Goal: Task Accomplishment & Management: Use online tool/utility

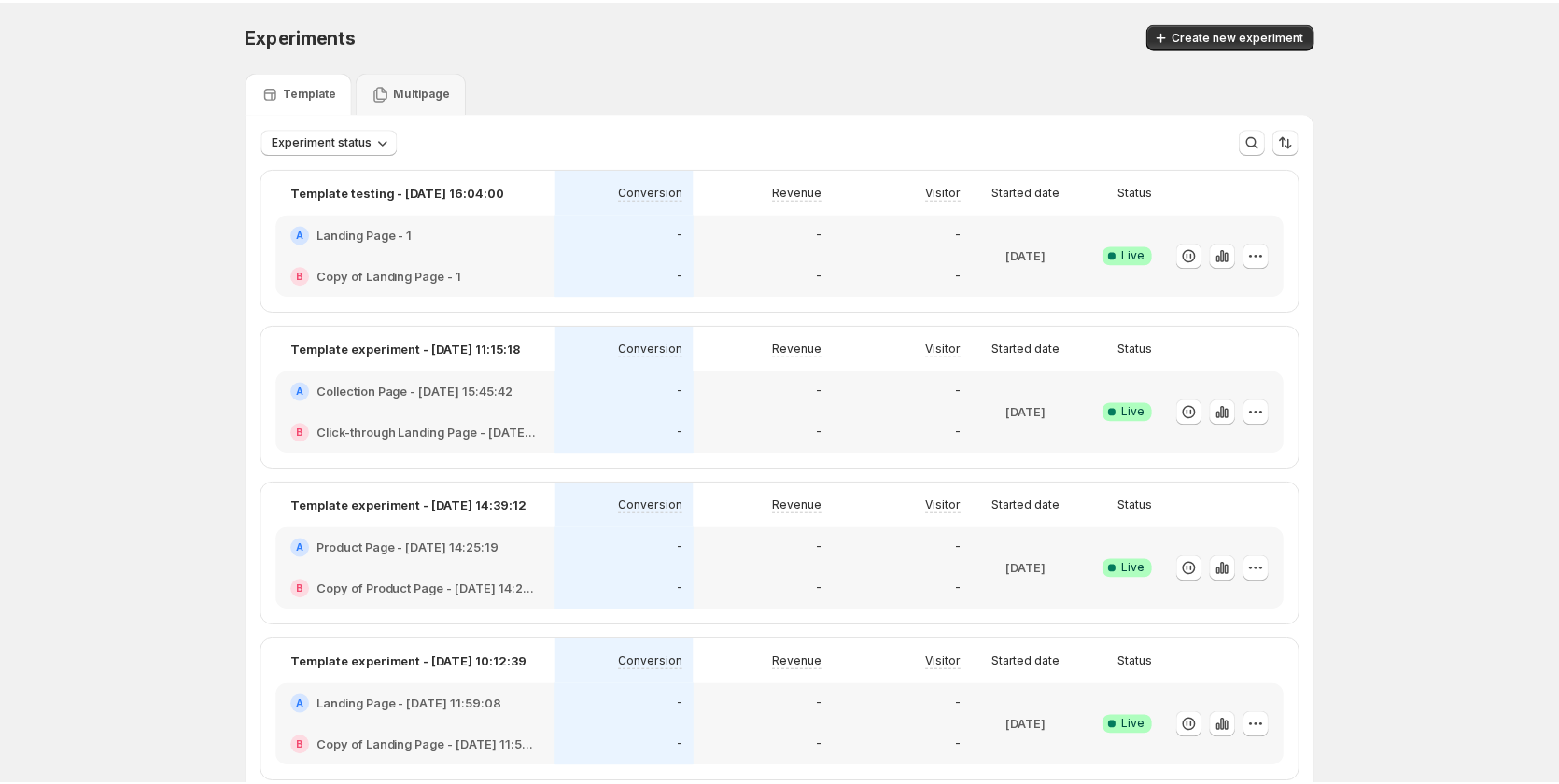
scroll to position [94, 0]
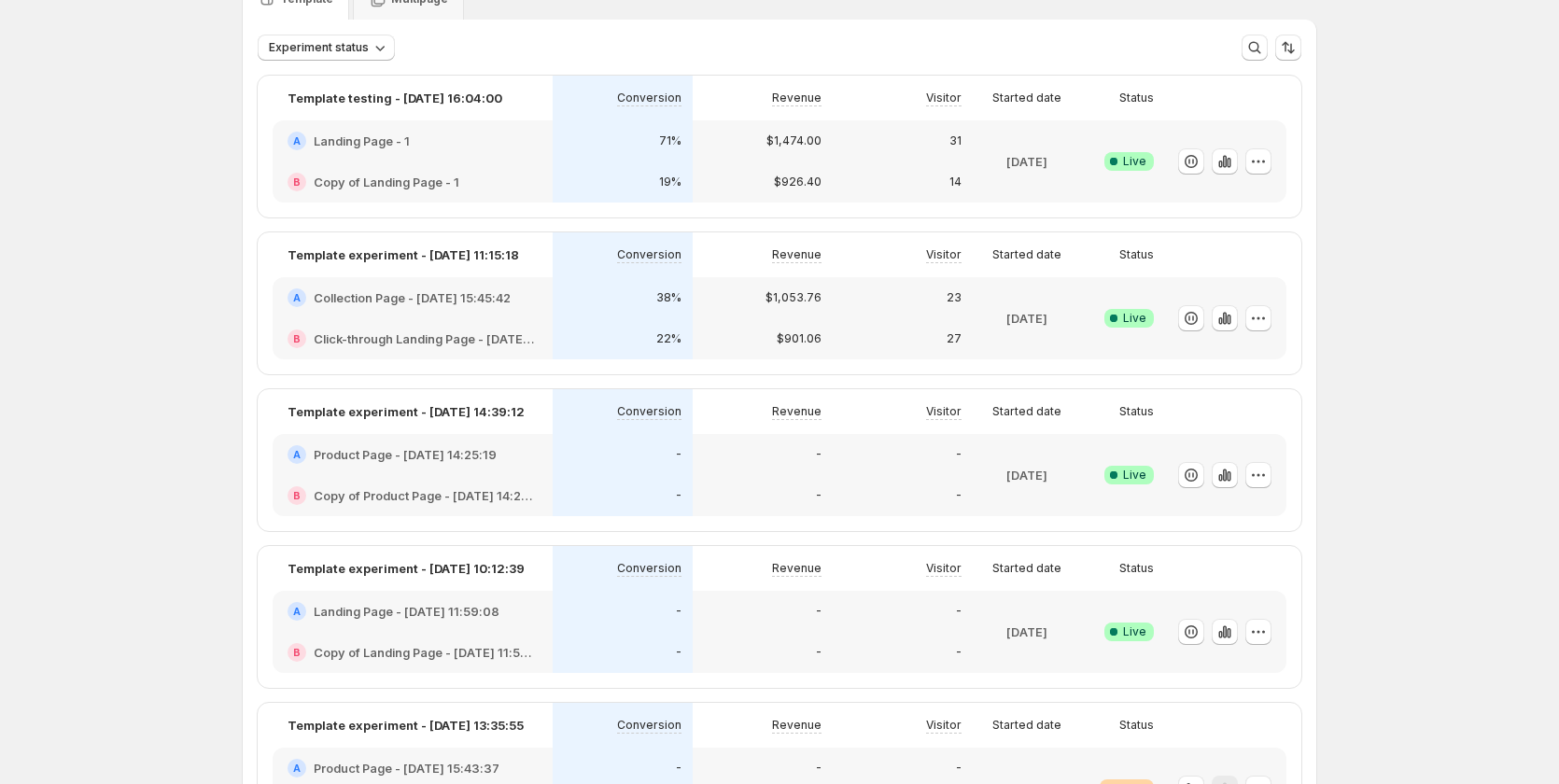
click at [557, 307] on div "38%" at bounding box center [623, 297] width 140 height 41
click at [689, 322] on div "22%" at bounding box center [623, 338] width 140 height 41
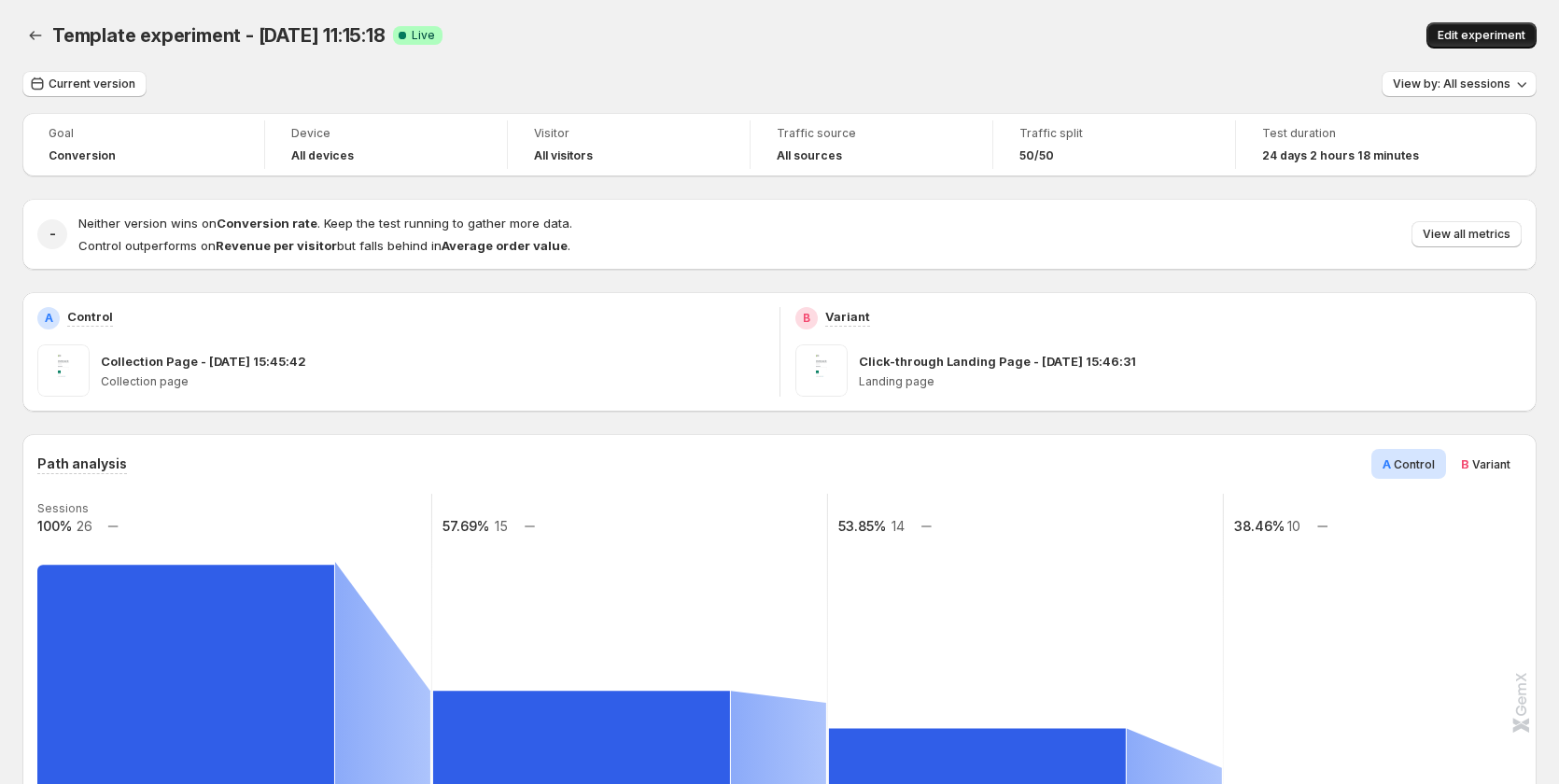
click at [1469, 35] on span "Edit experiment" at bounding box center [1481, 36] width 88 height 15
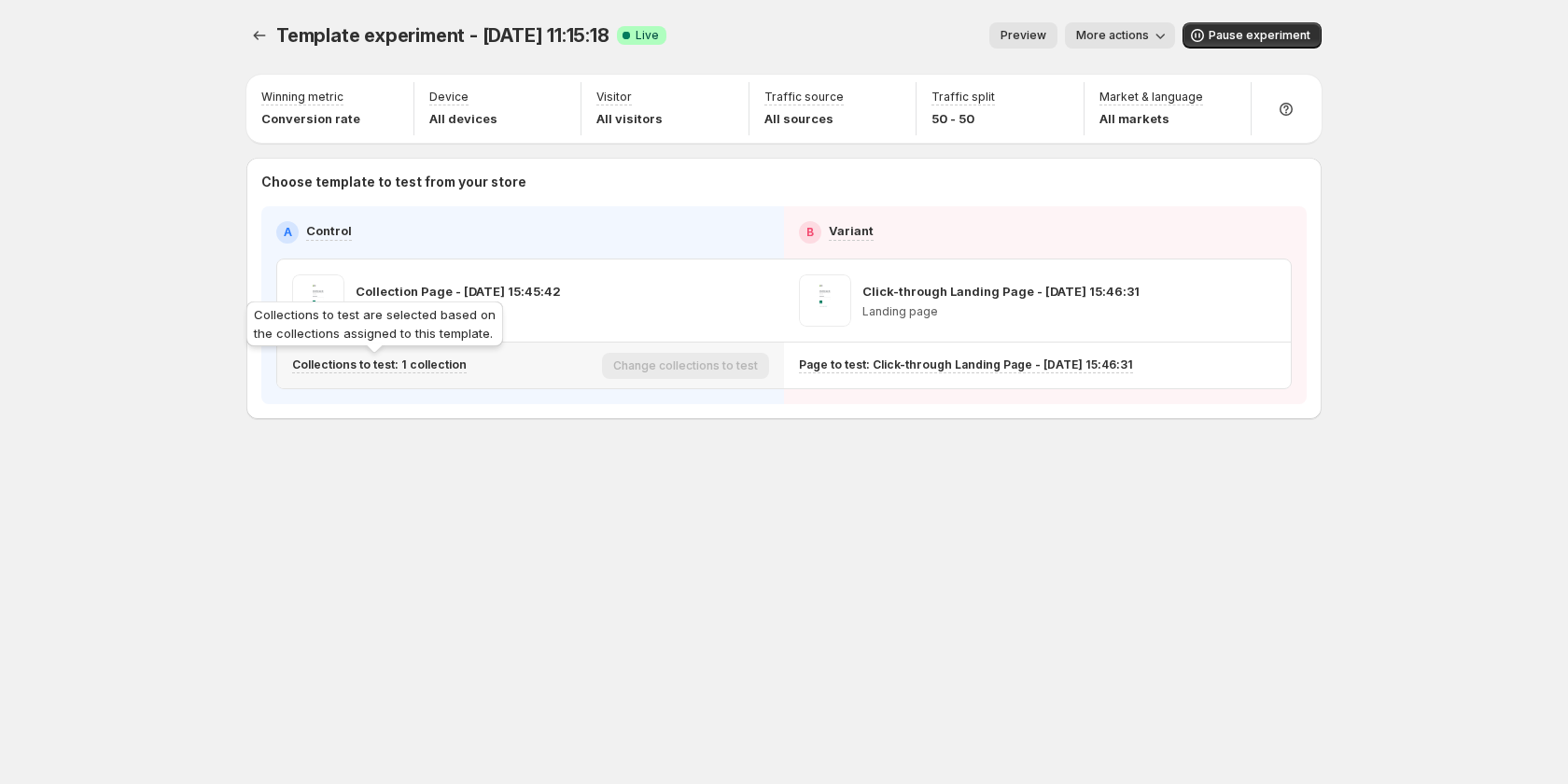
click at [446, 358] on p "Collections to test: 1 collection" at bounding box center [379, 365] width 175 height 15
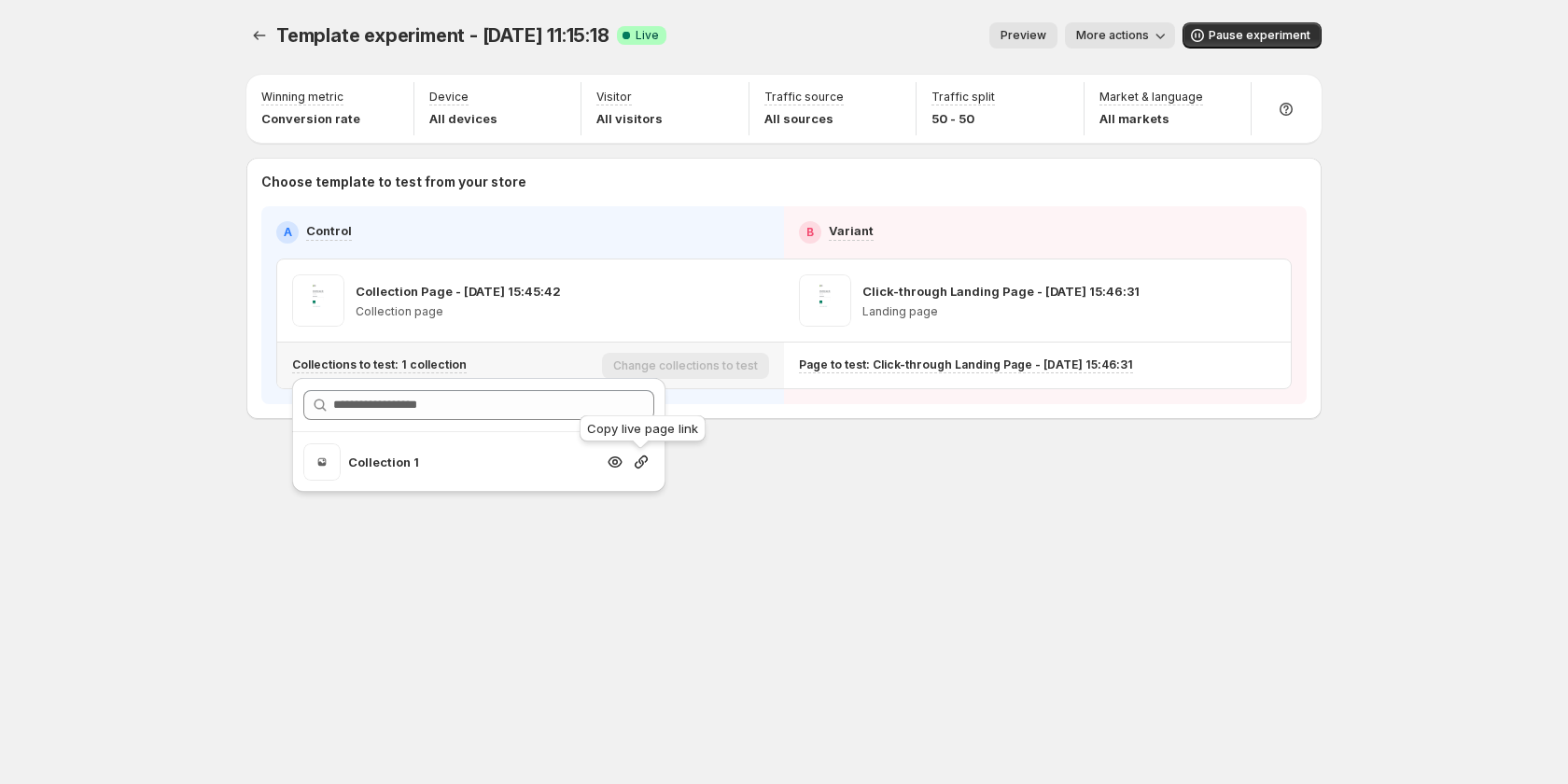
drag, startPoint x: 637, startPoint y: 458, endPoint x: 978, endPoint y: 34, distance: 544.1
click at [639, 458] on icon "button" at bounding box center [641, 462] width 19 height 19
click at [251, 45] on button "Experiments" at bounding box center [260, 36] width 26 height 26
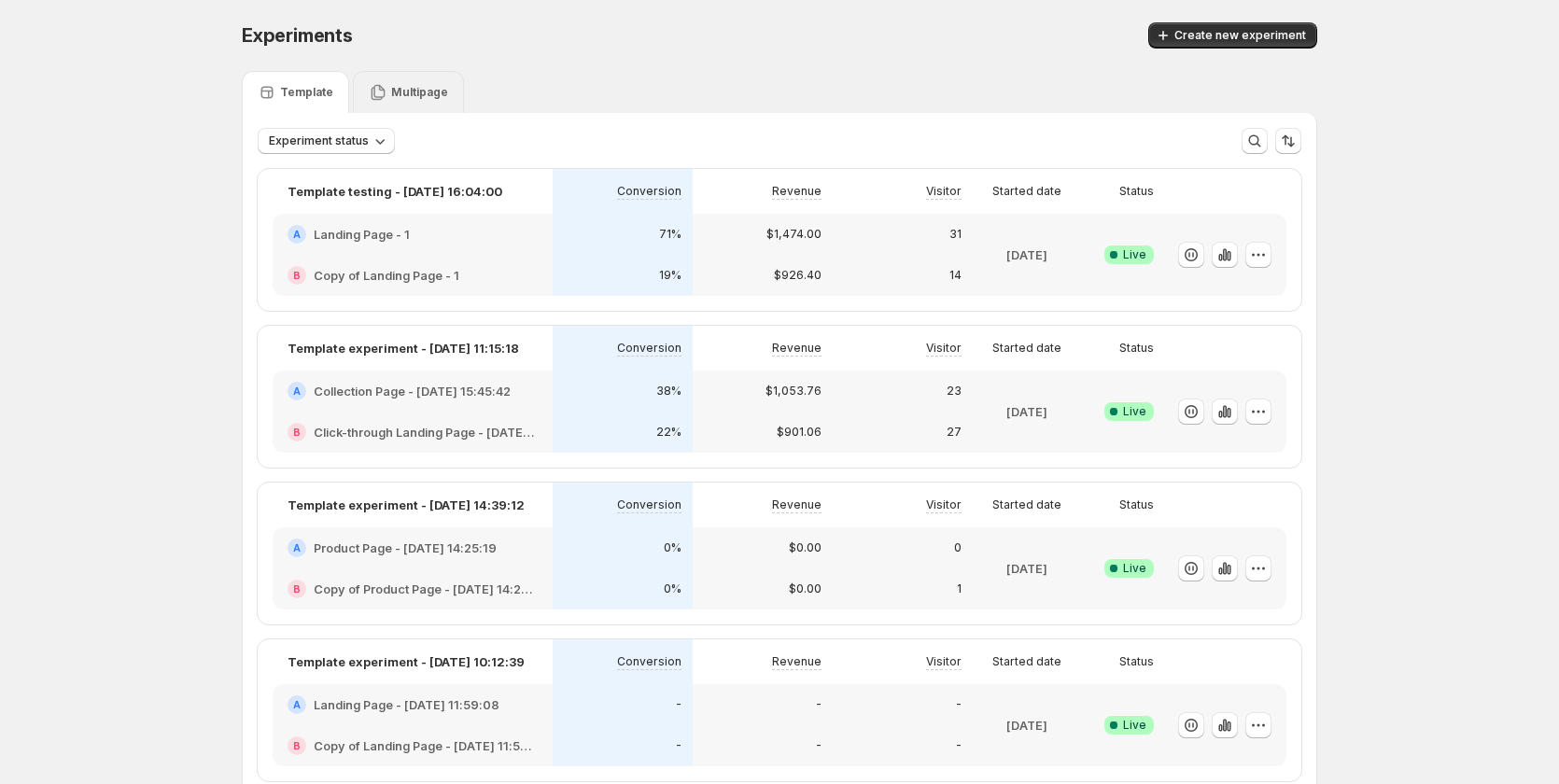
click at [370, 85] on icon at bounding box center [378, 93] width 19 height 19
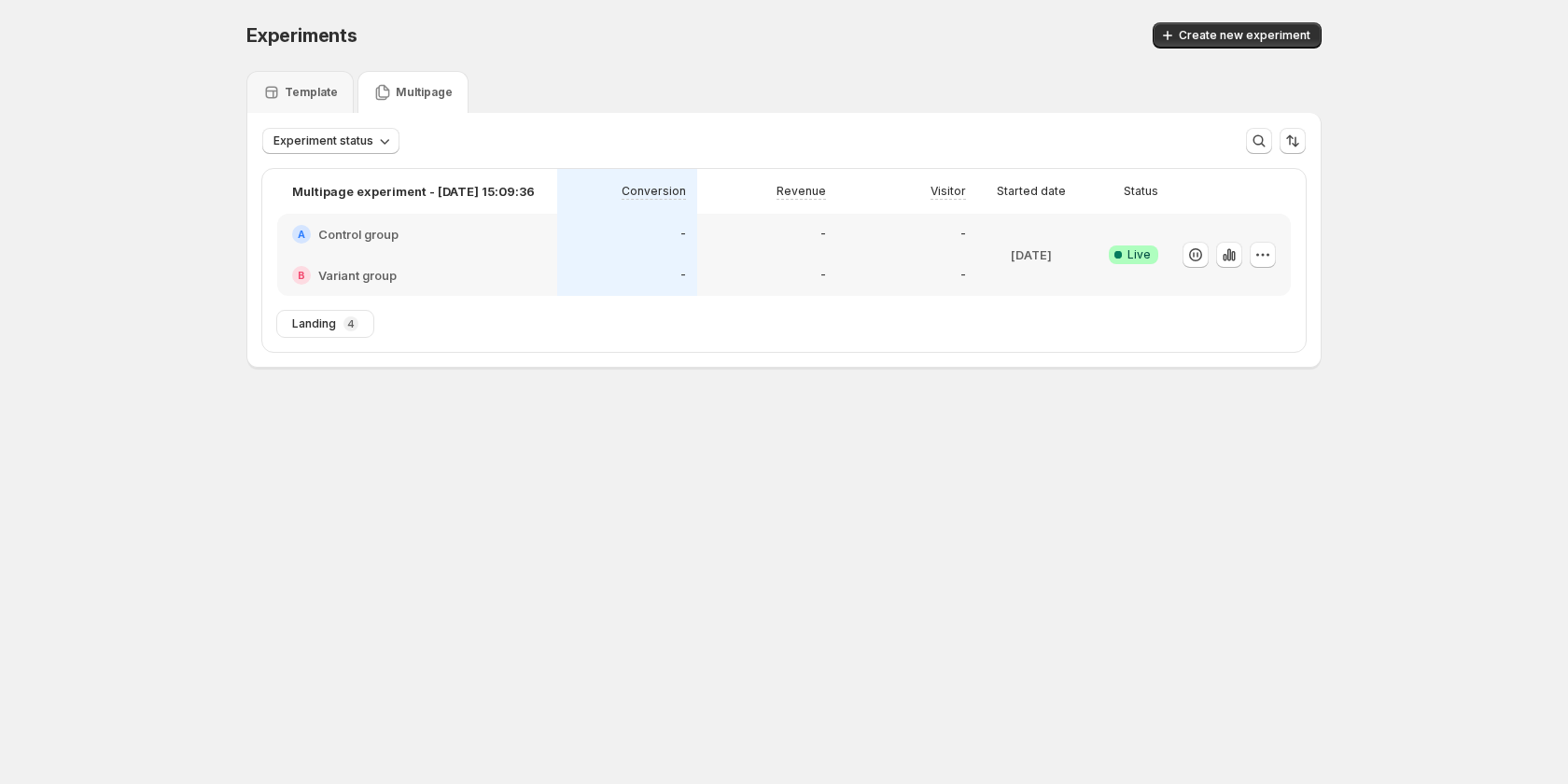
click at [493, 268] on div "B Variant group" at bounding box center [417, 276] width 250 height 19
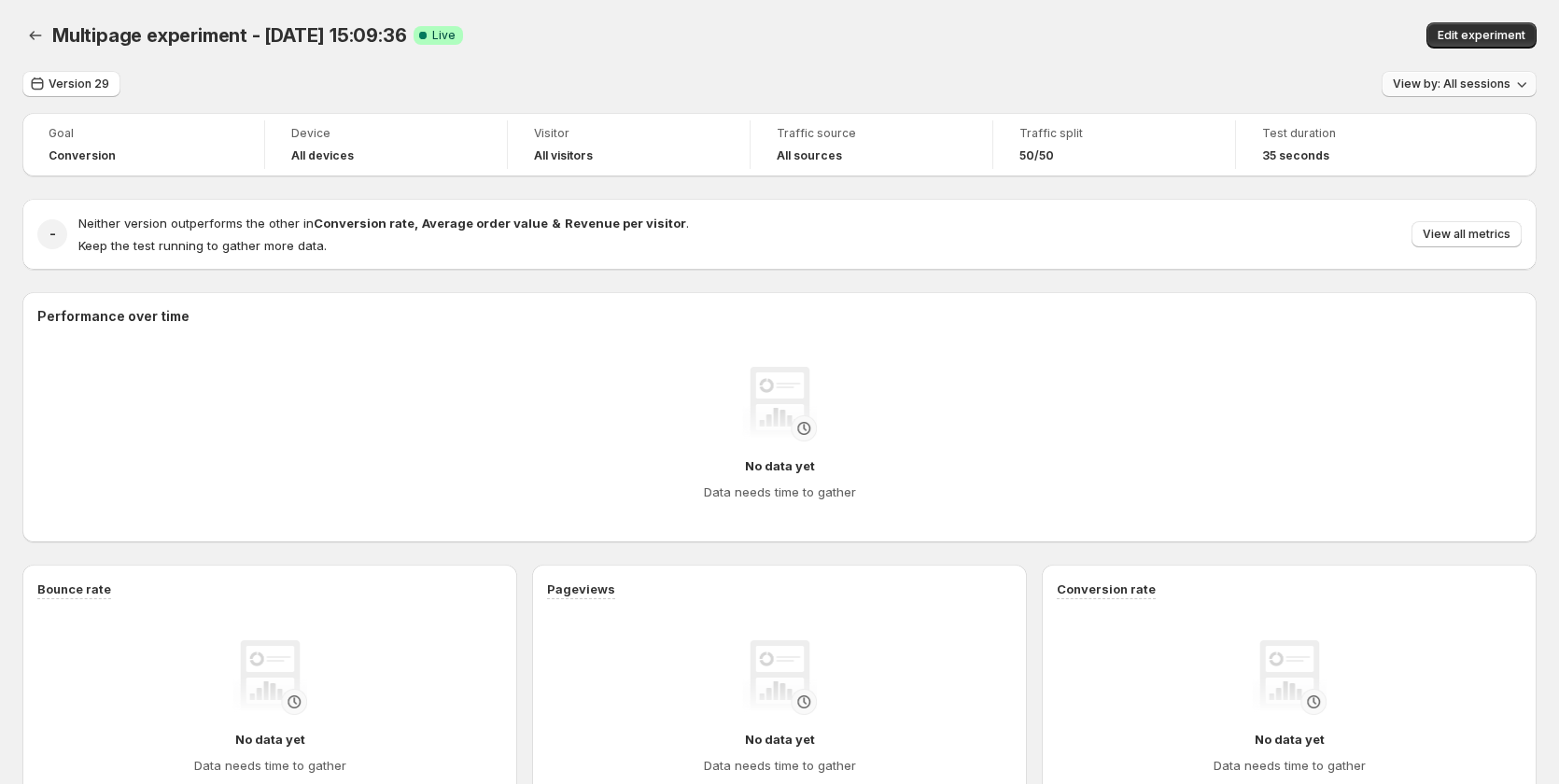
drag, startPoint x: 1492, startPoint y: 79, endPoint x: 1463, endPoint y: 77, distance: 29.1
click at [1470, 34] on span "Edit experiment" at bounding box center [1481, 36] width 88 height 15
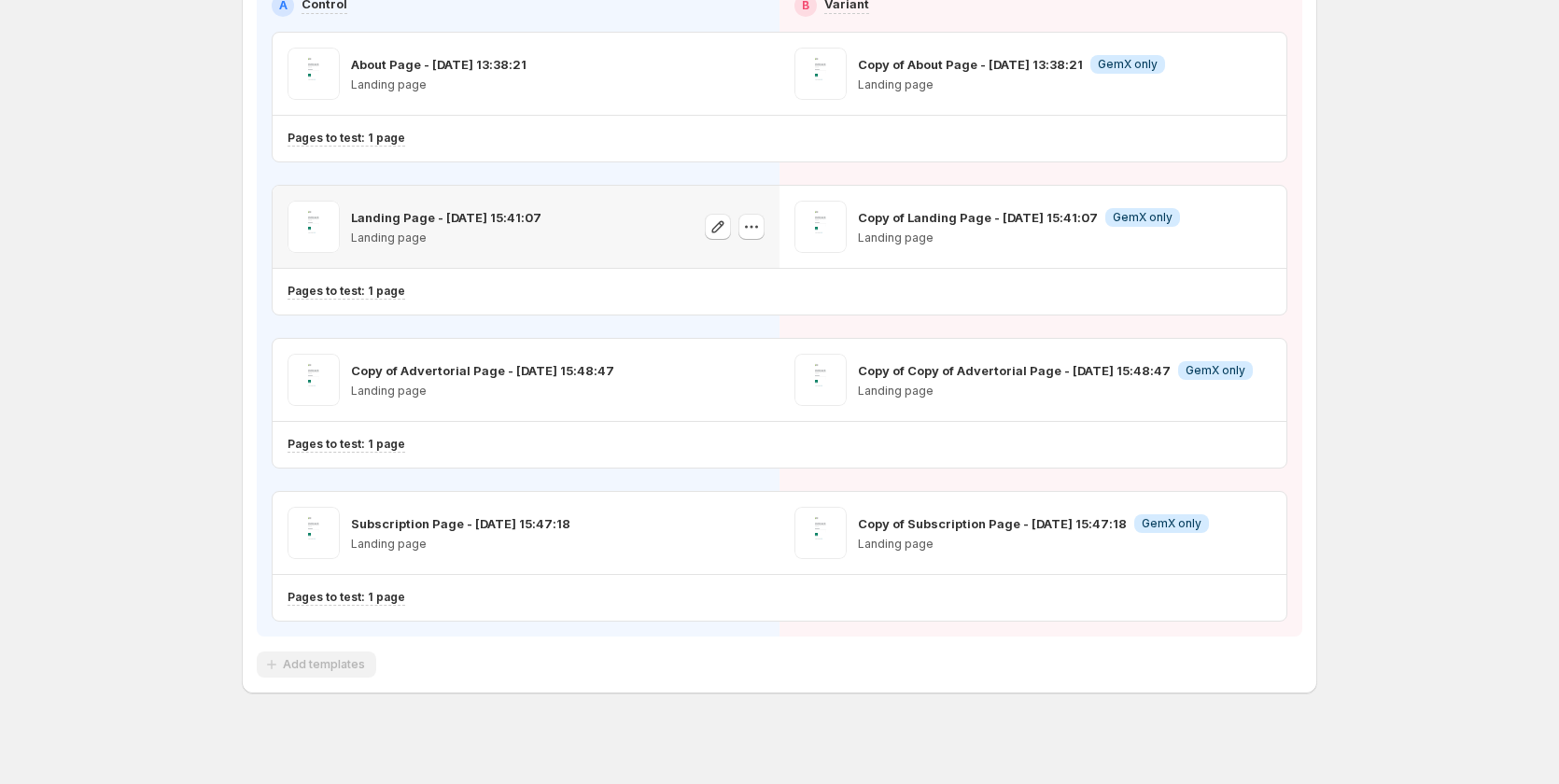
scroll to position [233, 0]
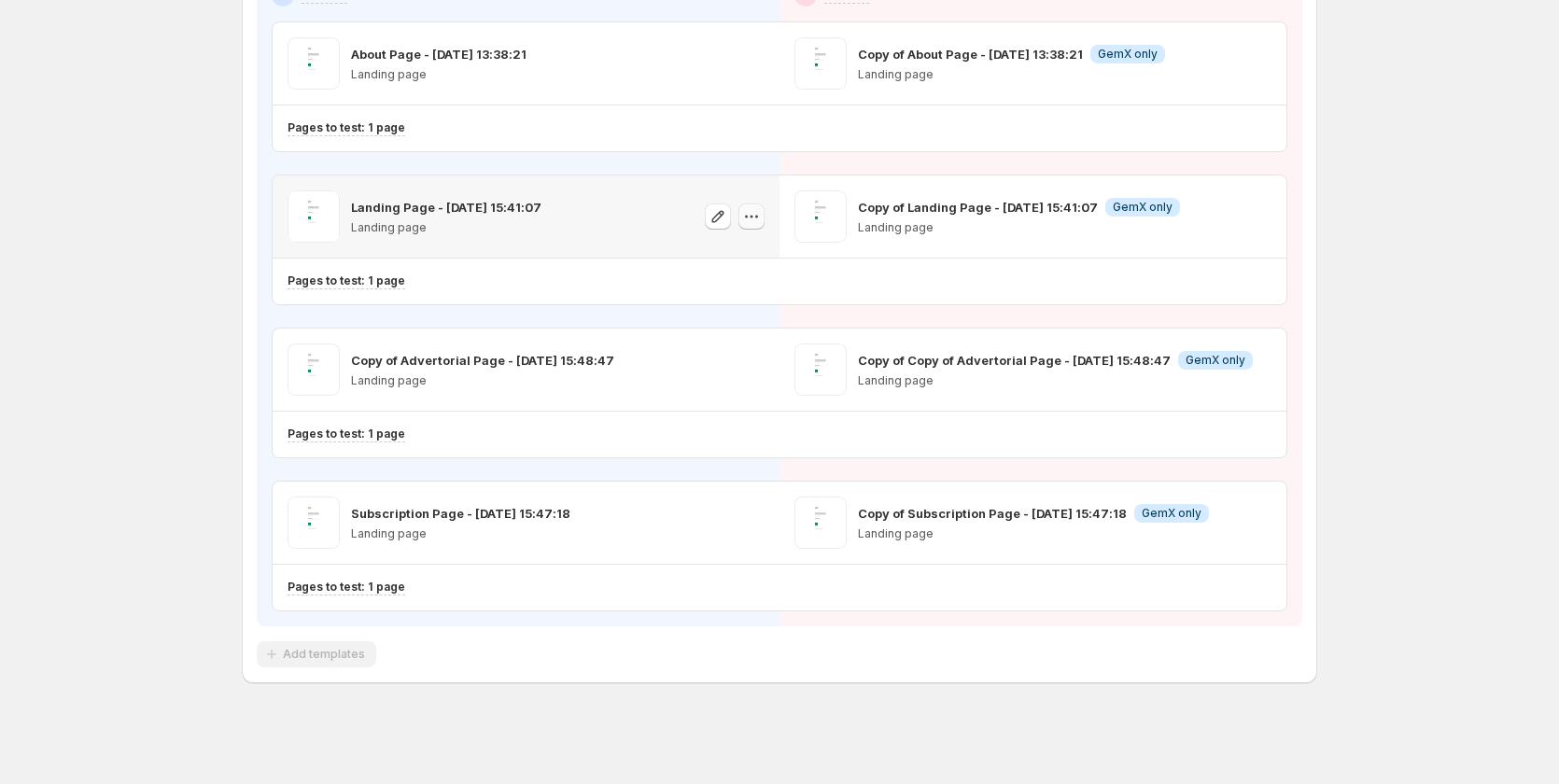
click at [748, 214] on icon "button" at bounding box center [751, 216] width 19 height 19
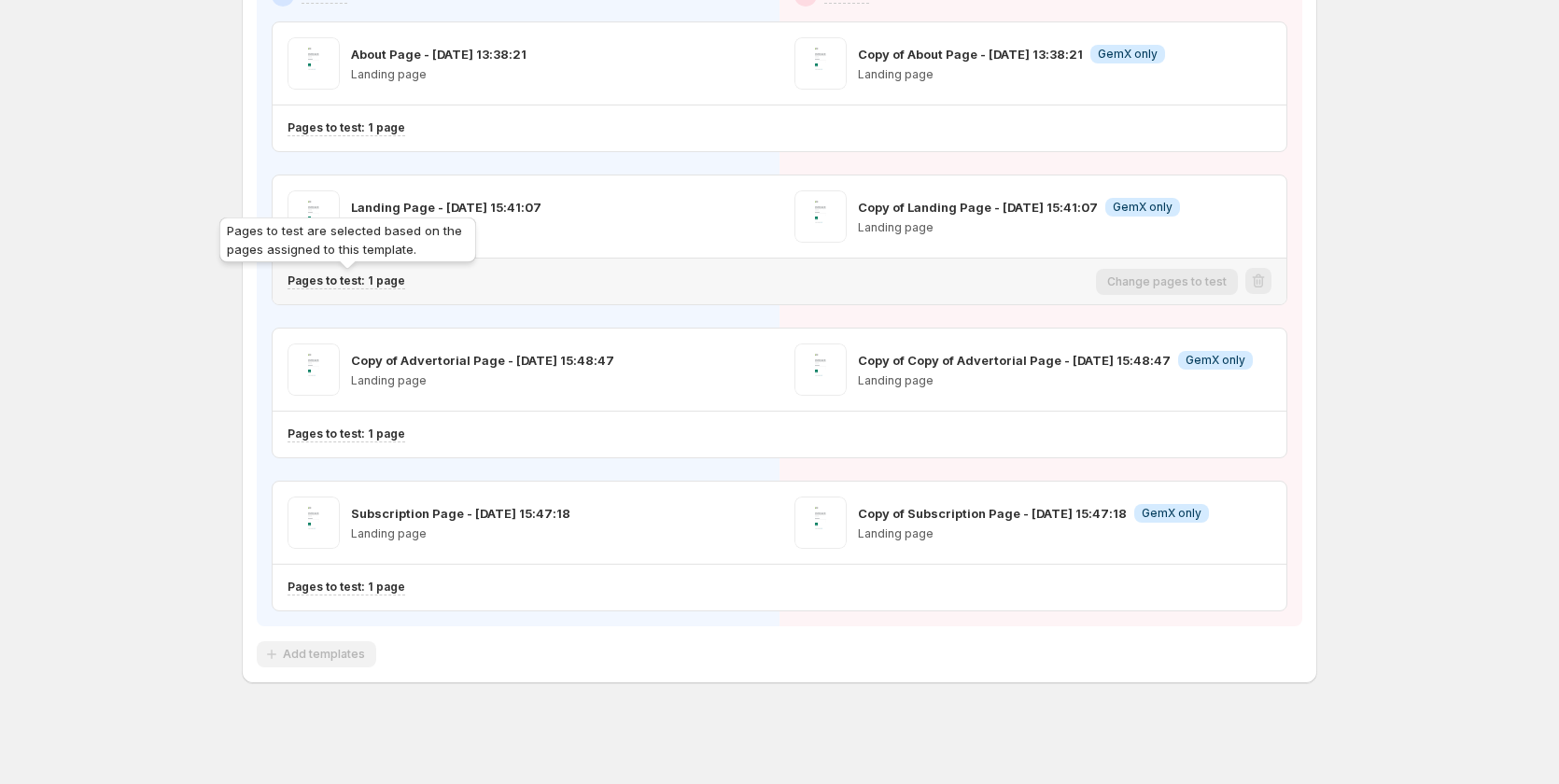
click at [393, 279] on p "Pages to test: 1 page" at bounding box center [346, 281] width 117 height 15
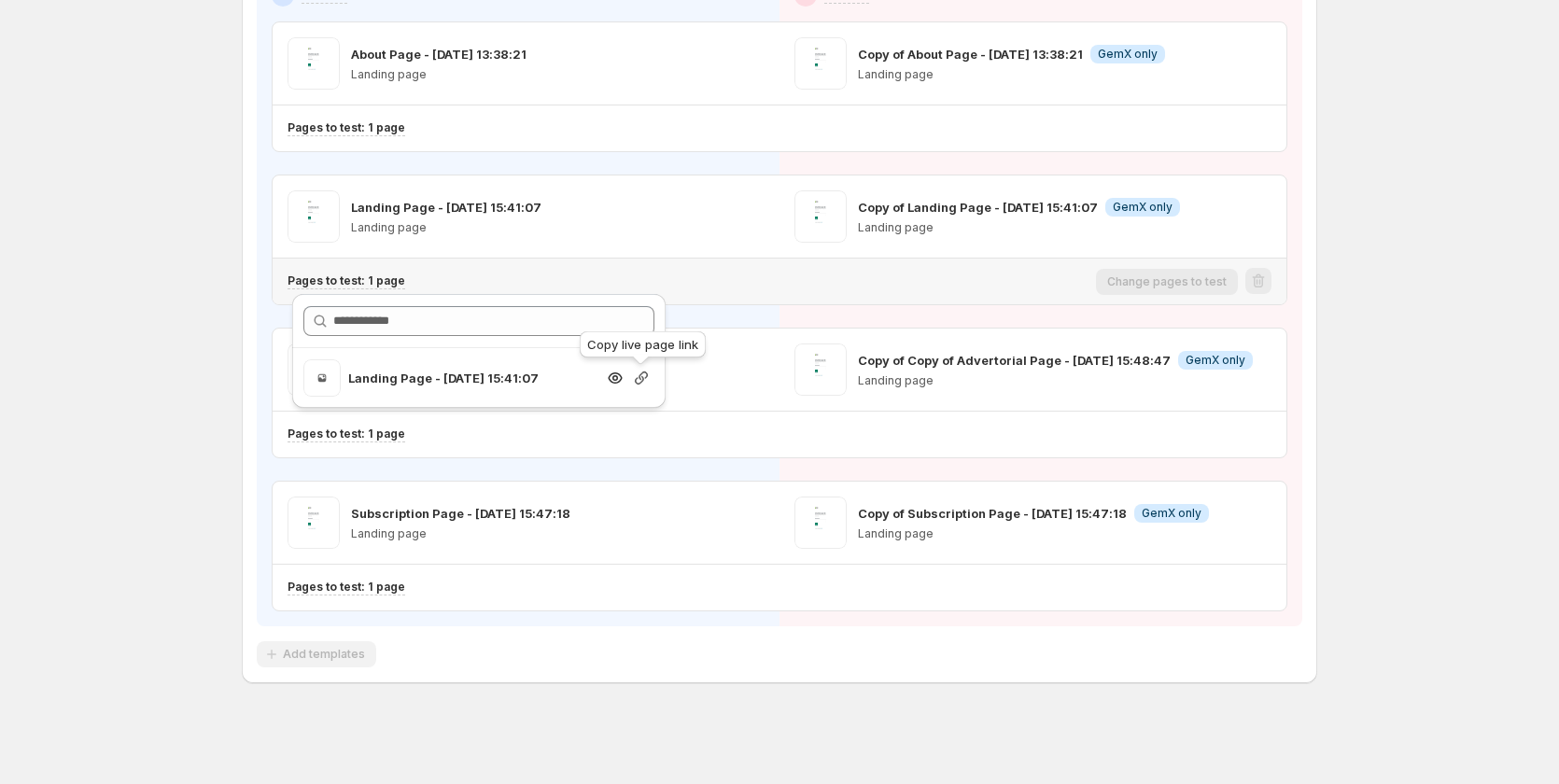
click at [639, 379] on icon "button" at bounding box center [642, 378] width 19 height 19
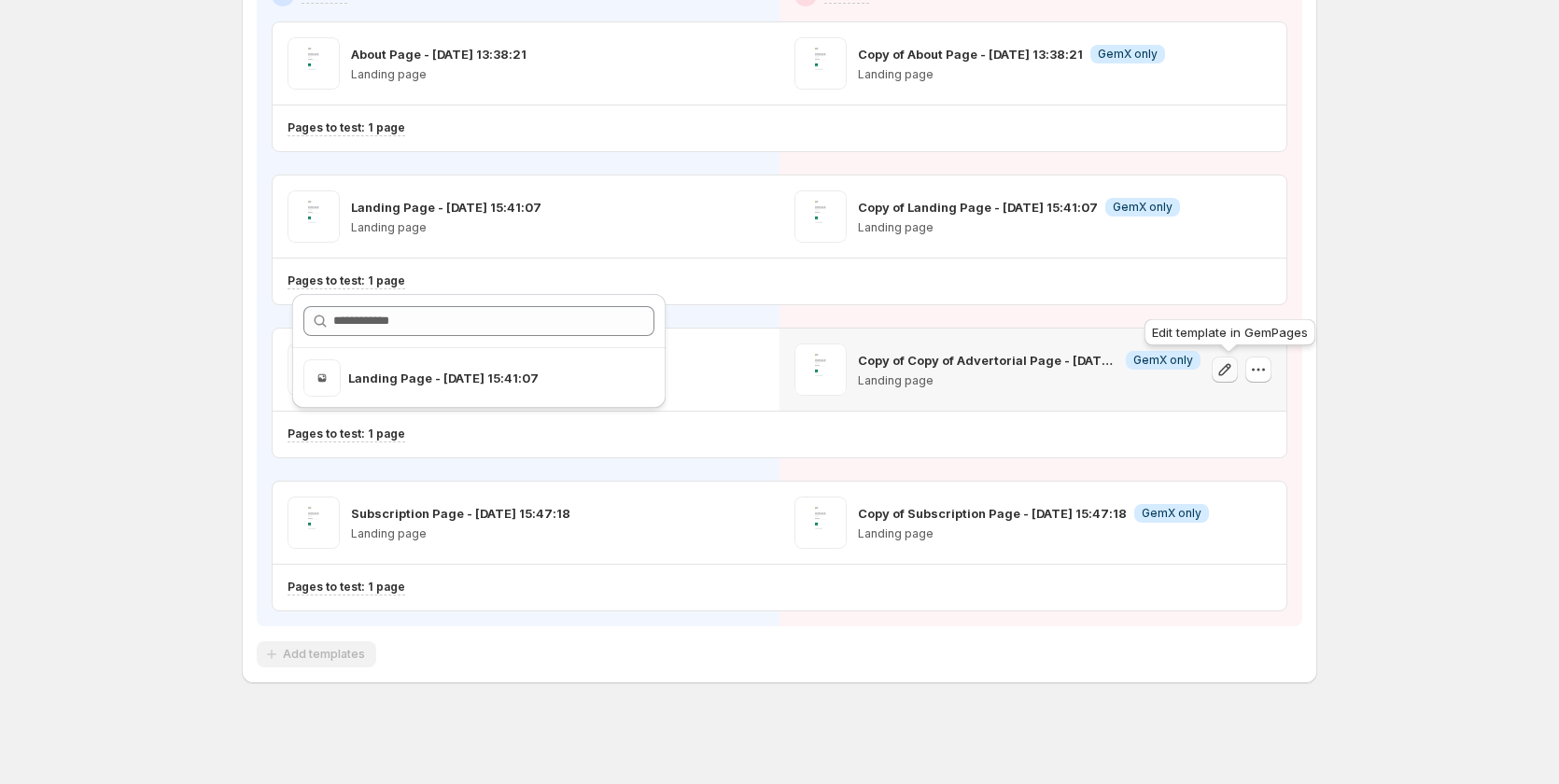
click at [1229, 368] on icon "button" at bounding box center [1225, 369] width 19 height 19
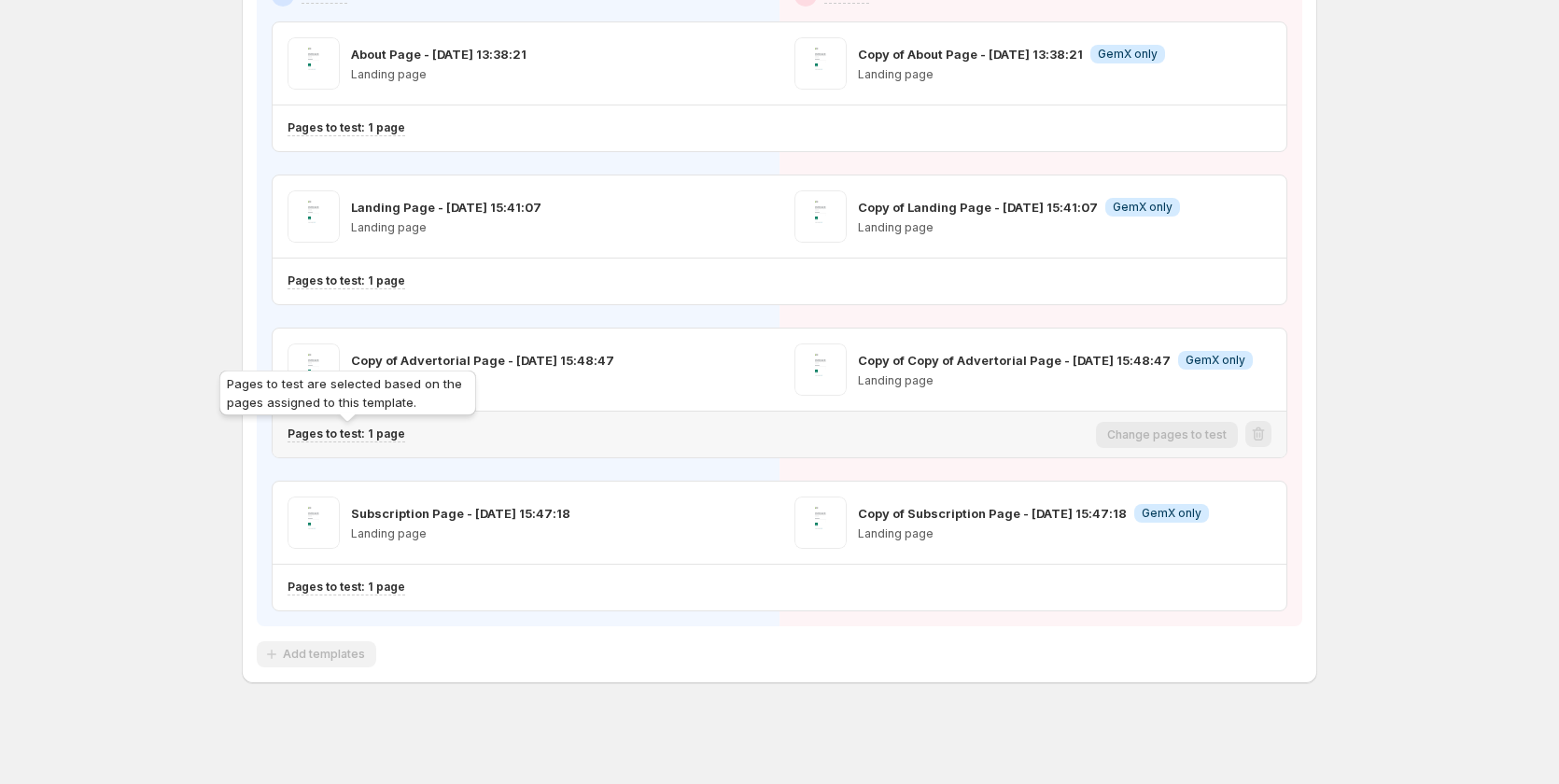
click at [388, 435] on p "Pages to test: 1 page" at bounding box center [346, 435] width 117 height 15
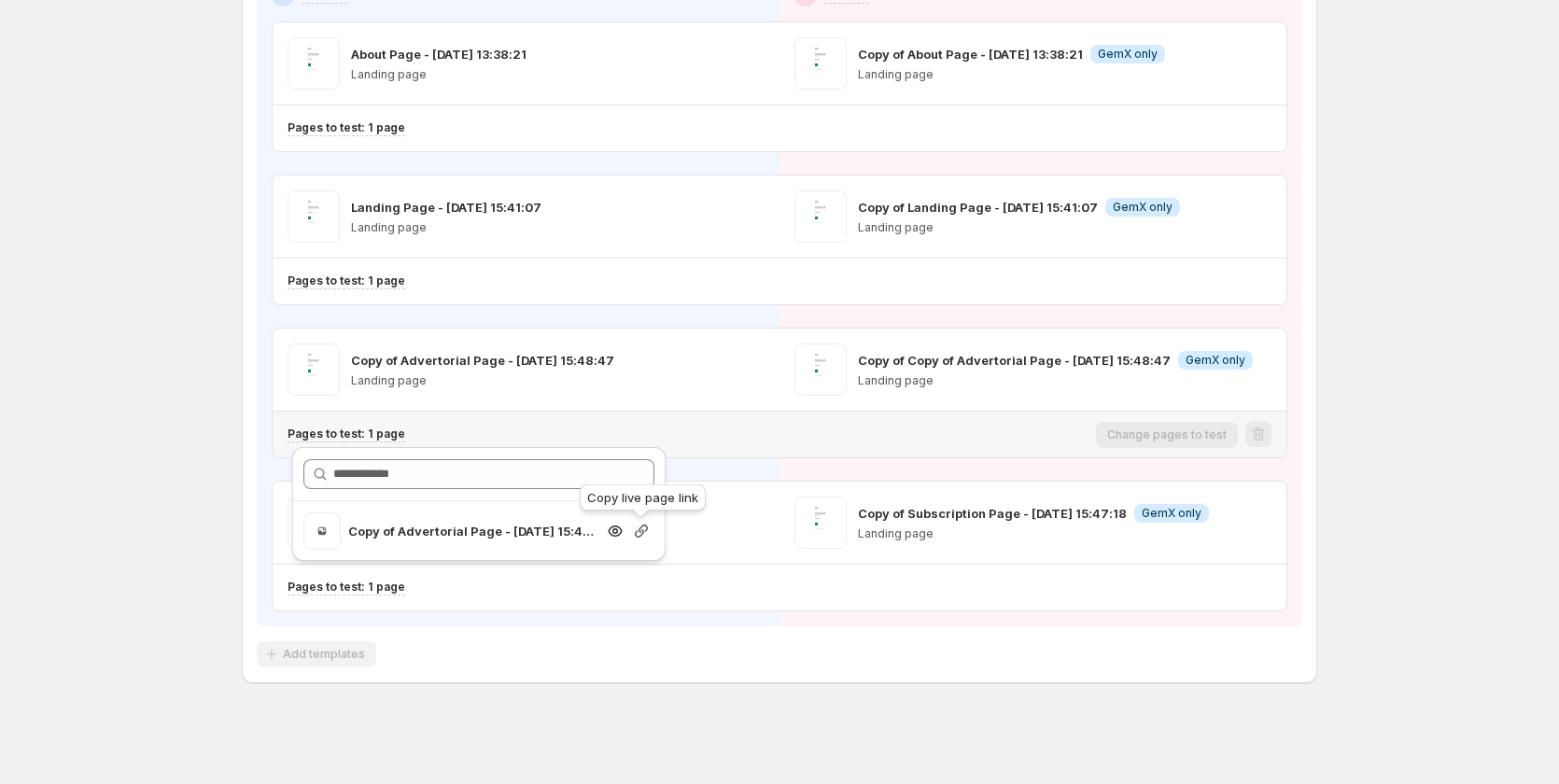
click at [640, 534] on icon "button" at bounding box center [642, 531] width 19 height 19
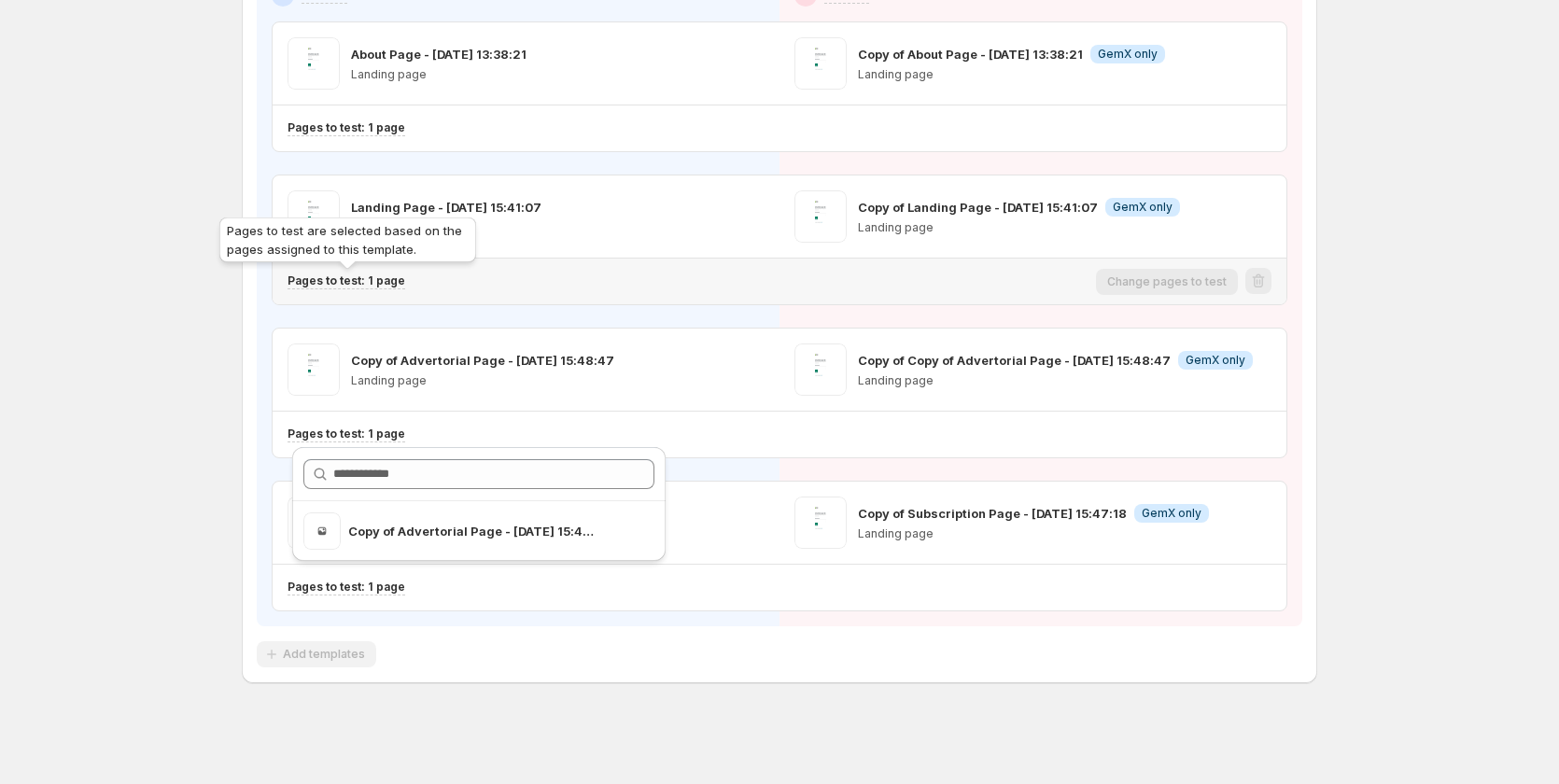
click at [389, 278] on p "Pages to test: 1 page" at bounding box center [346, 281] width 117 height 15
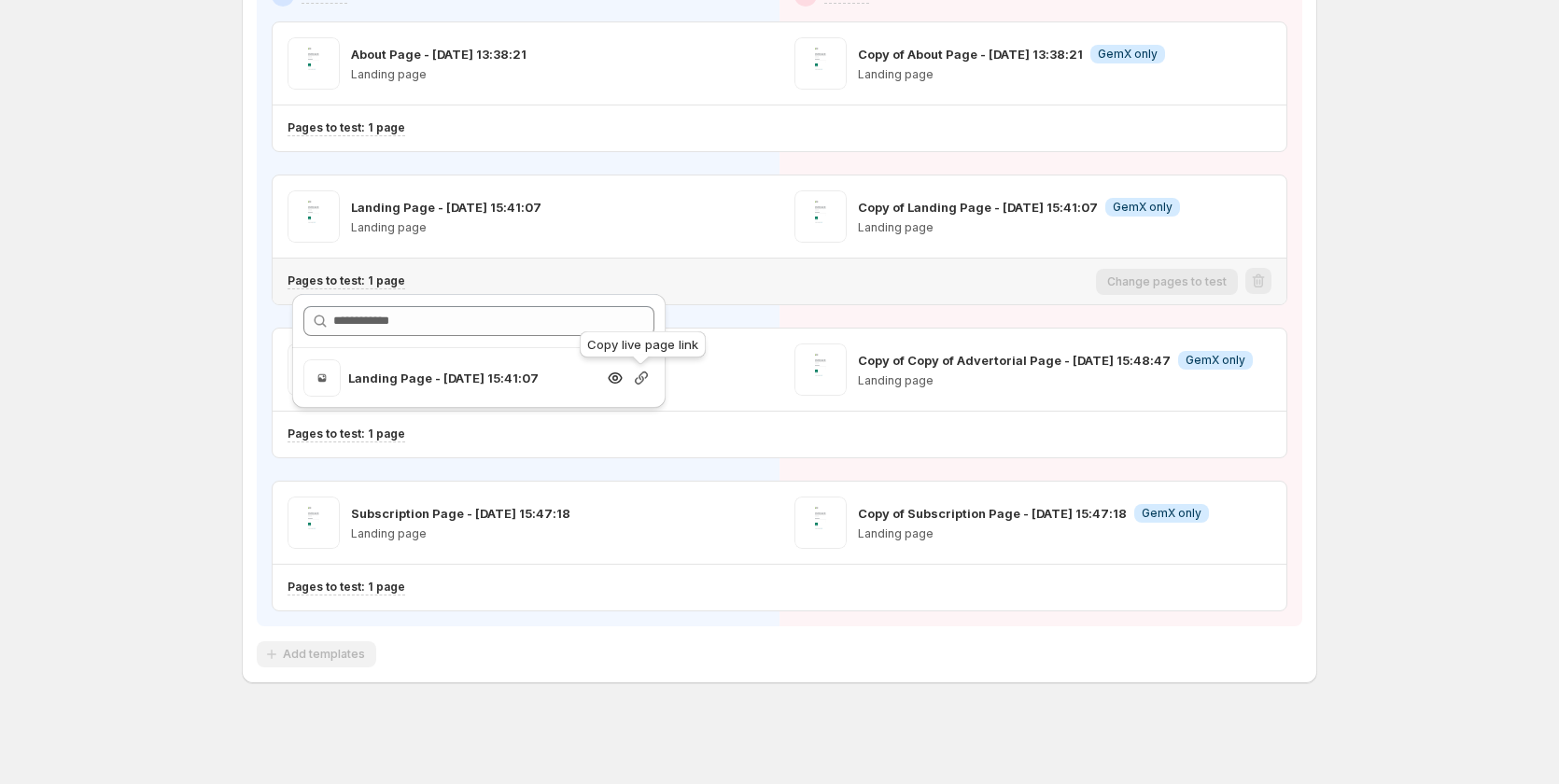
click at [637, 373] on icon "button" at bounding box center [642, 378] width 19 height 19
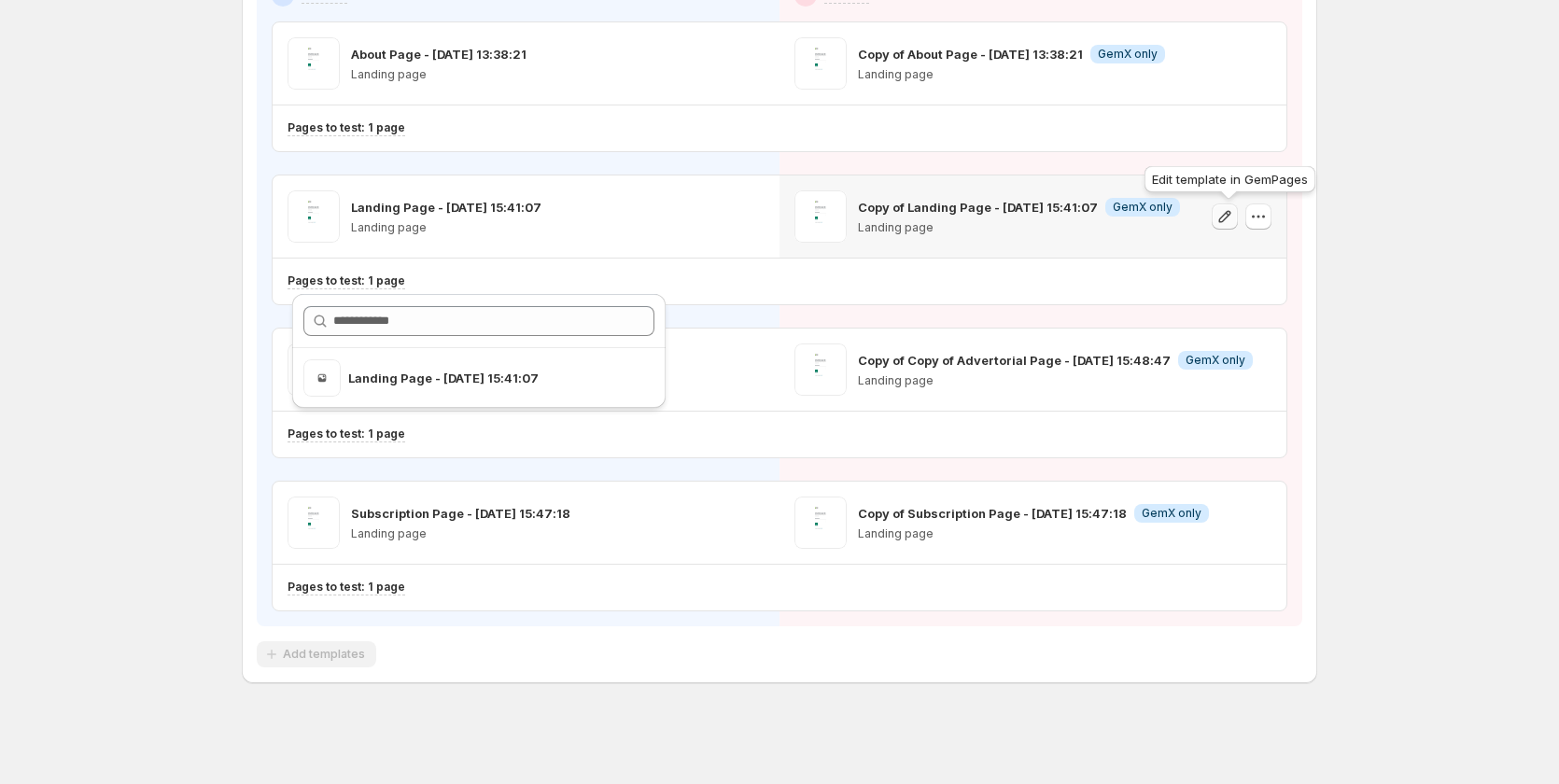
click at [1234, 211] on icon "button" at bounding box center [1225, 216] width 19 height 19
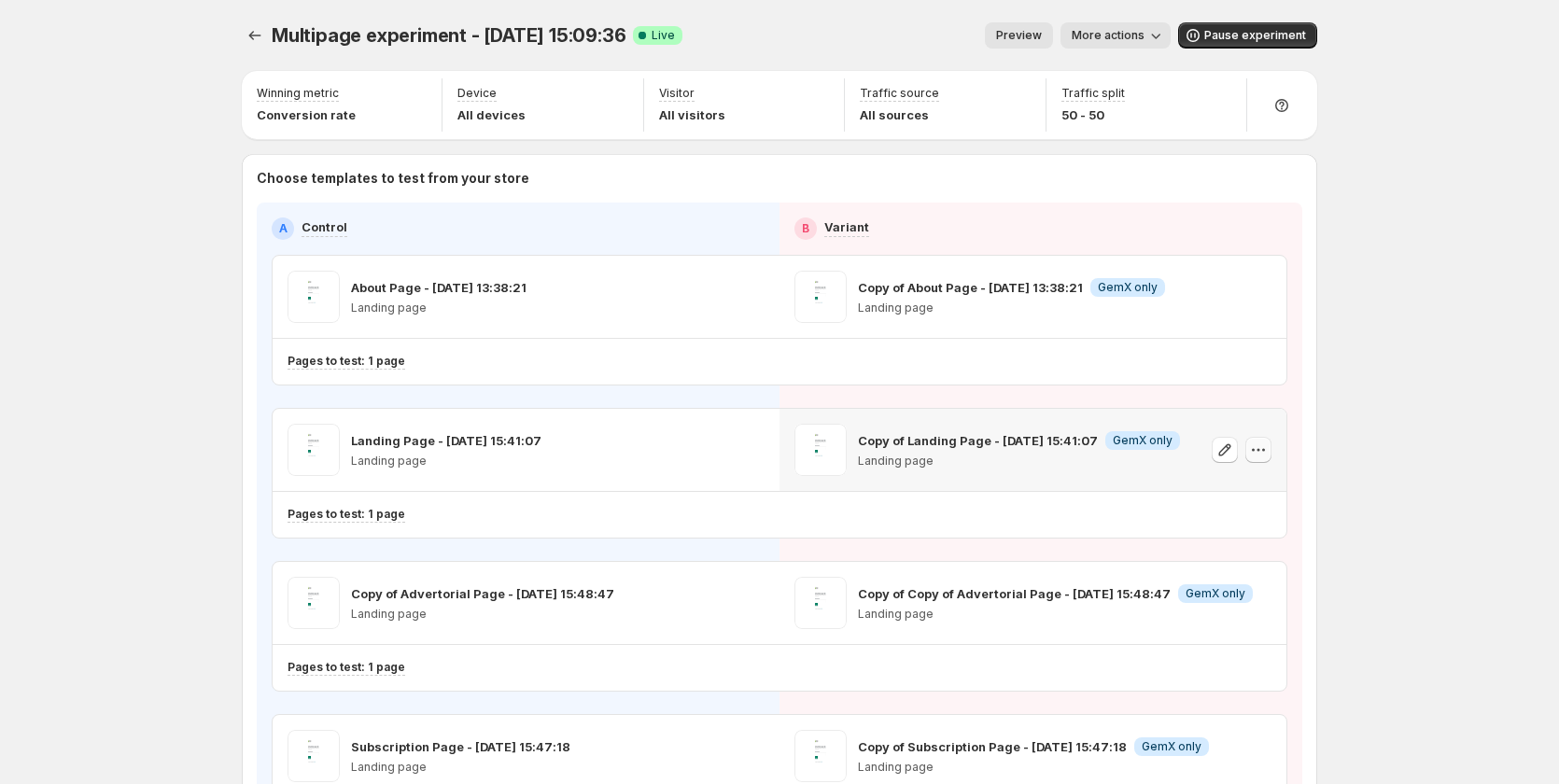
click at [1266, 455] on icon "button" at bounding box center [1259, 450] width 19 height 19
click at [1379, 381] on div "Multipage experiment - Sep 15, 15:09:36. This page is ready Multipage experimen…" at bounding box center [780, 508] width 1559 height 1017
click at [703, 462] on div "Landing Page - Aug 28, 15:41:07 Landing page" at bounding box center [525, 450] width 477 height 52
click at [1145, 28] on button "More actions" at bounding box center [1115, 36] width 111 height 26
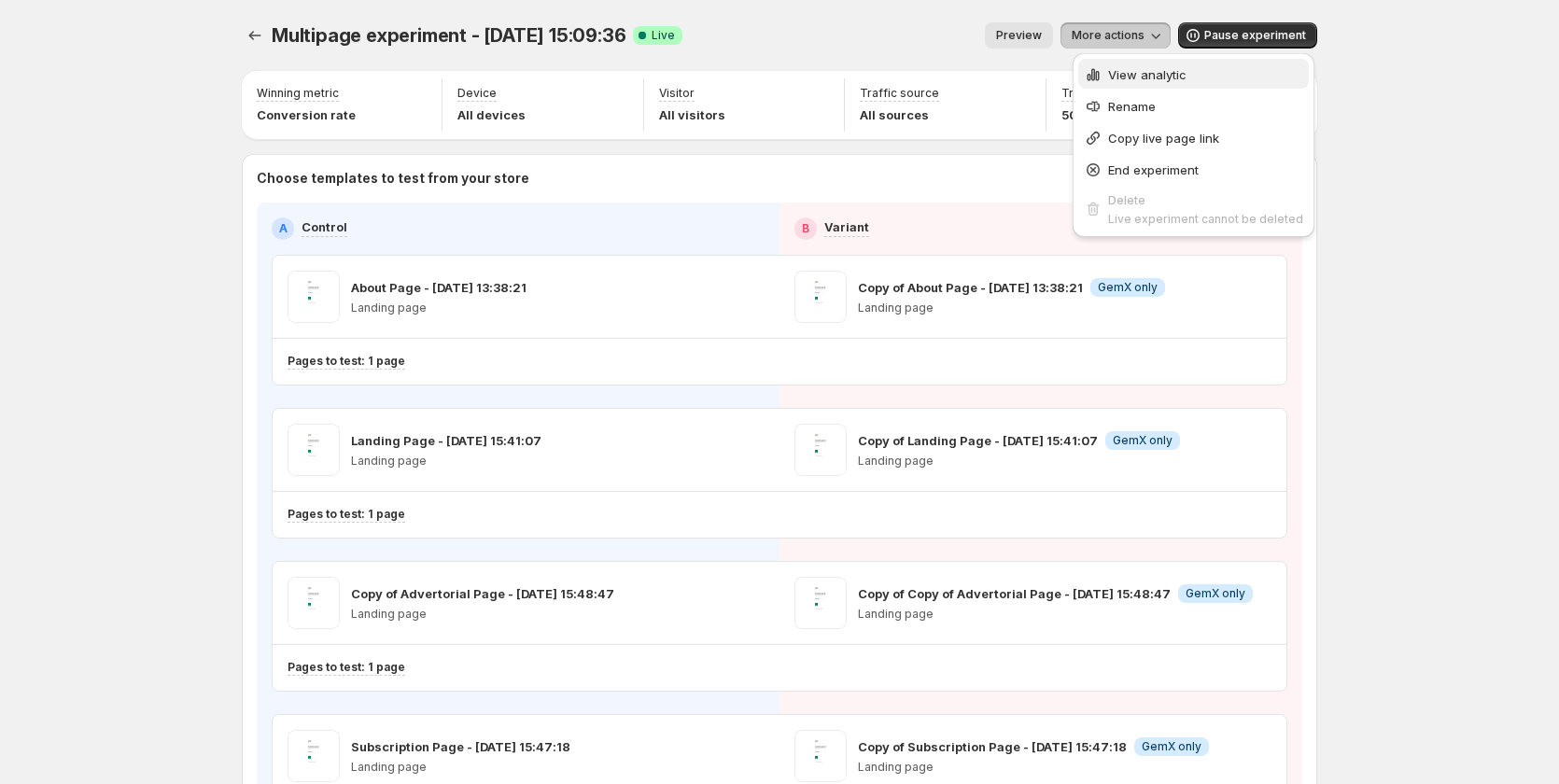
click at [1154, 67] on span "View analytic" at bounding box center [1147, 75] width 78 height 15
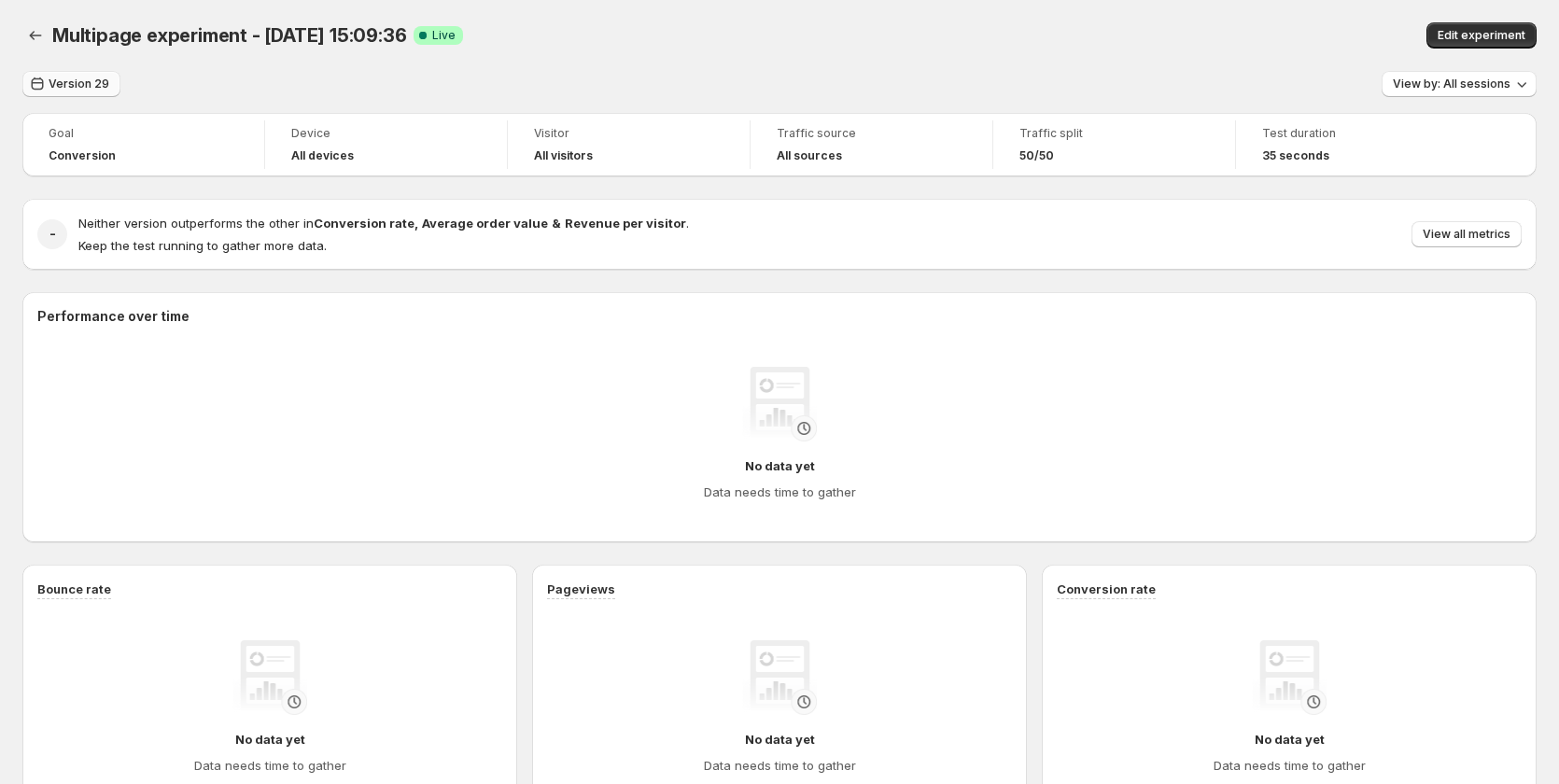
click at [96, 77] on span "Version 29" at bounding box center [78, 84] width 60 height 15
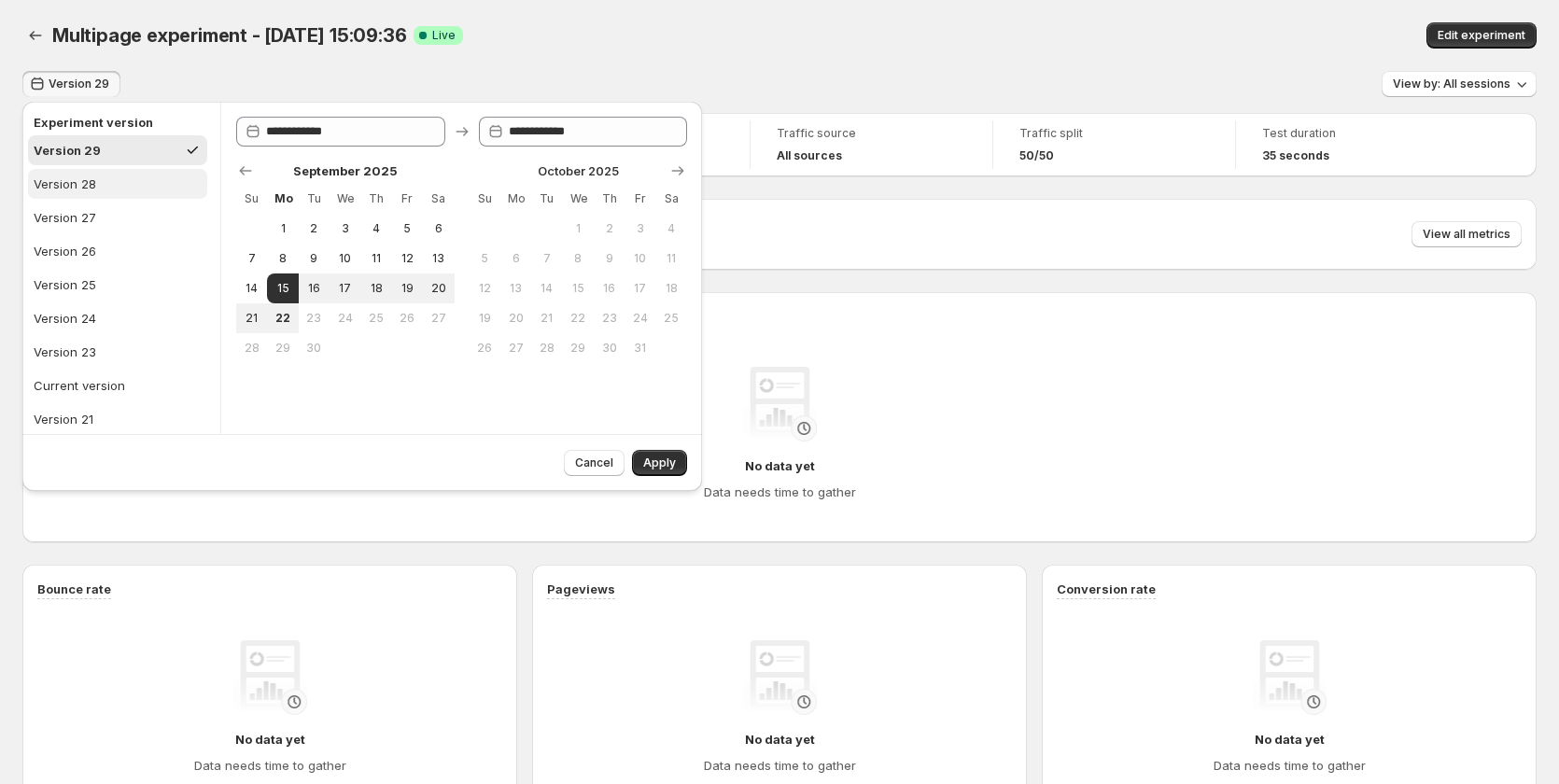
click at [65, 177] on div "Version 28" at bounding box center [65, 184] width 62 height 19
click at [76, 150] on div "Version 29" at bounding box center [65, 150] width 62 height 19
click at [77, 207] on button "Version 27" at bounding box center [118, 217] width 180 height 30
click at [108, 292] on button "Version 25" at bounding box center [118, 285] width 180 height 30
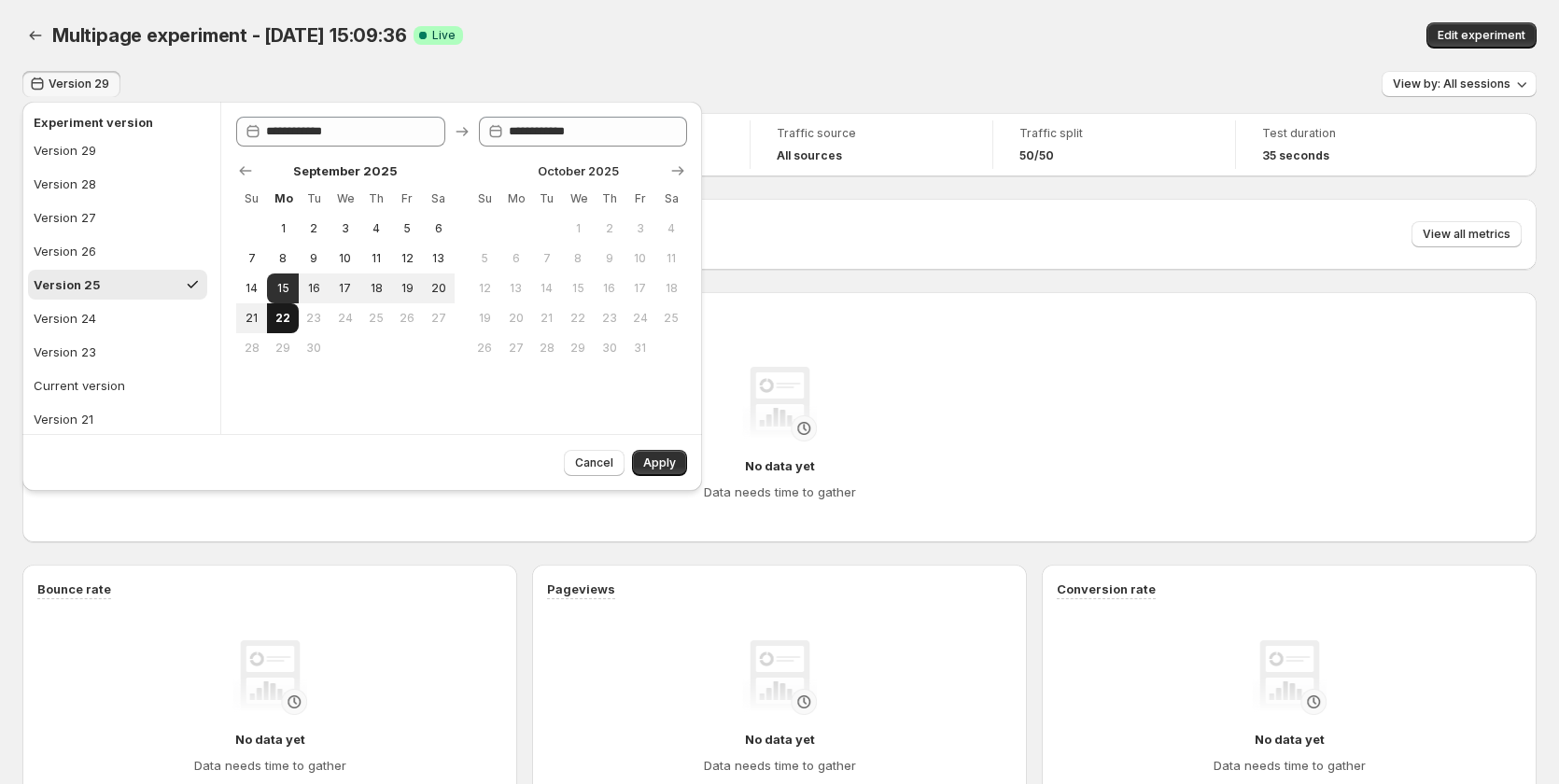
click at [278, 313] on span "22" at bounding box center [282, 318] width 16 height 15
type input "**********"
click at [654, 459] on span "Apply" at bounding box center [660, 463] width 33 height 15
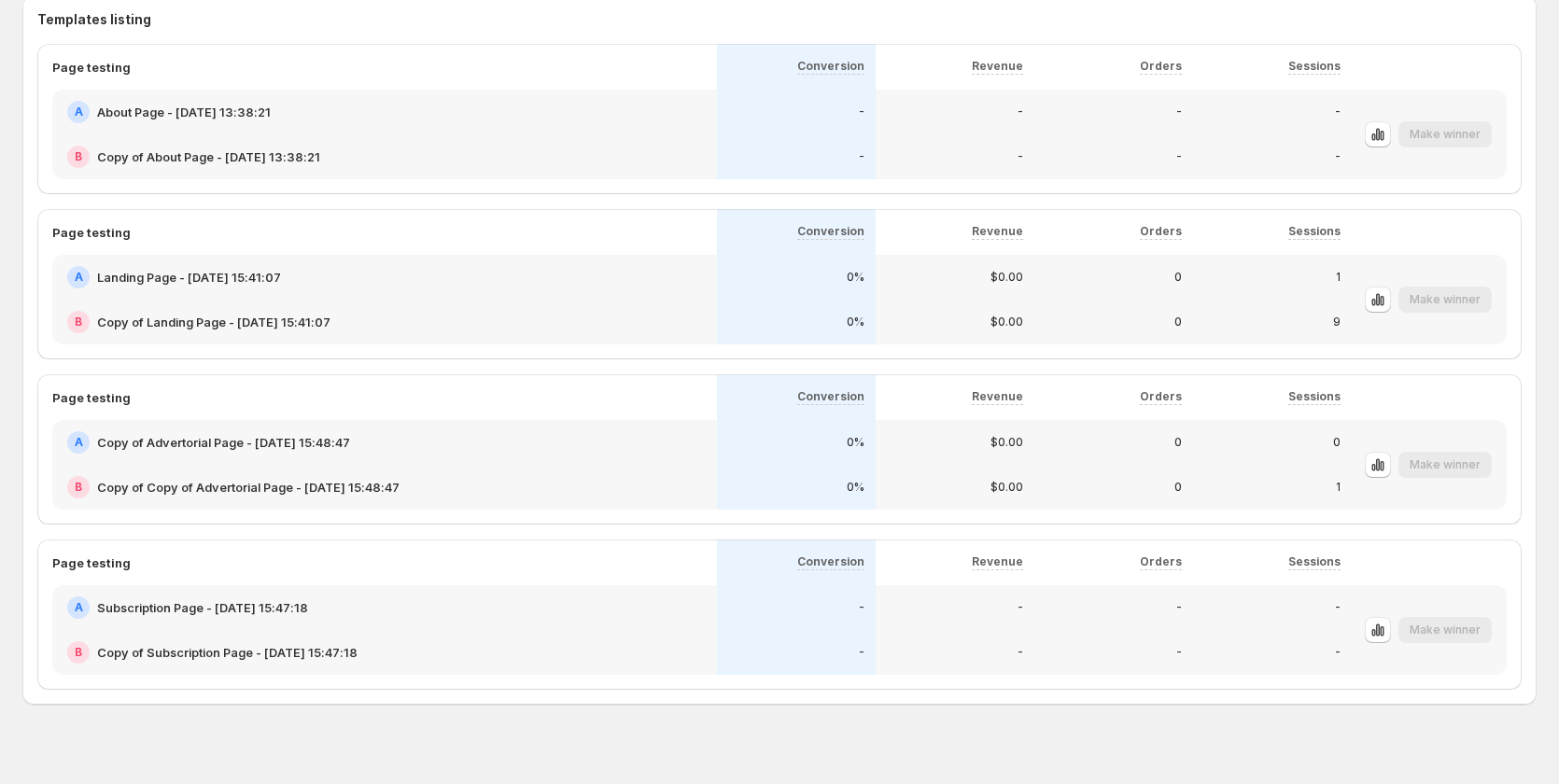
scroll to position [1069, 0]
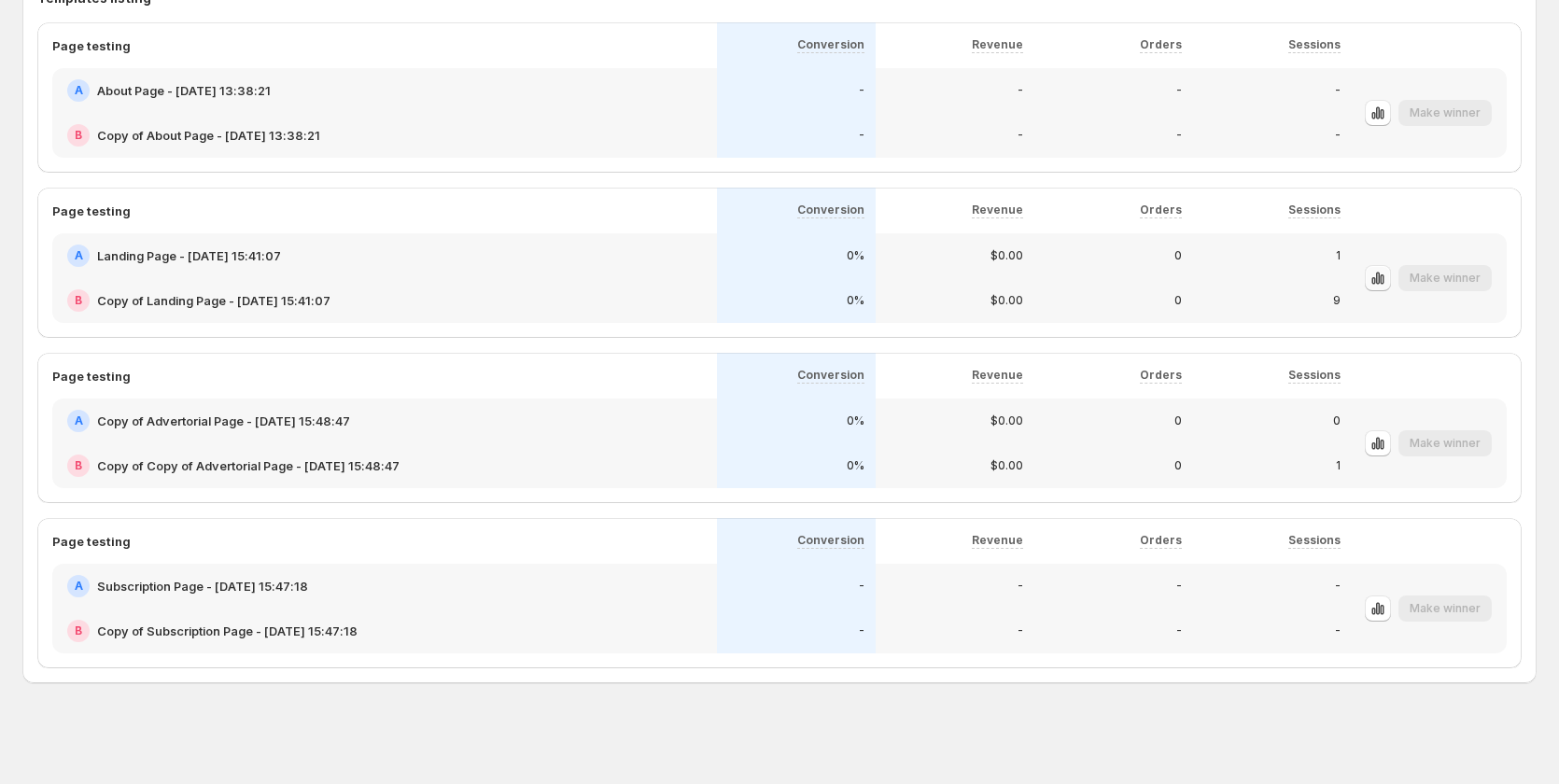
click at [1383, 279] on icon "button" at bounding box center [1381, 279] width 4 height 10
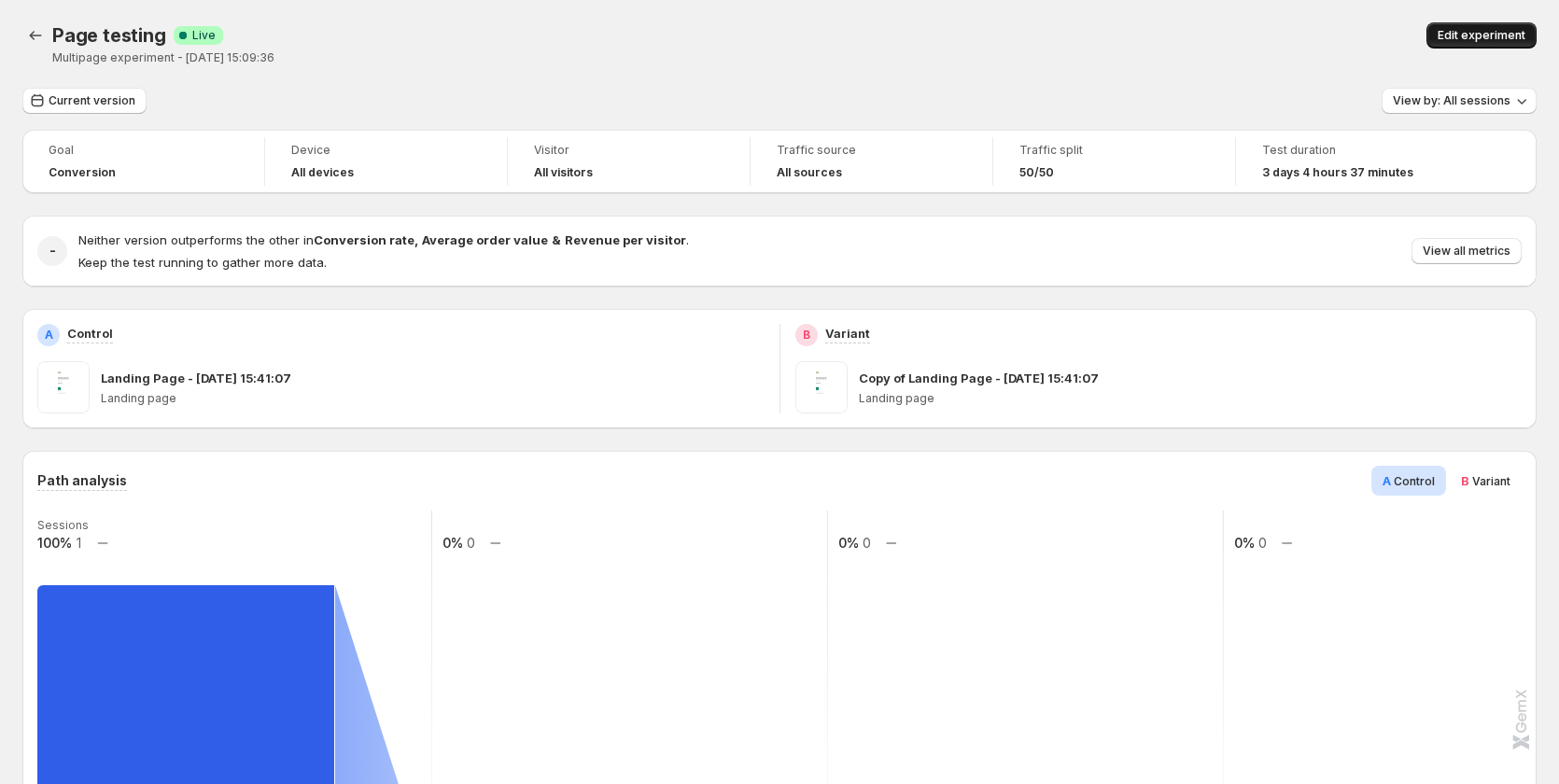
click at [1479, 29] on span "Edit experiment" at bounding box center [1481, 36] width 88 height 15
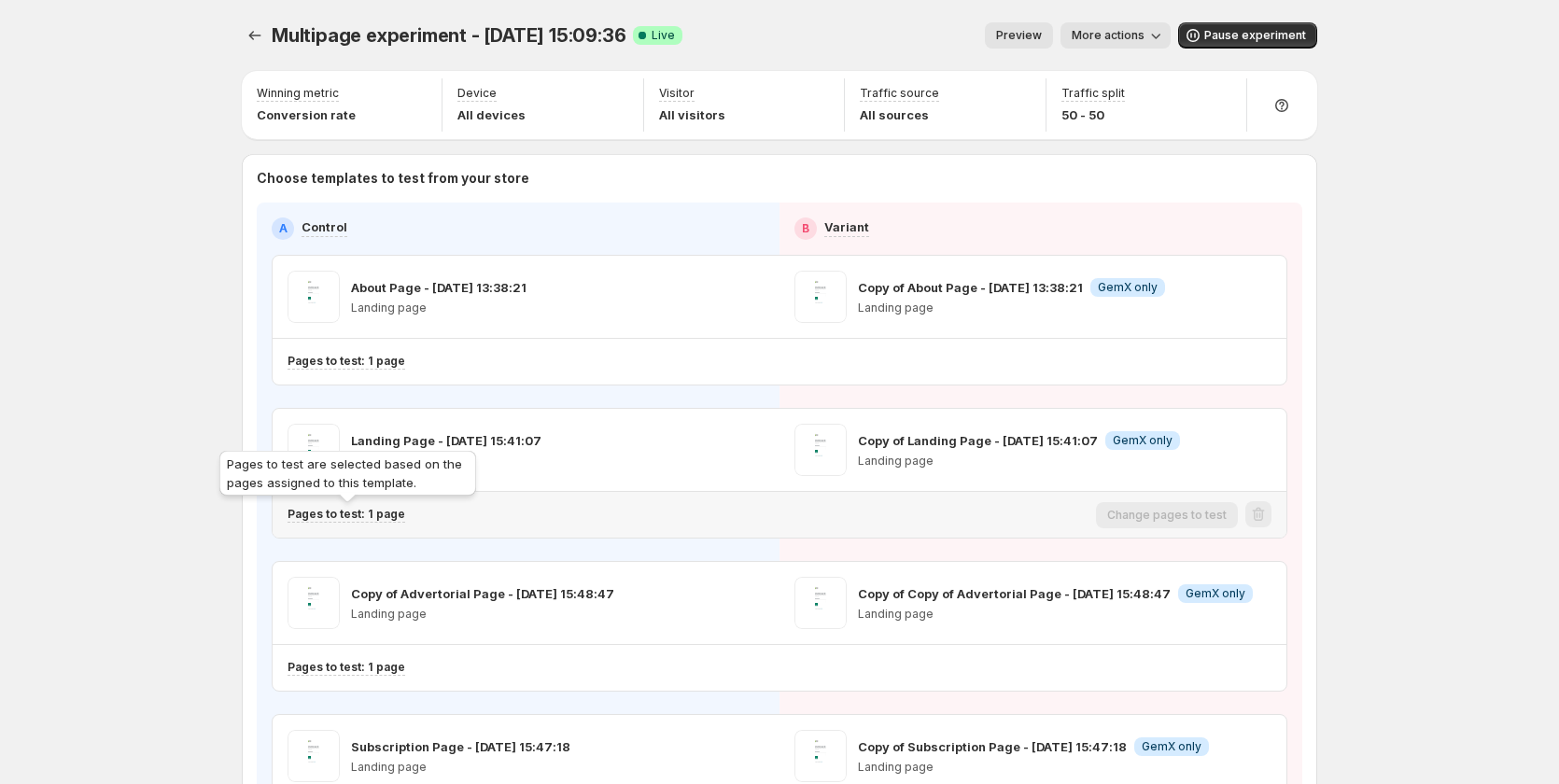
click at [385, 515] on p "Pages to test: 1 page" at bounding box center [346, 514] width 117 height 15
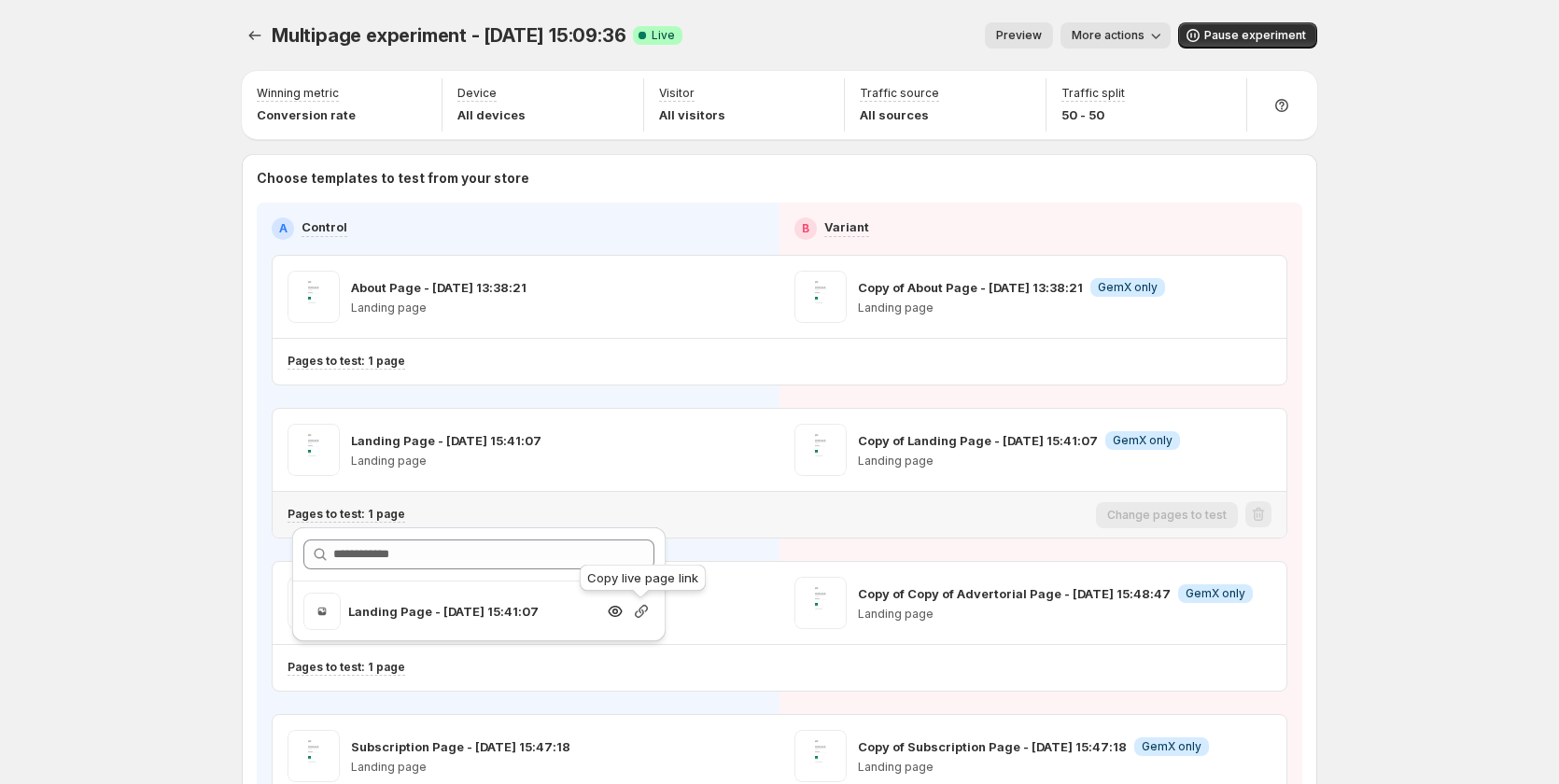
click at [643, 608] on icon "button" at bounding box center [642, 611] width 19 height 19
click at [1324, 299] on div "Setup Guide Choose templates to test Setup test version Setup traffic split Set…" at bounding box center [1476, 535] width 317 height 920
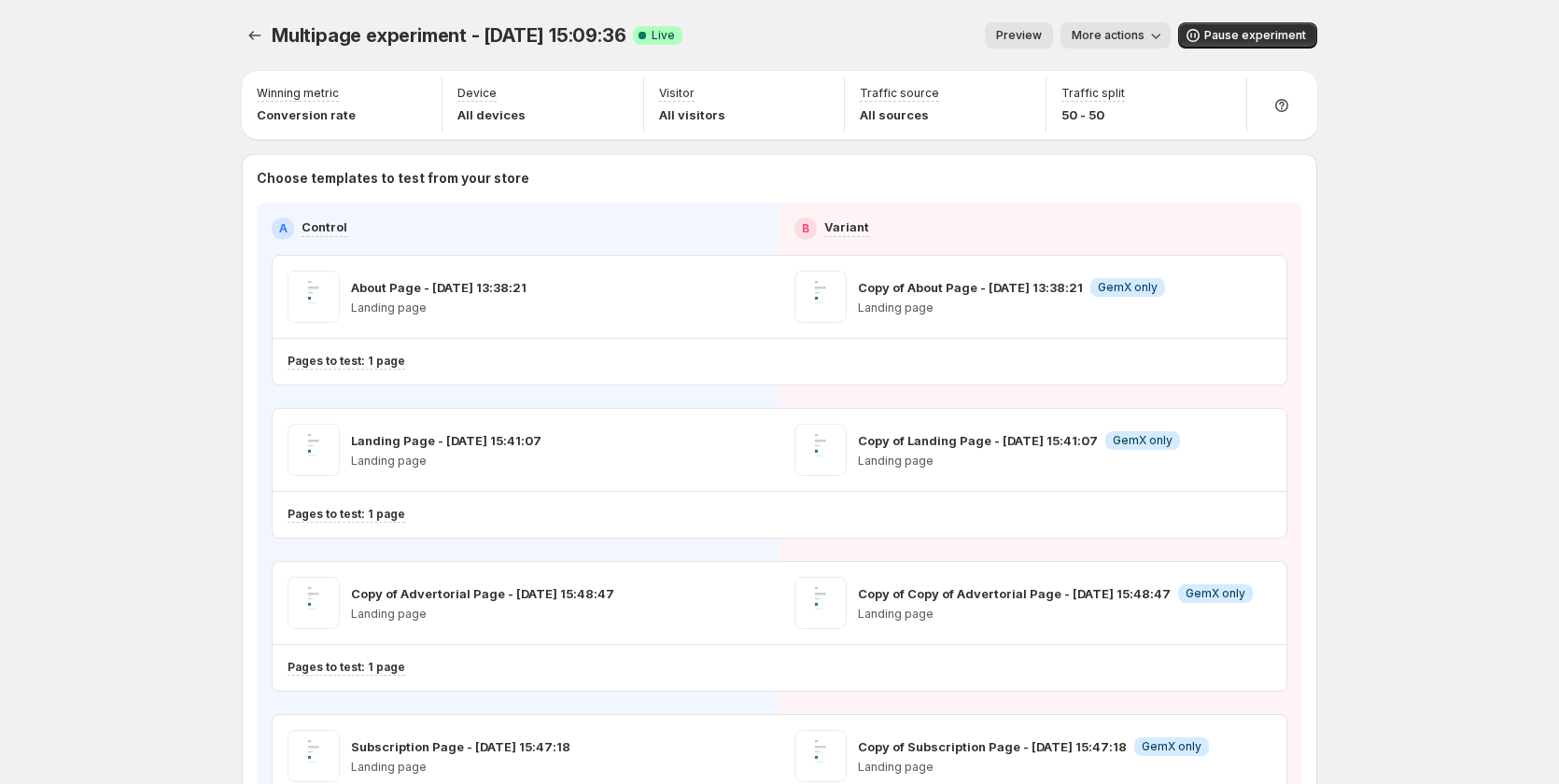
click at [1101, 38] on span "More actions" at bounding box center [1107, 36] width 73 height 15
click at [1105, 72] on div "View analytic" at bounding box center [1193, 75] width 219 height 19
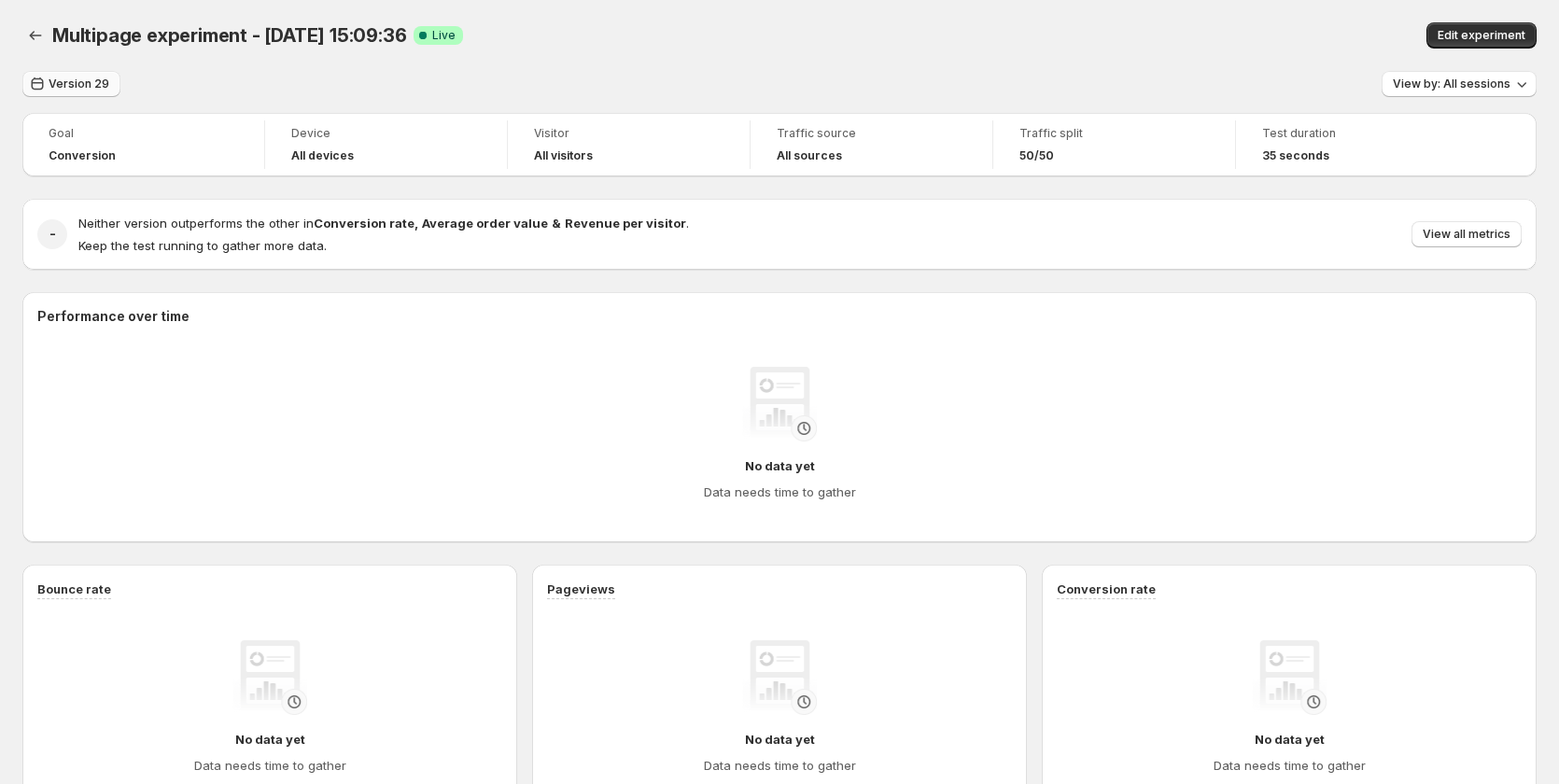
click at [74, 79] on span "Version 29" at bounding box center [78, 84] width 60 height 15
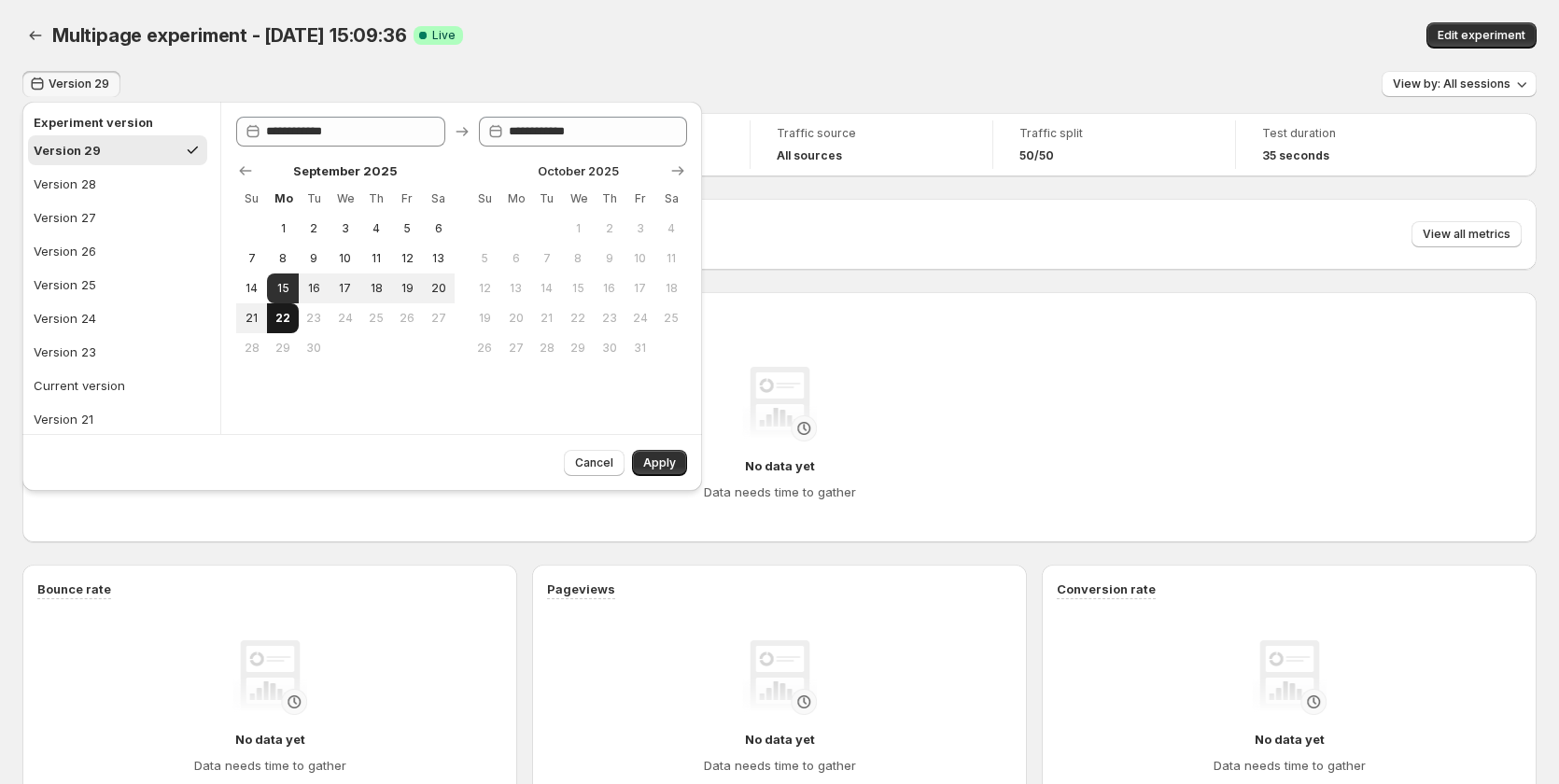
click at [286, 310] on button "22" at bounding box center [283, 318] width 31 height 30
type input "**********"
click at [648, 461] on span "Apply" at bounding box center [660, 463] width 33 height 15
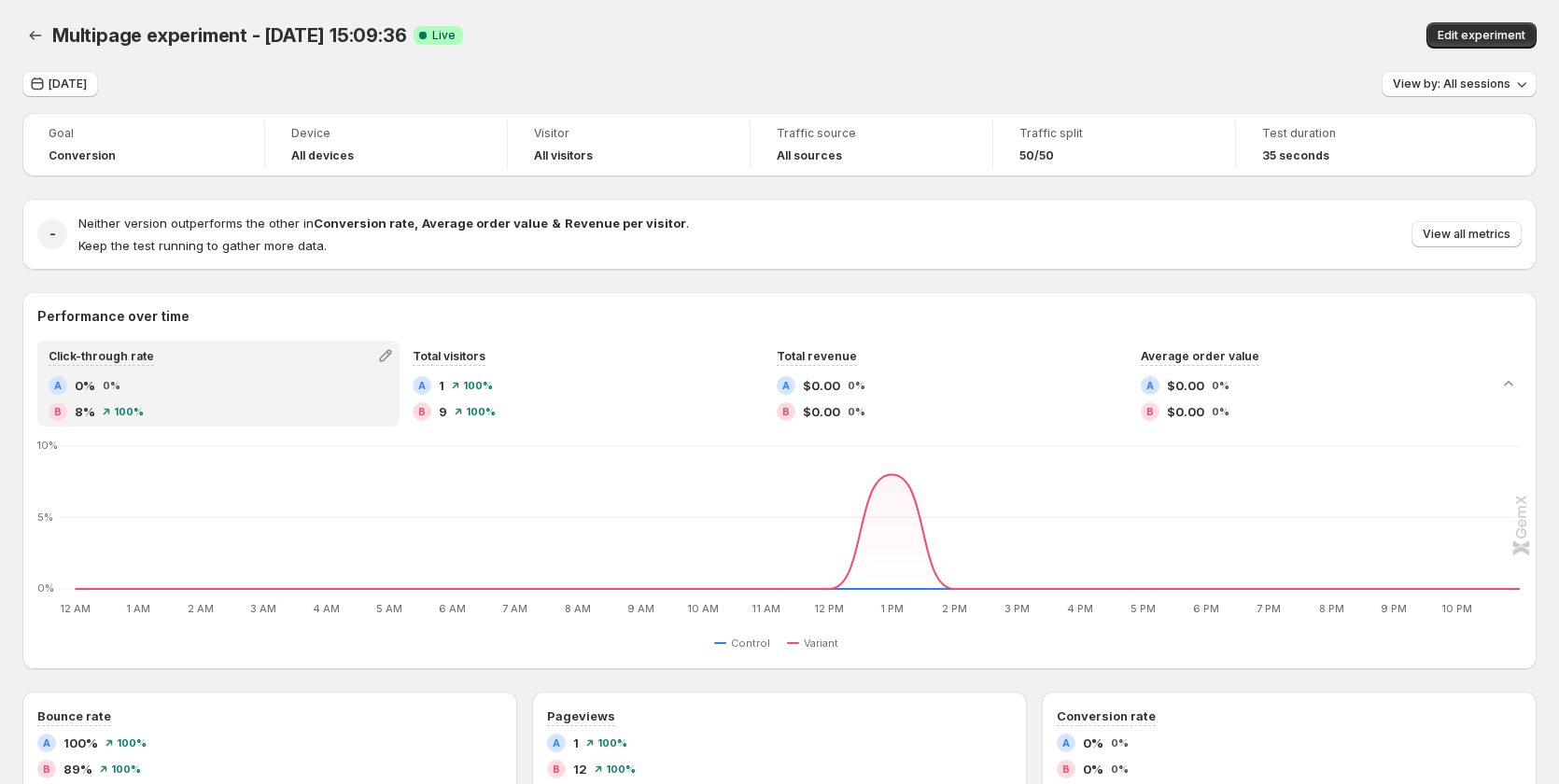
click at [1047, 138] on span "Traffic split" at bounding box center [1114, 133] width 190 height 15
click at [1019, 157] on div "Traffic split 50/50" at bounding box center [1114, 144] width 219 height 48
click at [43, 40] on icon "Back" at bounding box center [36, 36] width 19 height 19
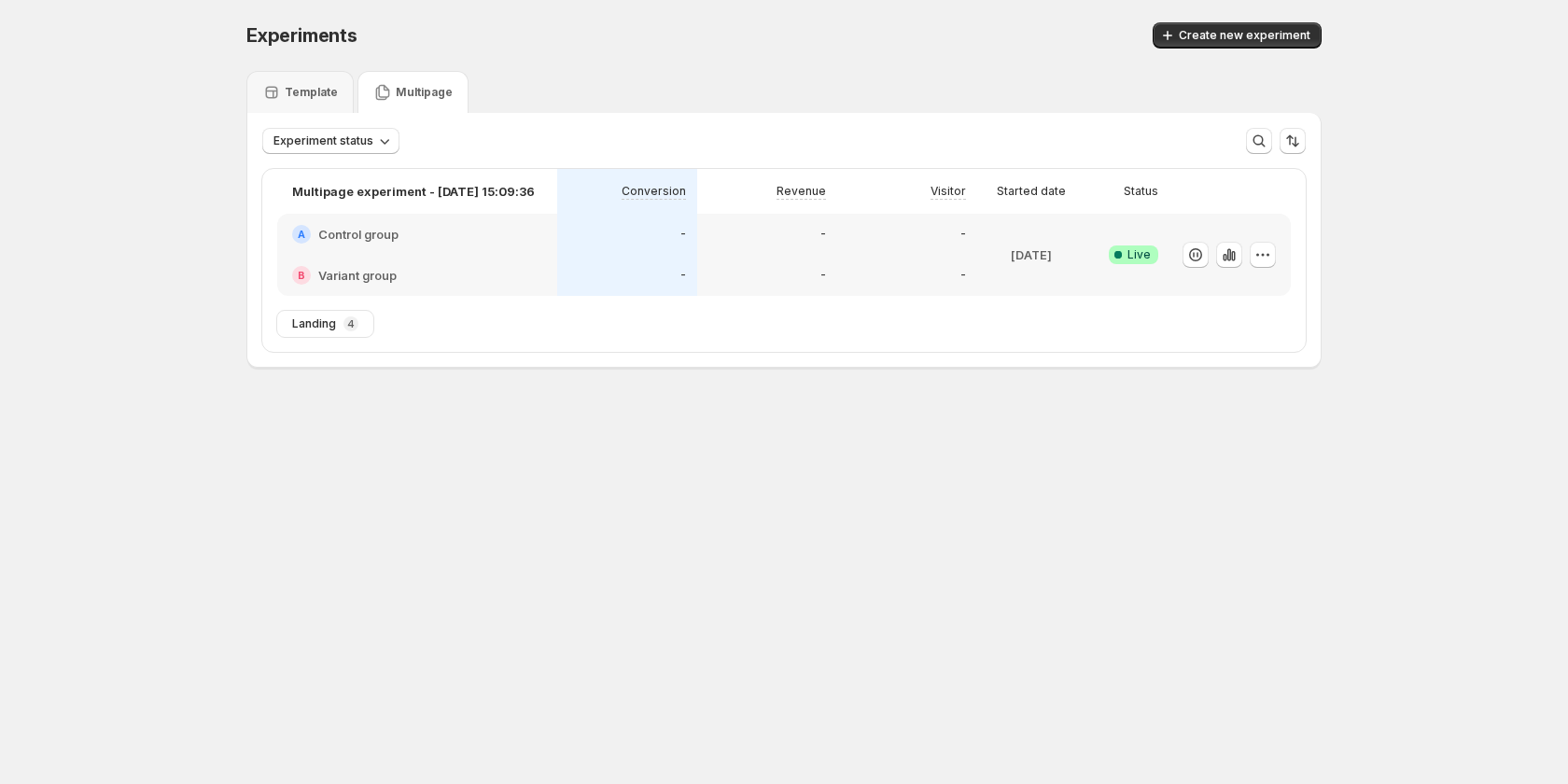
click at [562, 267] on div "-" at bounding box center [627, 275] width 140 height 41
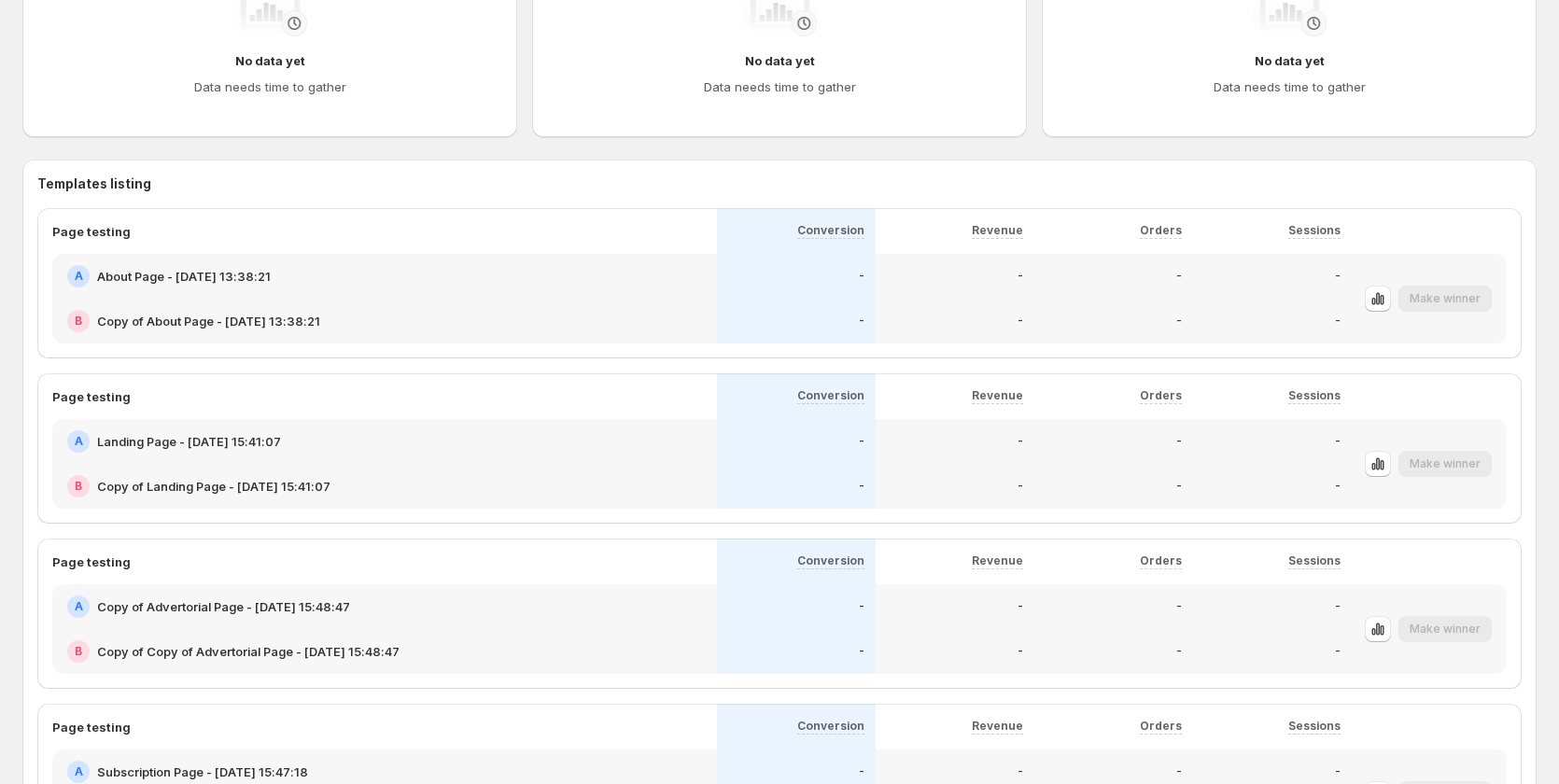
scroll to position [677, 0]
click at [1391, 297] on button "button" at bounding box center [1378, 299] width 26 height 26
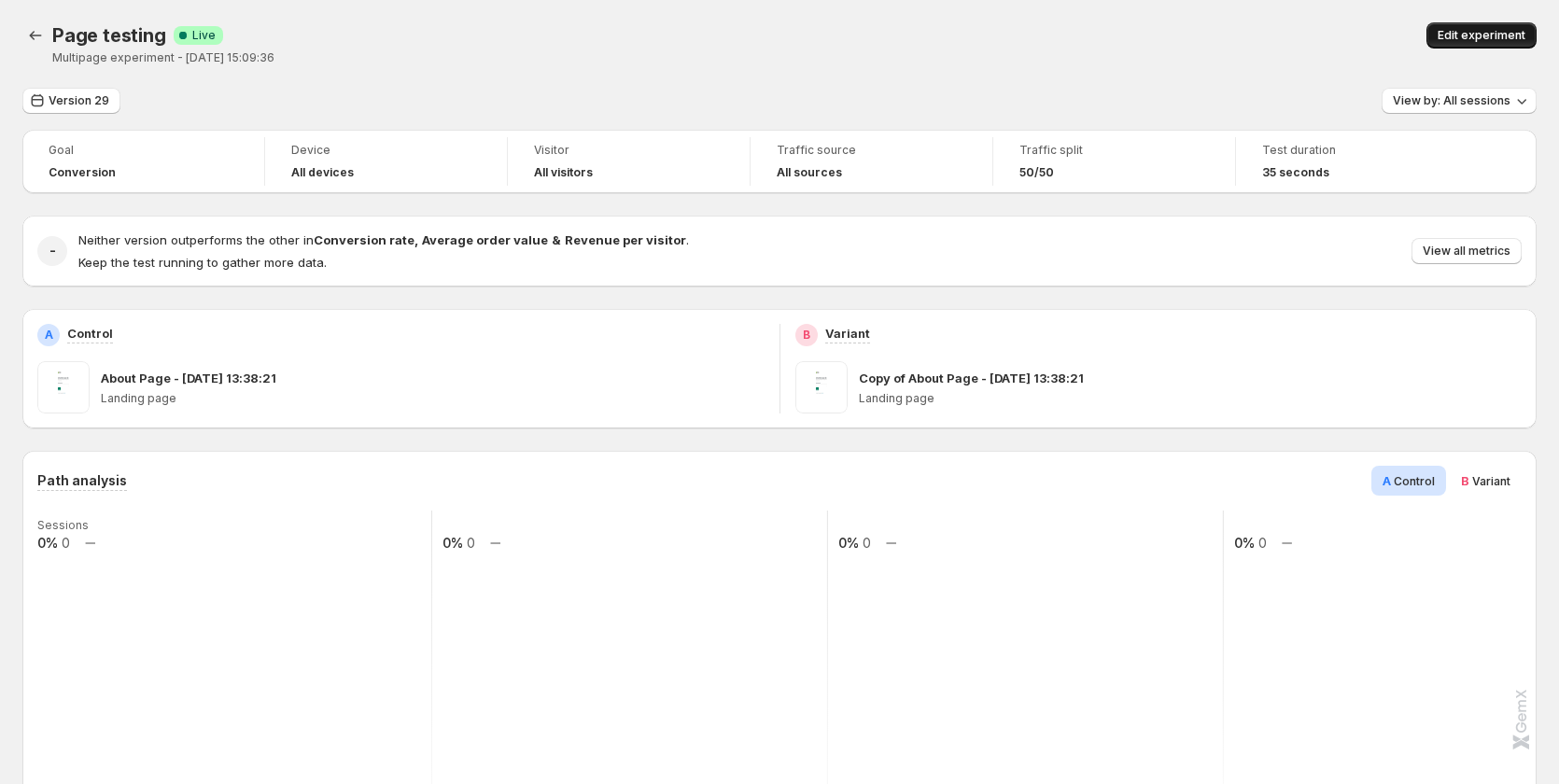
click at [1465, 31] on span "Edit experiment" at bounding box center [1481, 36] width 88 height 15
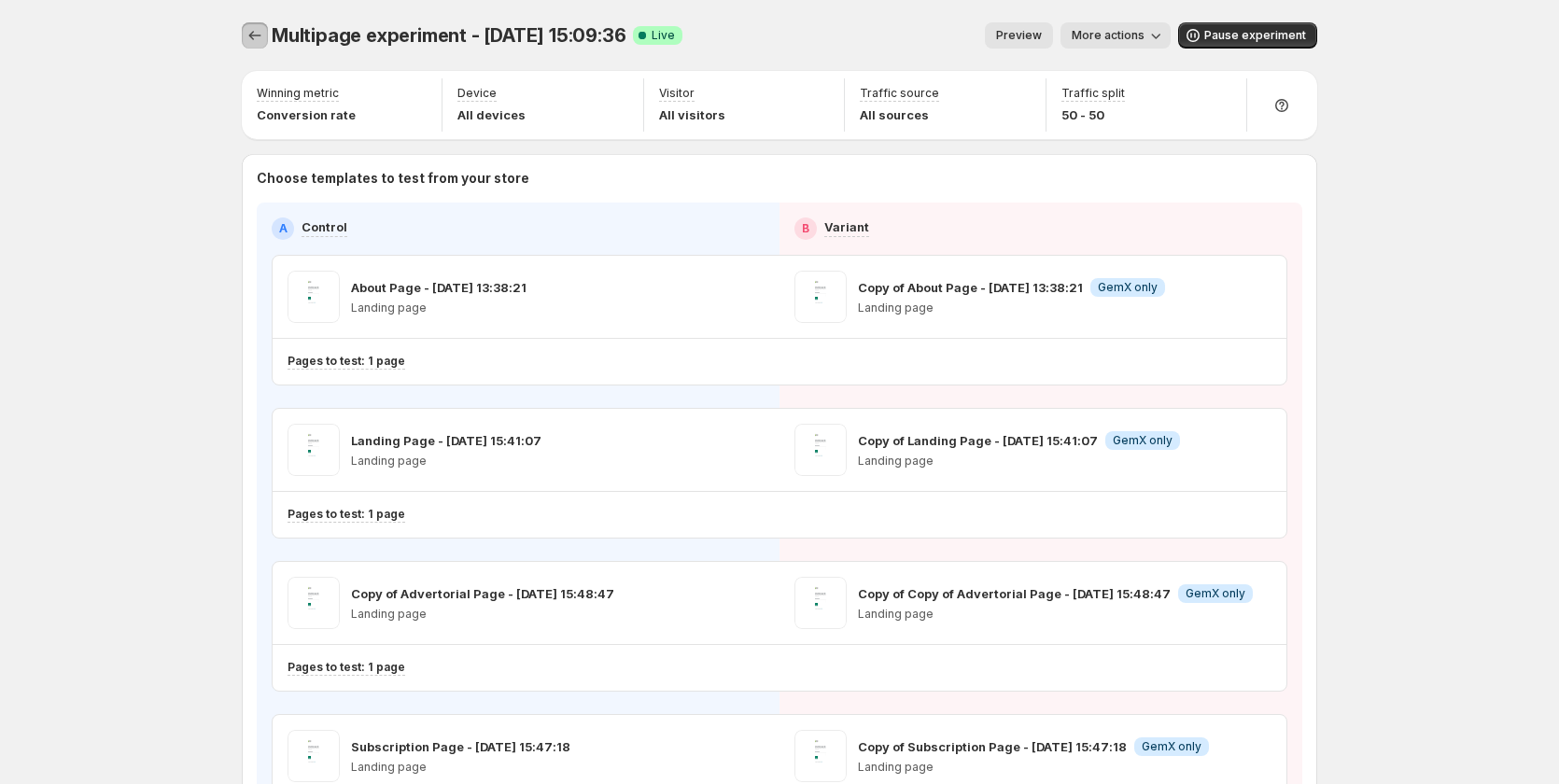
click at [265, 36] on icon "Experiments" at bounding box center [255, 36] width 19 height 19
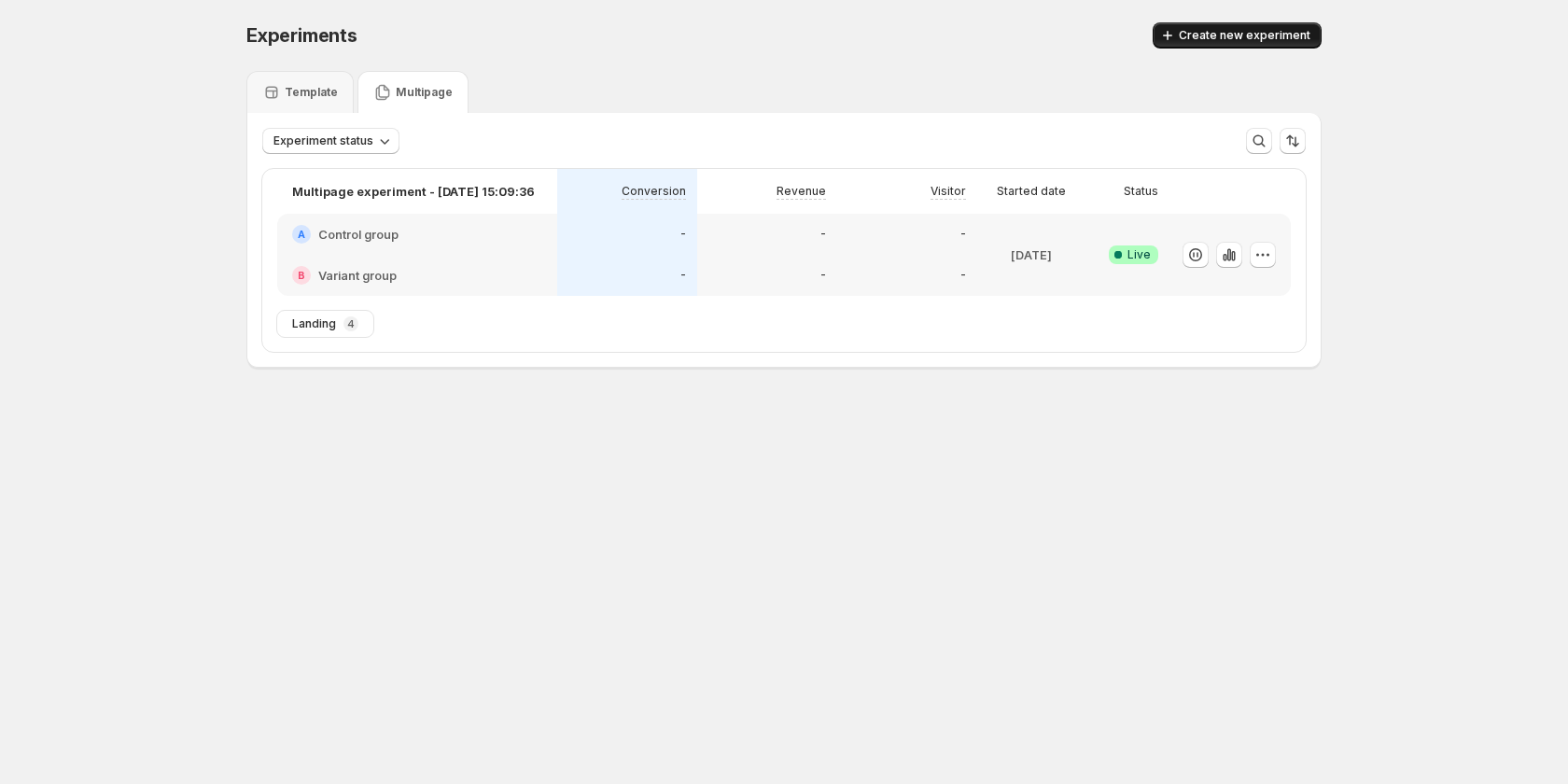
click at [1211, 38] on span "Create new experiment" at bounding box center [1244, 36] width 131 height 15
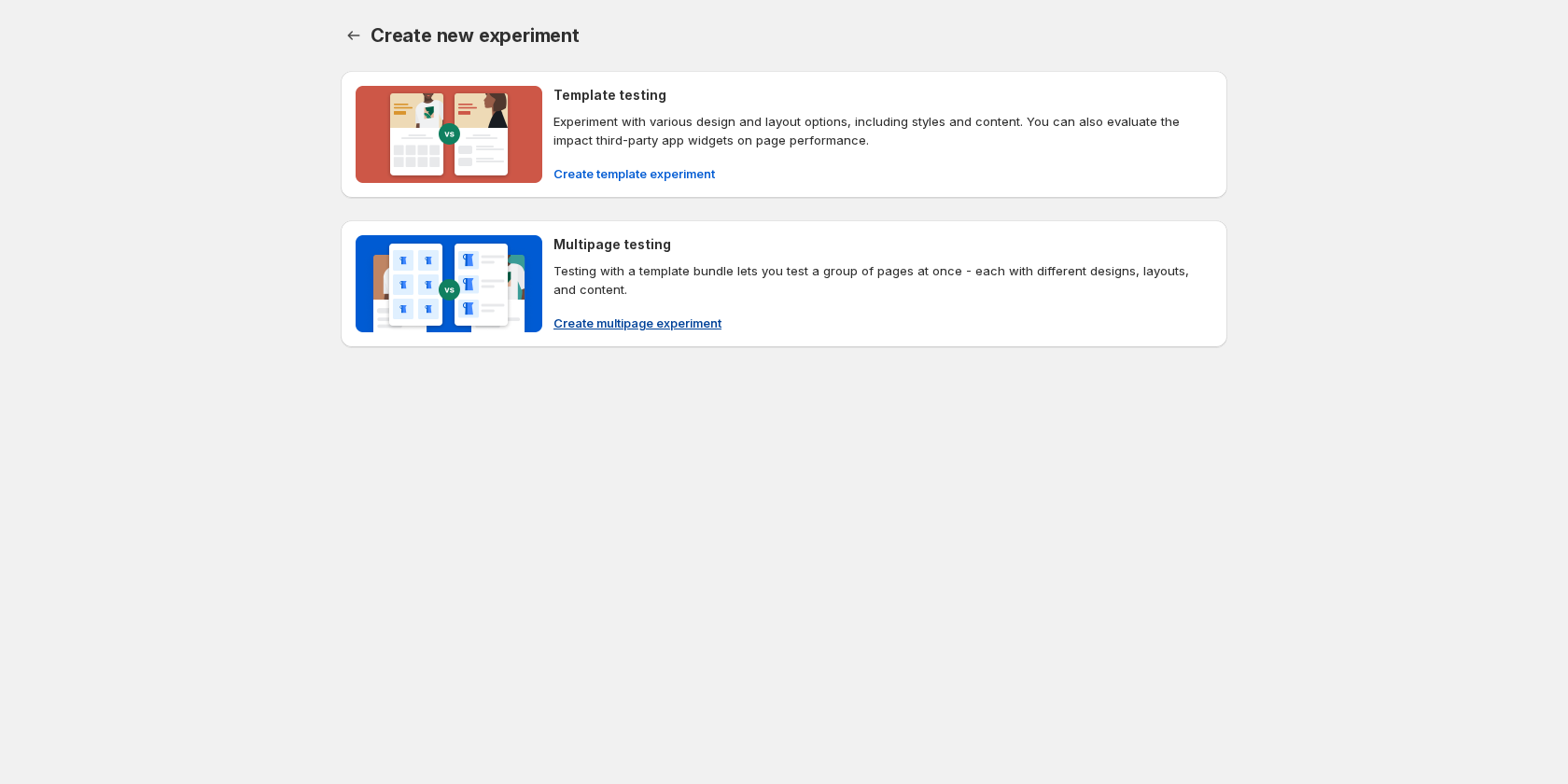
click at [644, 337] on button "Create multipage experiment" at bounding box center [638, 323] width 191 height 30
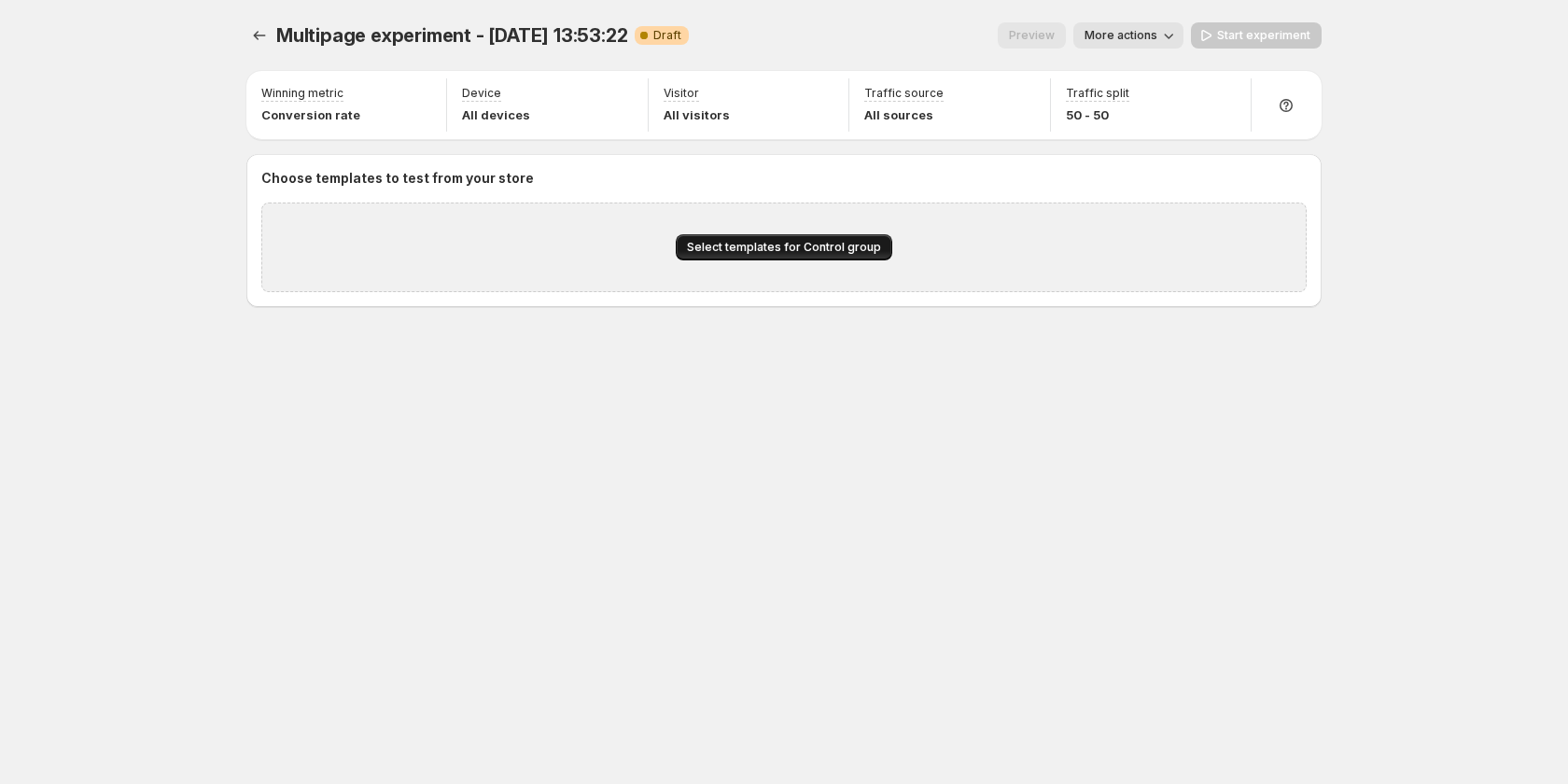
click at [803, 260] on button "Select templates for Control group" at bounding box center [783, 247] width 216 height 26
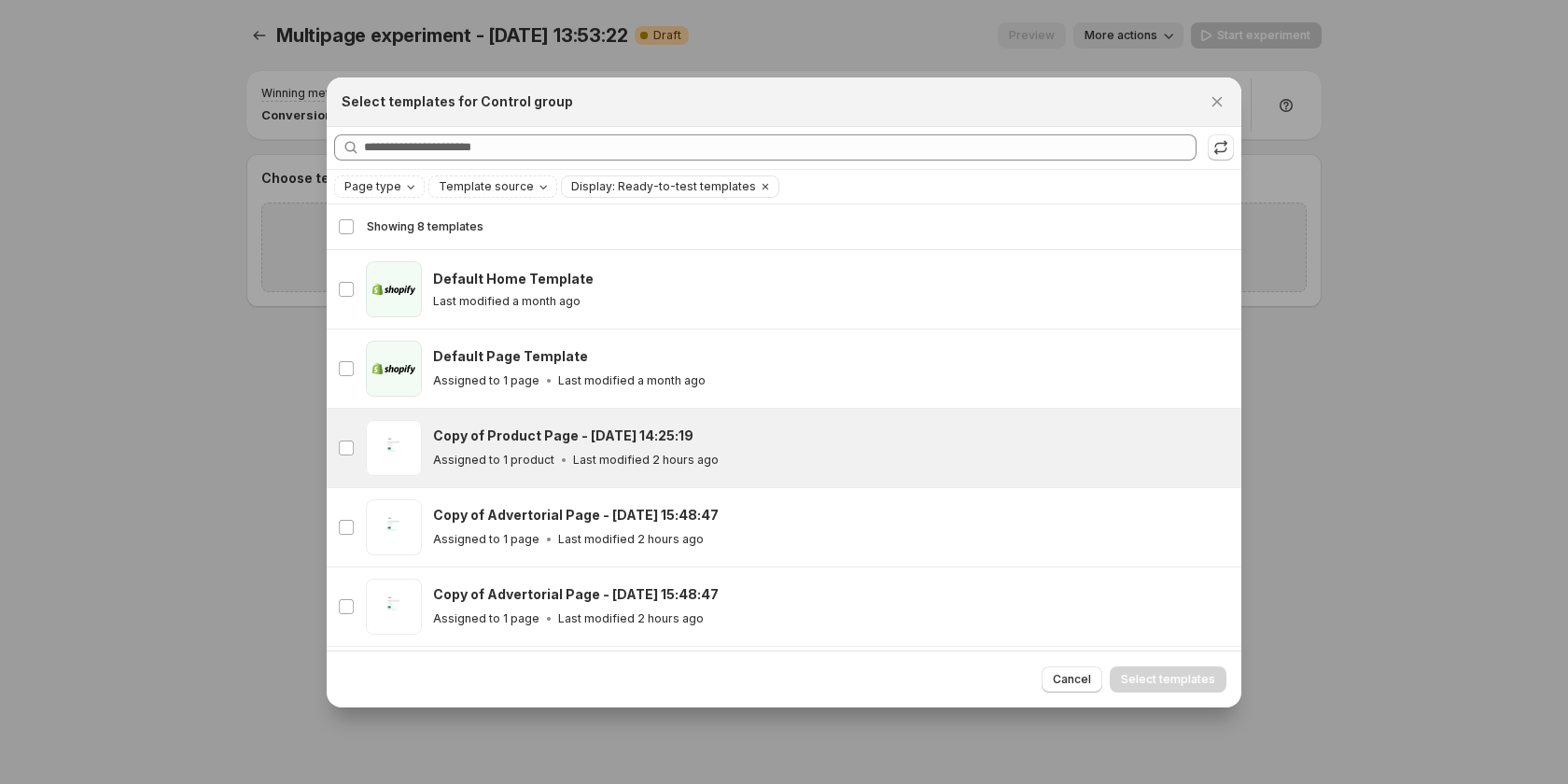
click at [647, 454] on p "Last modified 2 hours ago" at bounding box center [646, 460] width 145 height 15
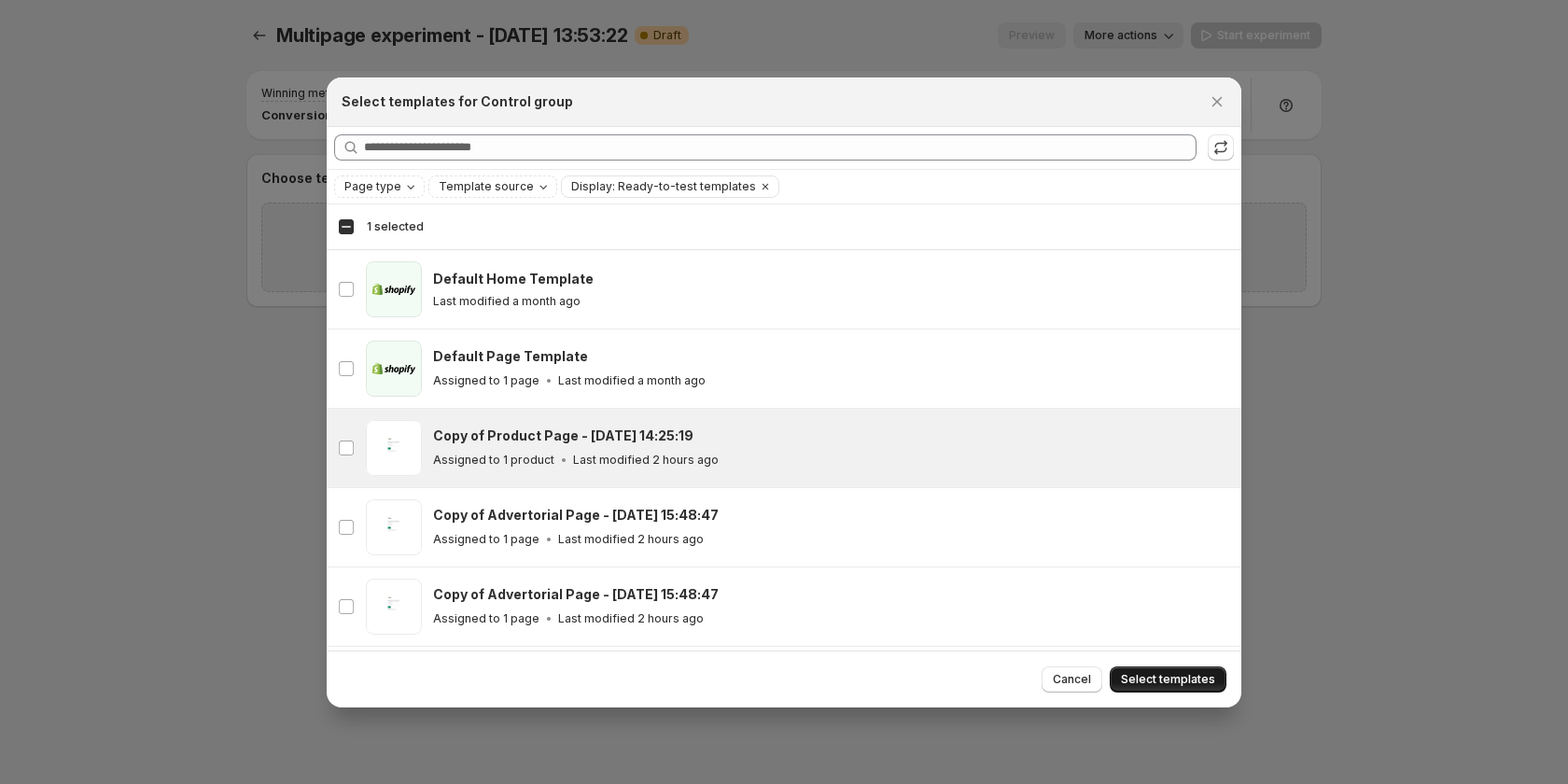
click at [1185, 673] on span "Select templates" at bounding box center [1168, 679] width 94 height 15
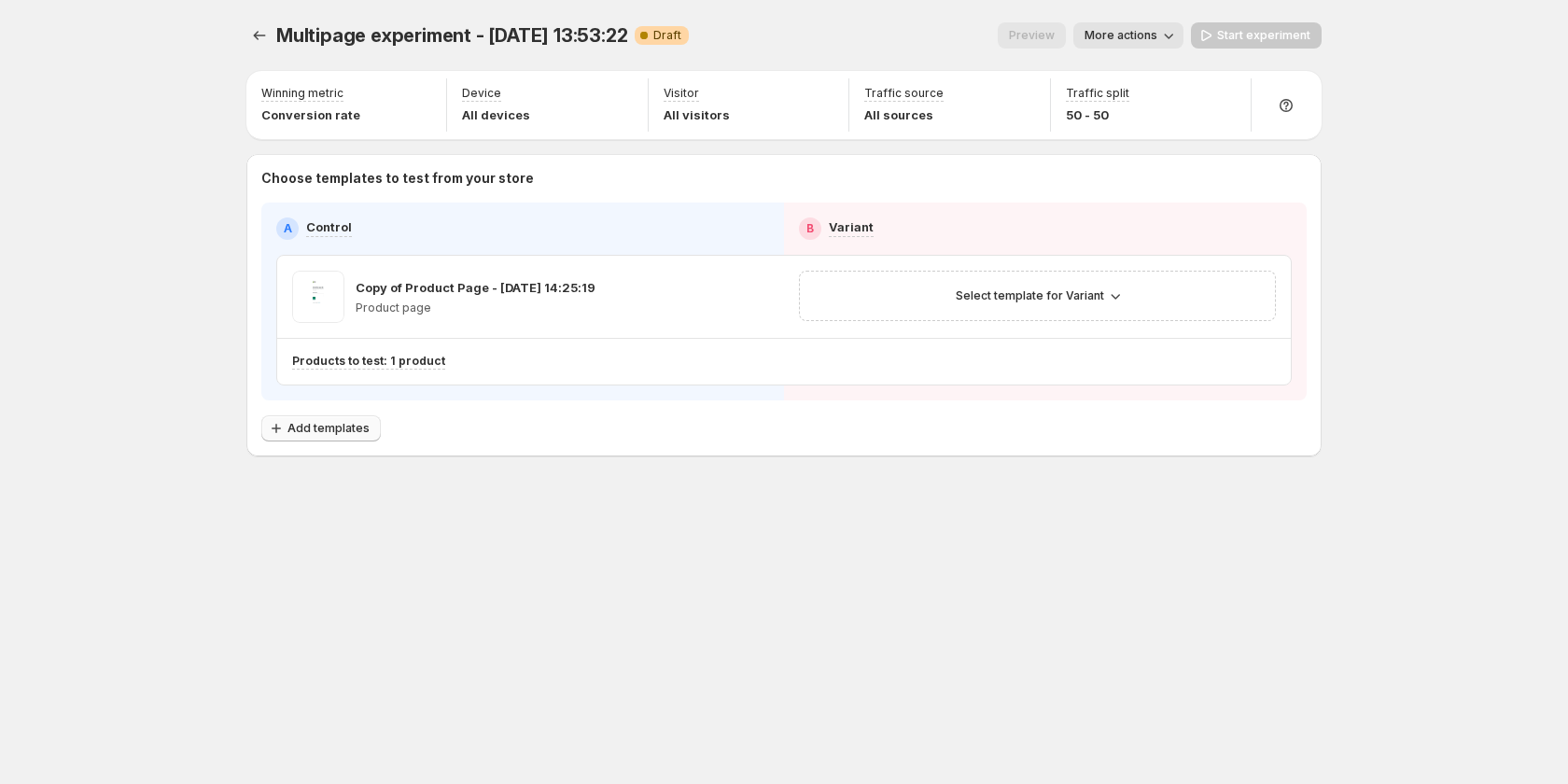
click at [332, 429] on span "Add templates" at bounding box center [328, 429] width 82 height 15
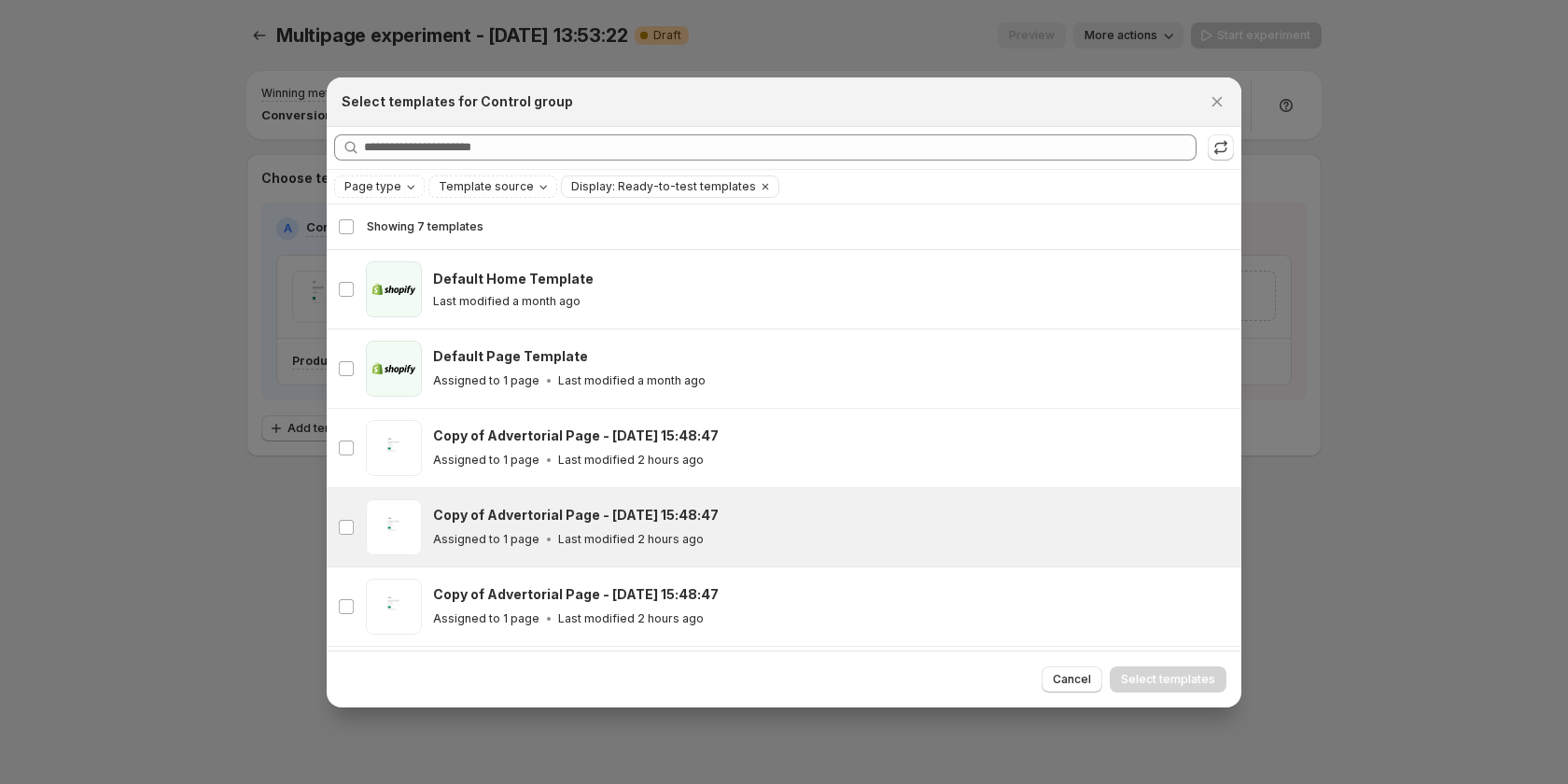
click at [790, 525] on div "Copy of Advertorial Page - Aug 28, 15:48:47 Assigned to 1 page Last modified 2 …" at bounding box center [828, 526] width 792 height 43
click at [1166, 672] on span "Select templates" at bounding box center [1168, 679] width 94 height 15
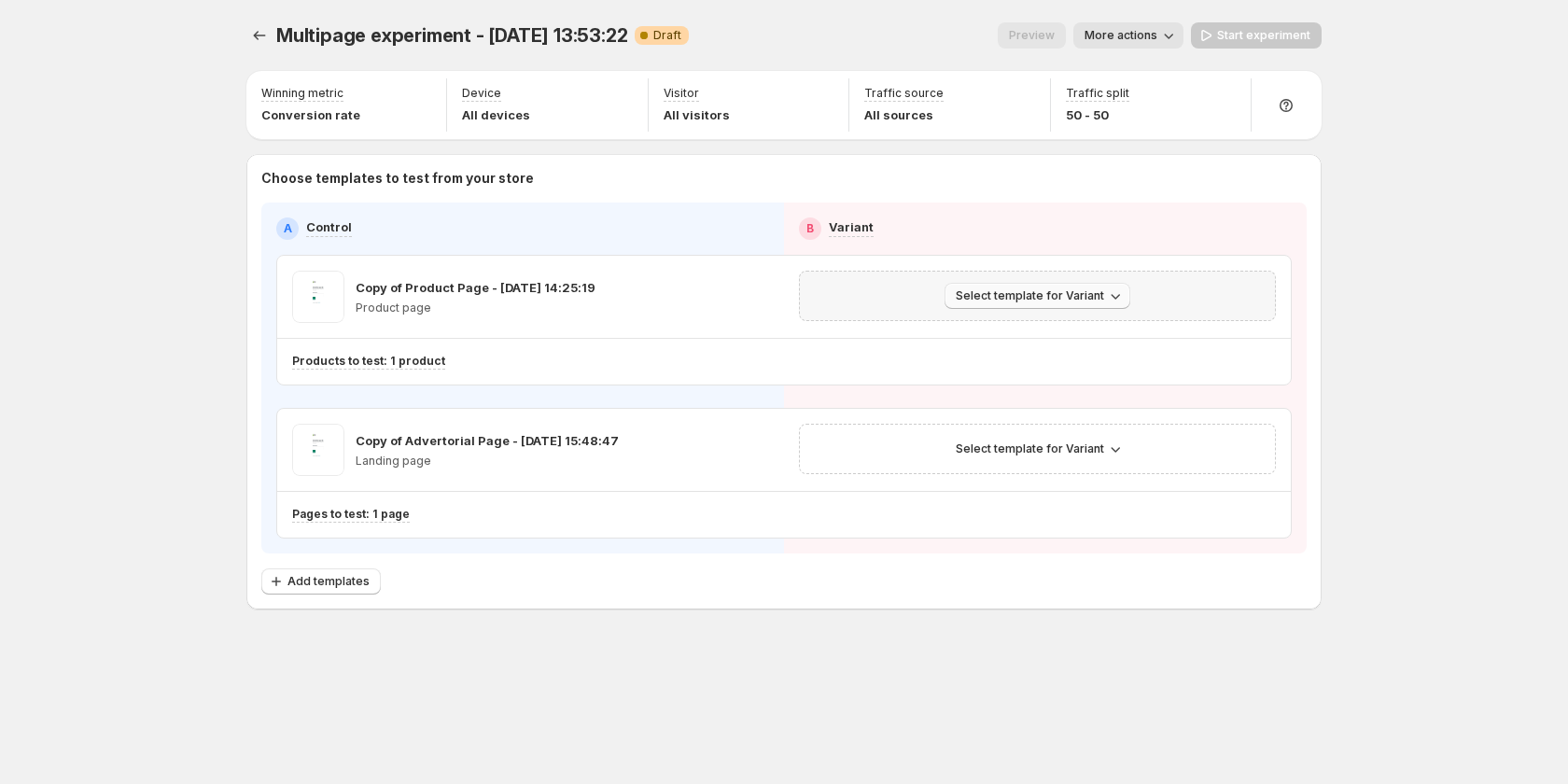
click at [1006, 291] on span "Select template for Variant" at bounding box center [1030, 296] width 148 height 15
click at [1024, 343] on span "Select an existing template" at bounding box center [1041, 335] width 191 height 19
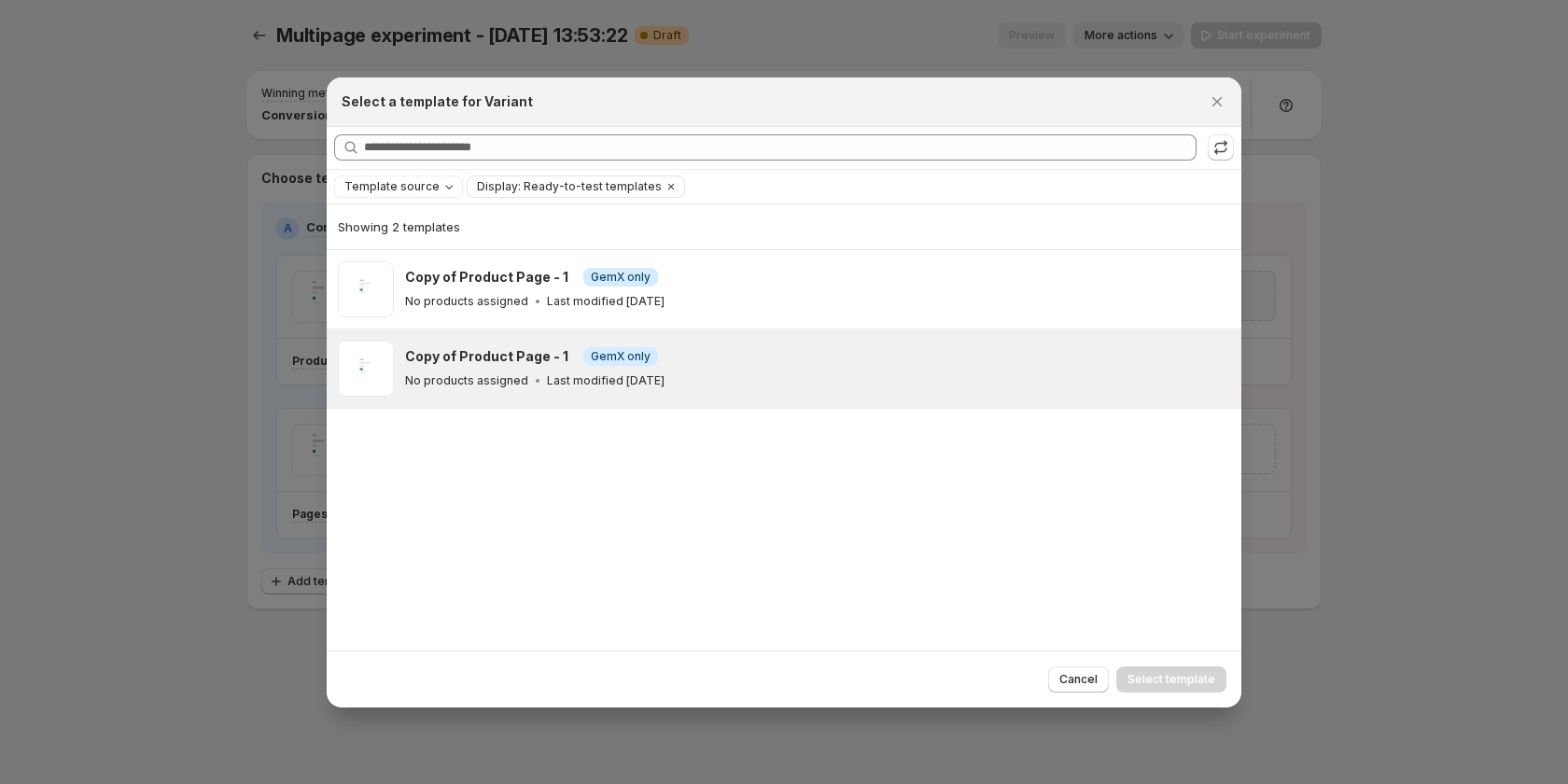
click at [731, 381] on div "No products assigned Last modified 13 days ago" at bounding box center [814, 381] width 819 height 19
click at [1131, 673] on span "Select template" at bounding box center [1170, 679] width 88 height 15
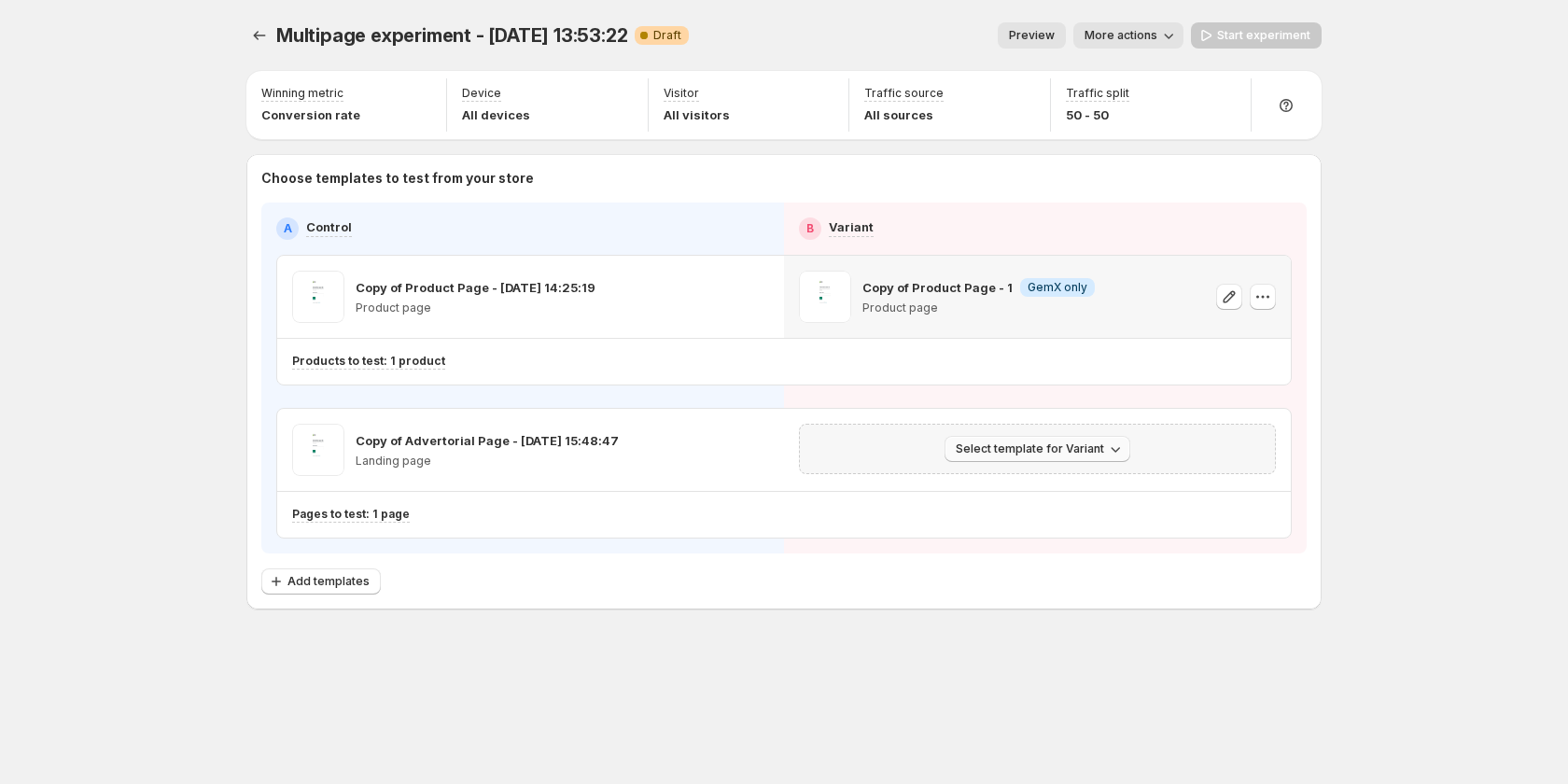
click at [1032, 453] on span "Select template for Variant" at bounding box center [1030, 449] width 148 height 15
click at [1053, 482] on span "Select an existing template" at bounding box center [1024, 488] width 158 height 15
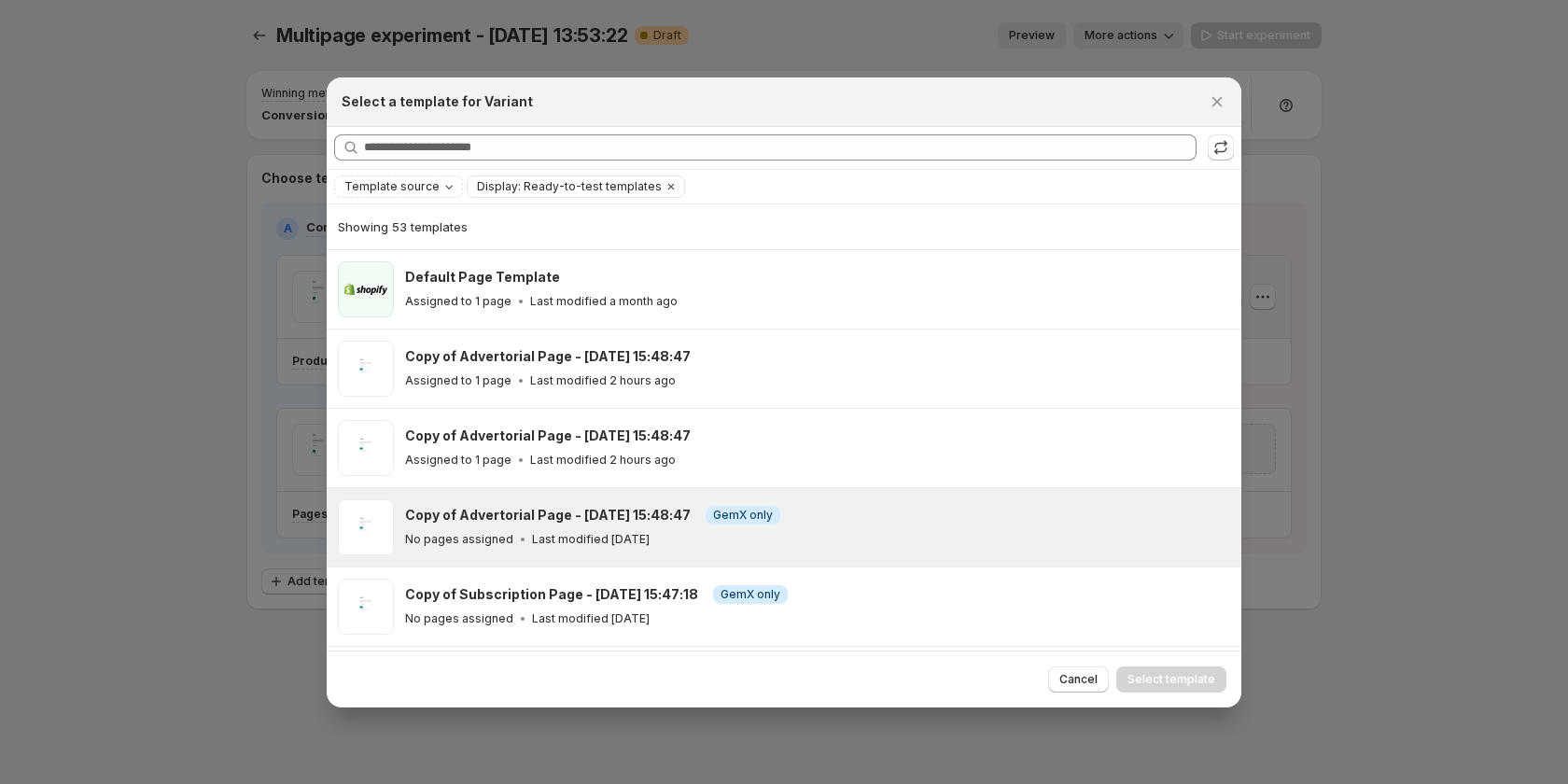
click at [621, 532] on p "Last modified 3 days ago" at bounding box center [590, 539] width 117 height 15
click at [1186, 683] on span "Select template" at bounding box center [1170, 679] width 88 height 15
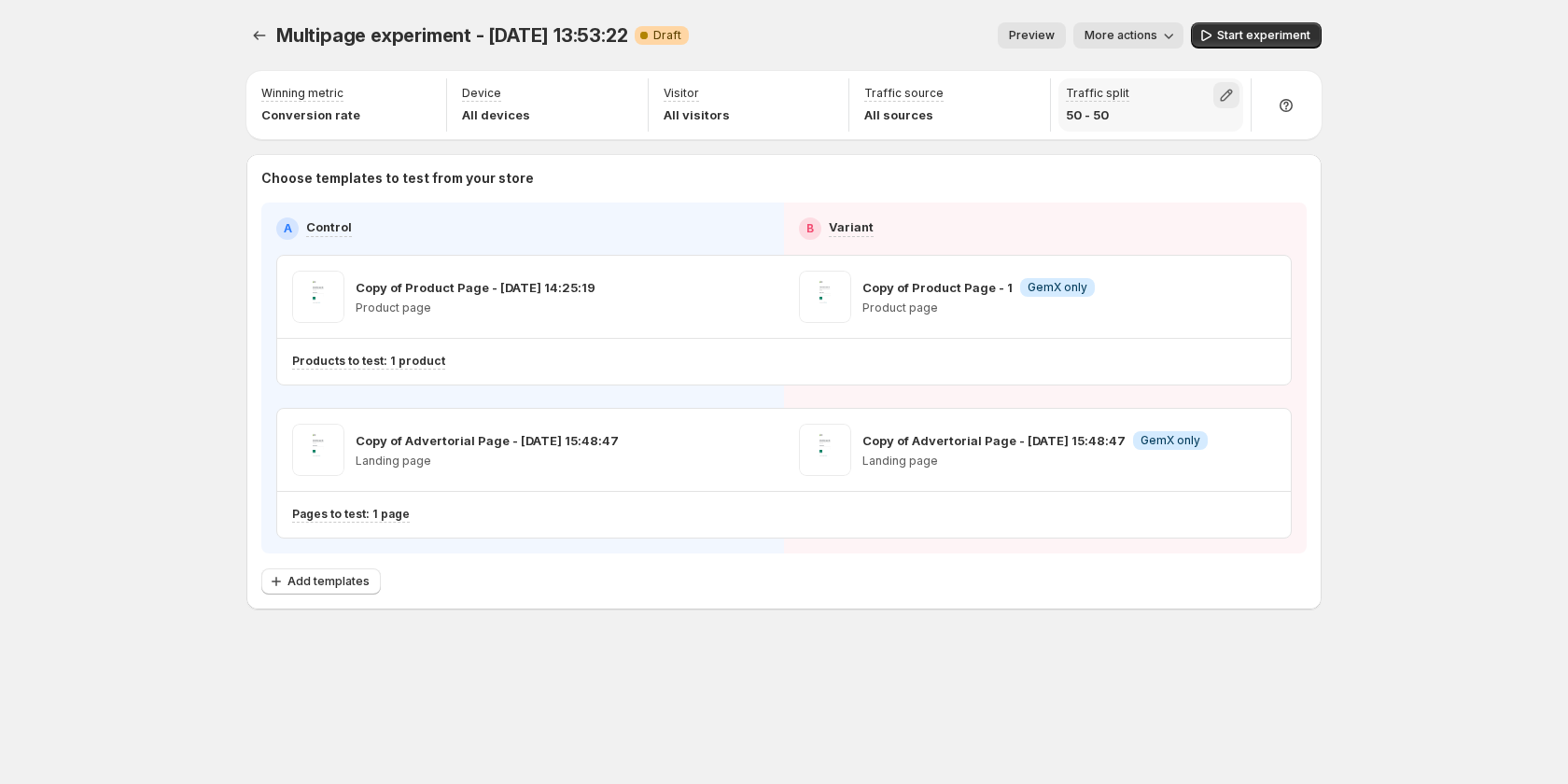
click at [1225, 90] on icon "button" at bounding box center [1226, 95] width 19 height 19
drag, startPoint x: 1229, startPoint y: 135, endPoint x: 1258, endPoint y: 135, distance: 29.0
type input "**"
click at [1258, 135] on input "range" at bounding box center [1226, 135] width 269 height 26
click at [1365, 360] on div "Multipage experiment - Sep 22, 13:53:22. This page is ready Multipage experimen…" at bounding box center [784, 392] width 1568 height 784
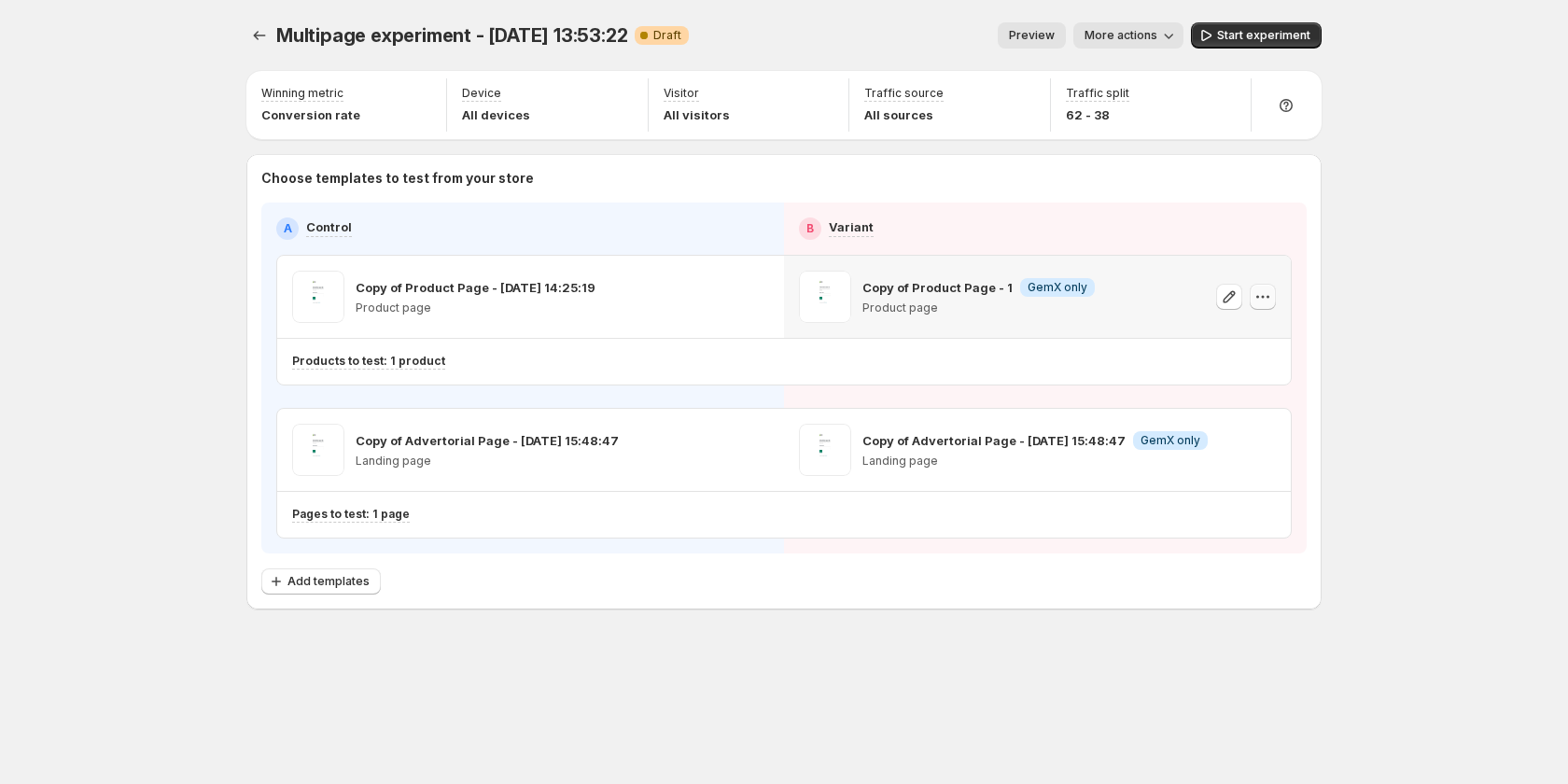
click at [1274, 292] on button "button" at bounding box center [1263, 297] width 26 height 26
drag, startPoint x: 1351, startPoint y: 277, endPoint x: 1289, endPoint y: 78, distance: 208.4
click at [1352, 276] on div "Multipage experiment - Sep 22, 13:53:22. This page is ready Multipage experimen…" at bounding box center [784, 392] width 1568 height 784
click at [718, 303] on icon "button" at bounding box center [723, 297] width 19 height 19
click at [747, 351] on div "Products to test: 1 product" at bounding box center [685, 362] width 786 height 31
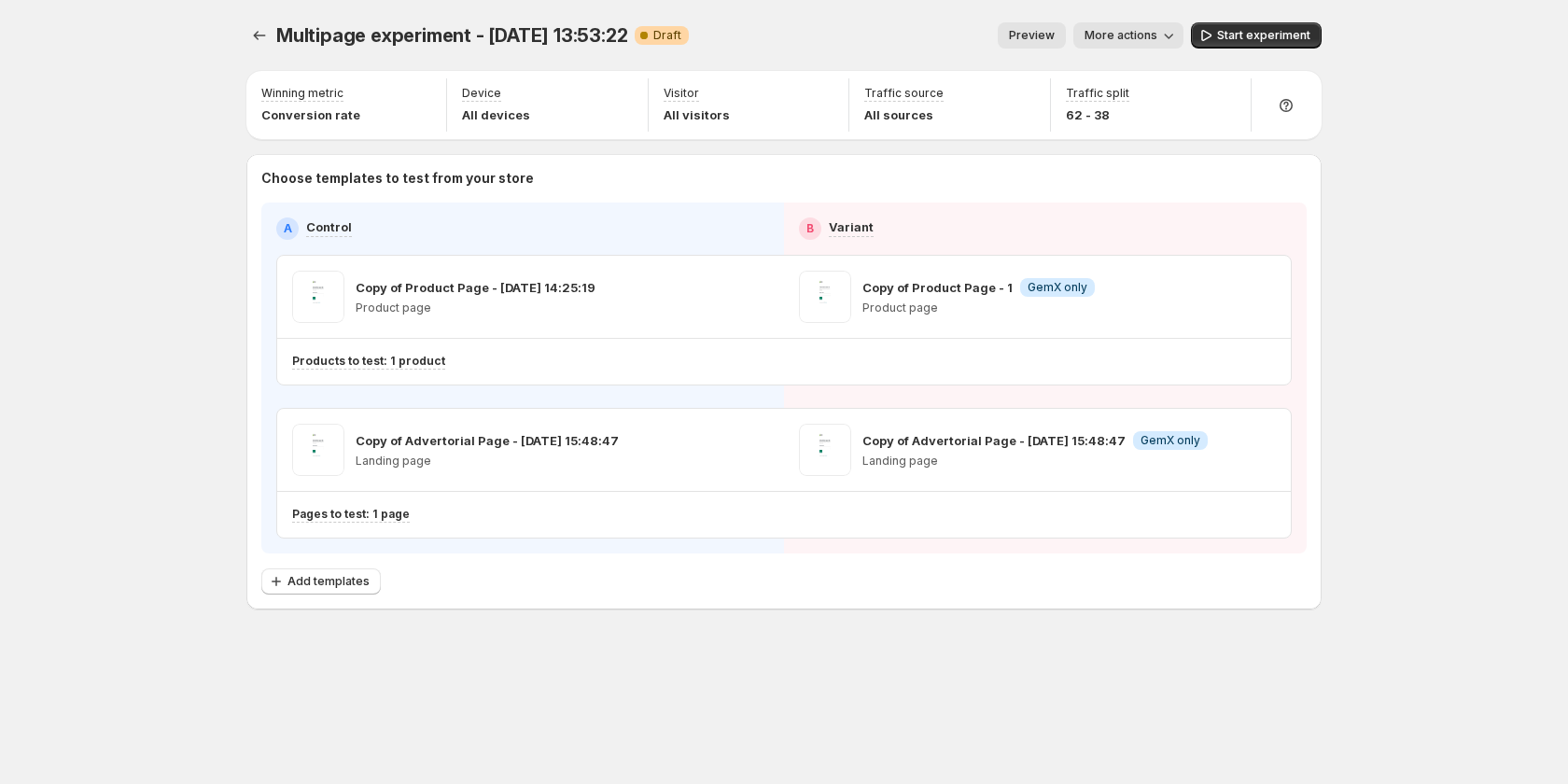
click at [1172, 30] on icon "button" at bounding box center [1168, 36] width 19 height 19
click at [1474, 207] on div "Multipage experiment - Sep 22, 13:53:22. This page is ready Multipage experimen…" at bounding box center [784, 392] width 1568 height 784
click at [1023, 39] on span "Preview" at bounding box center [1031, 36] width 45 height 15
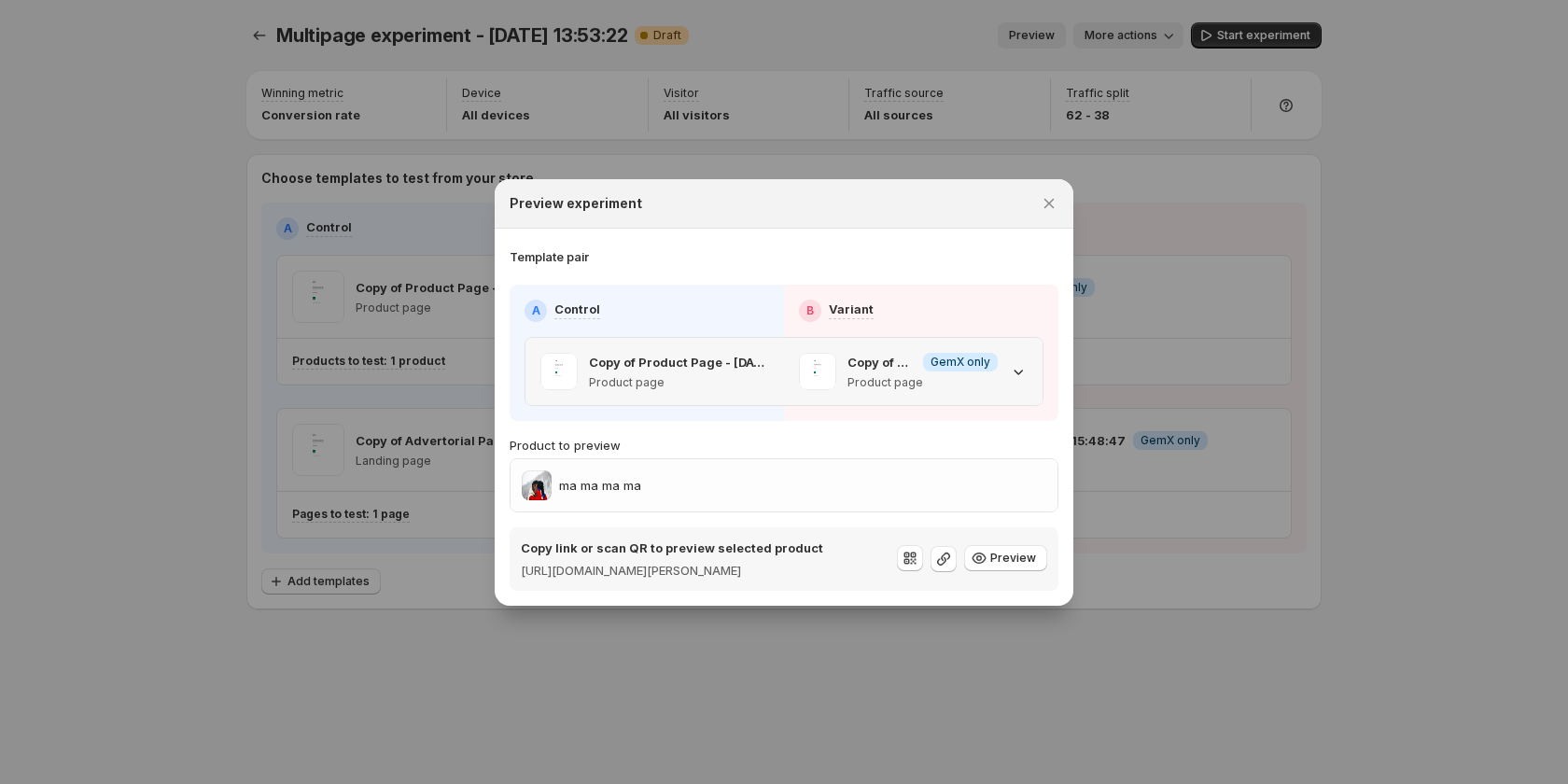
click at [1011, 362] on icon ":r17k:" at bounding box center [1018, 371] width 19 height 19
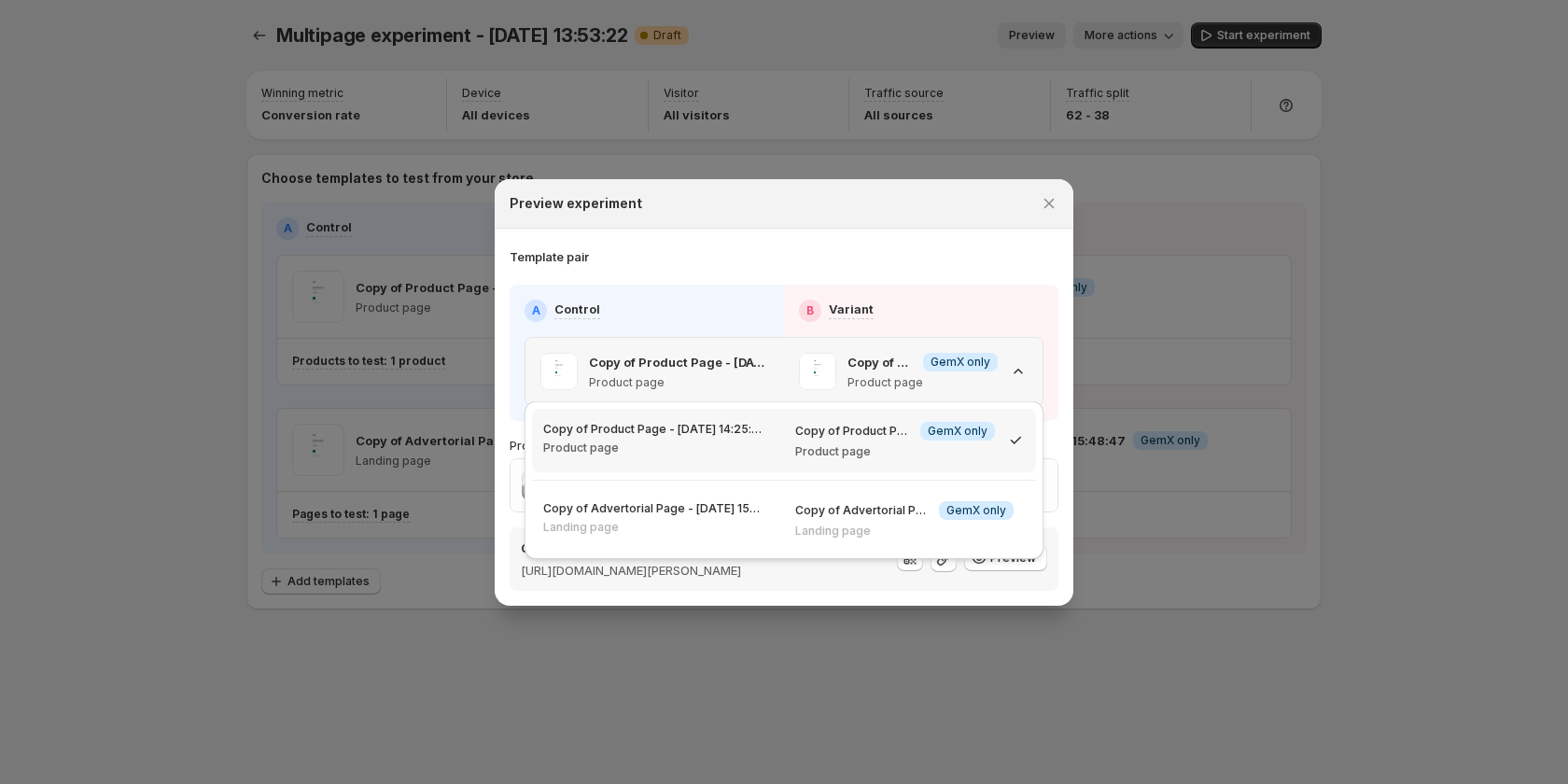
click at [1011, 362] on icon ":r17k:" at bounding box center [1018, 371] width 19 height 19
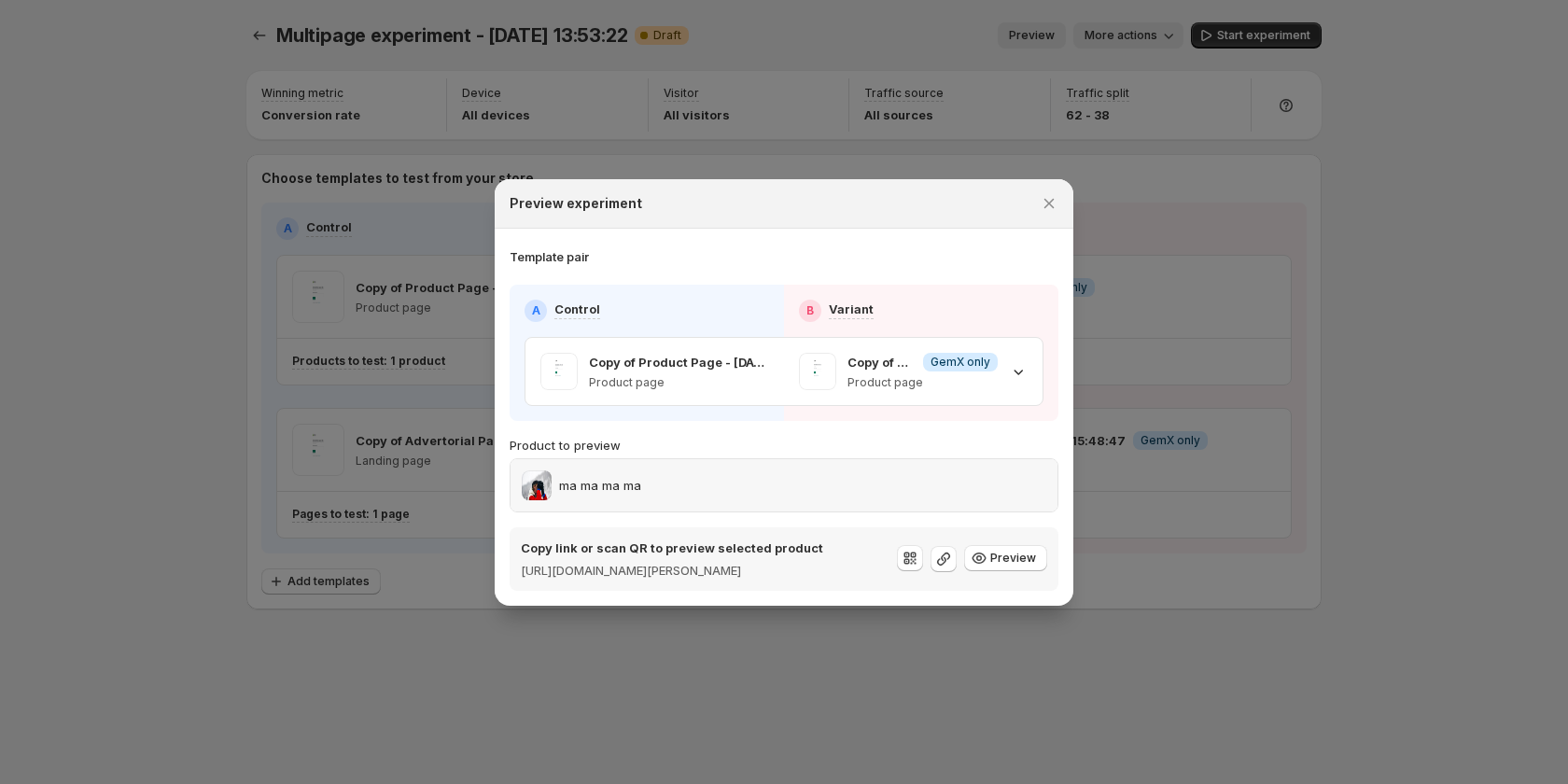
click at [984, 492] on div "ma ma ma ma" at bounding box center [783, 485] width 547 height 52
click at [406, 382] on div at bounding box center [784, 392] width 1568 height 784
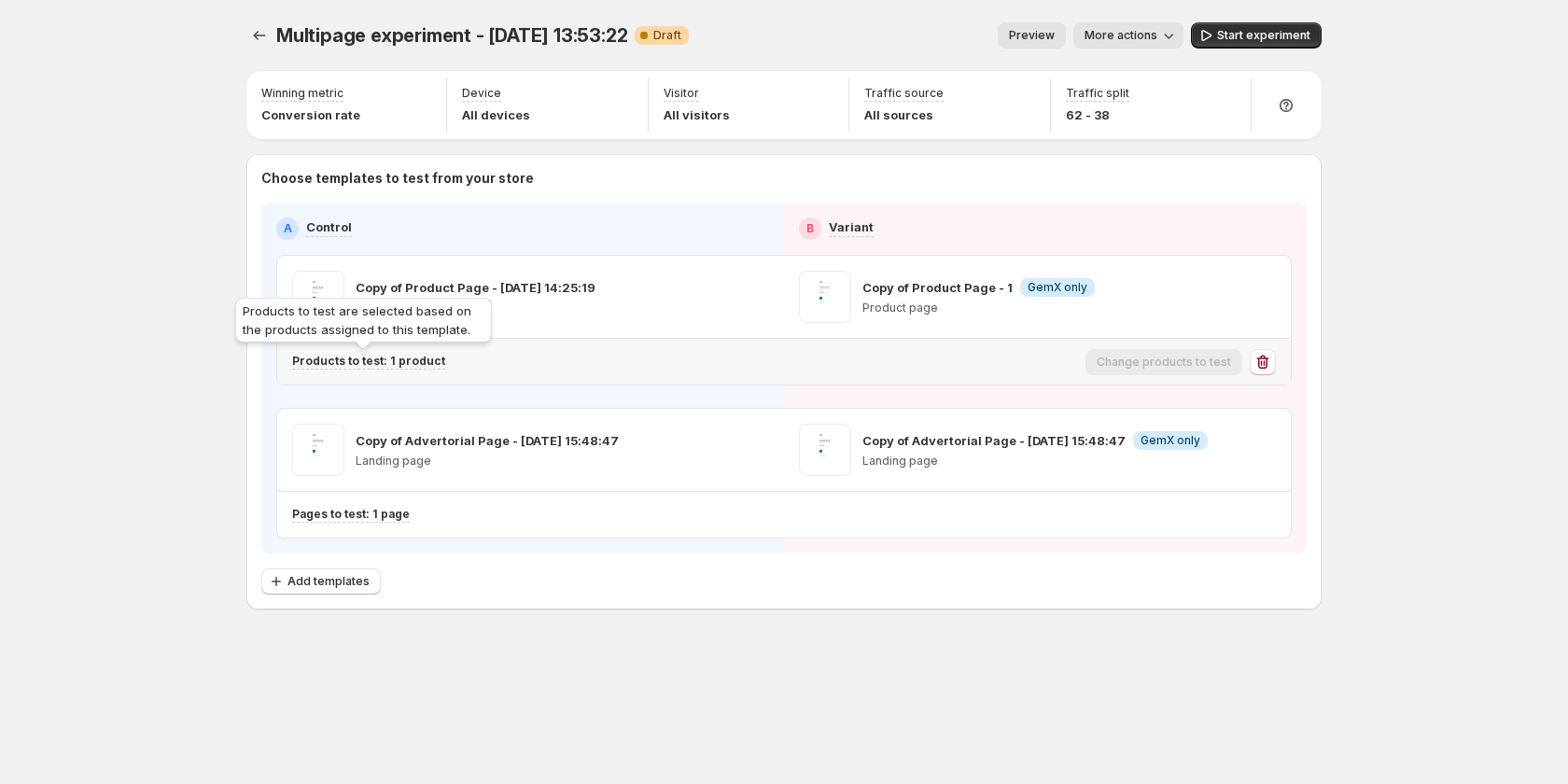
click at [405, 362] on p "Products to test: 1 product" at bounding box center [368, 361] width 153 height 15
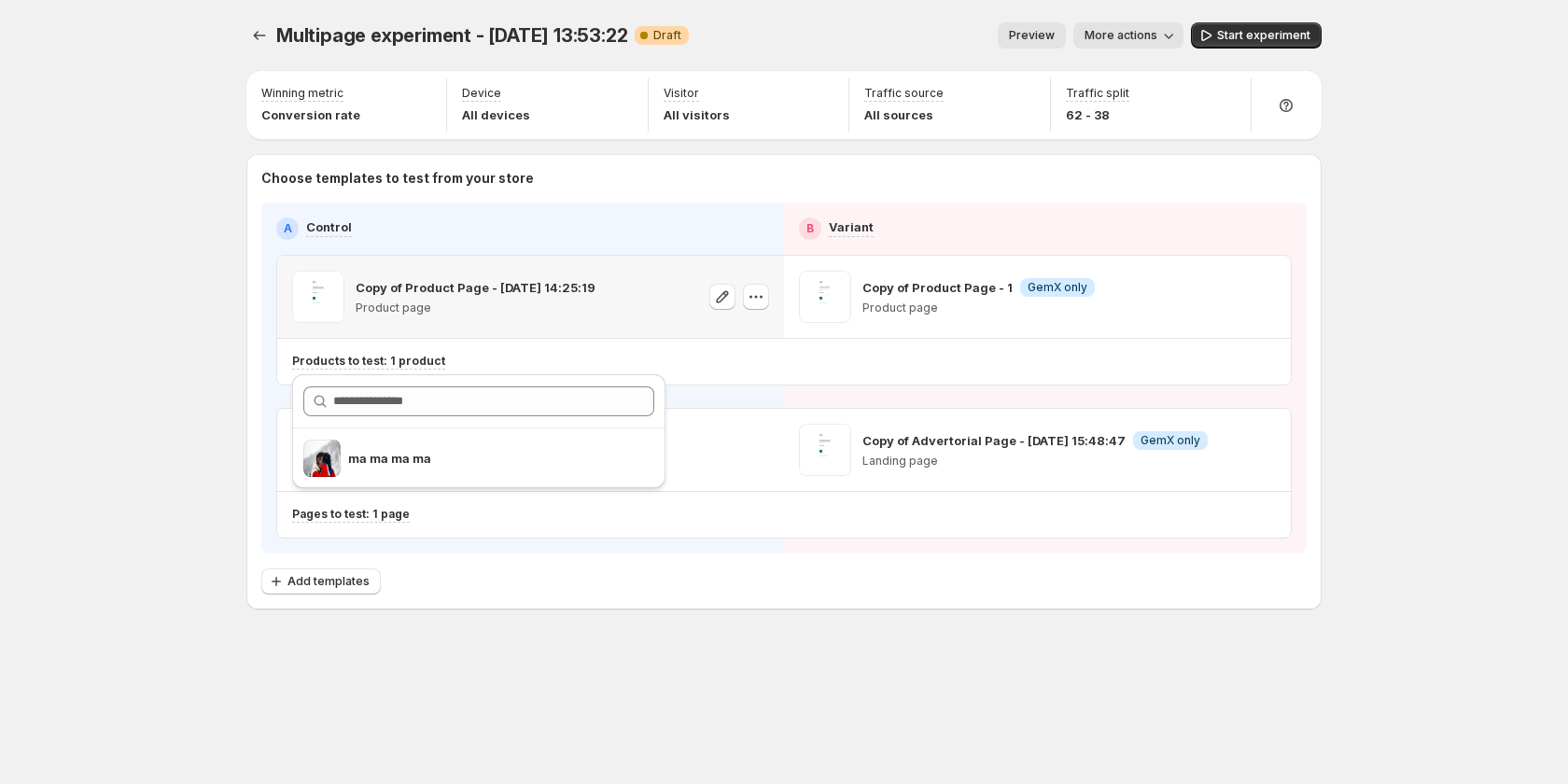
click at [678, 332] on div "Copy of Product Page - Sep 16, 14:25:19 Product page" at bounding box center [530, 297] width 506 height 82
click at [761, 292] on icon "button" at bounding box center [756, 297] width 19 height 19
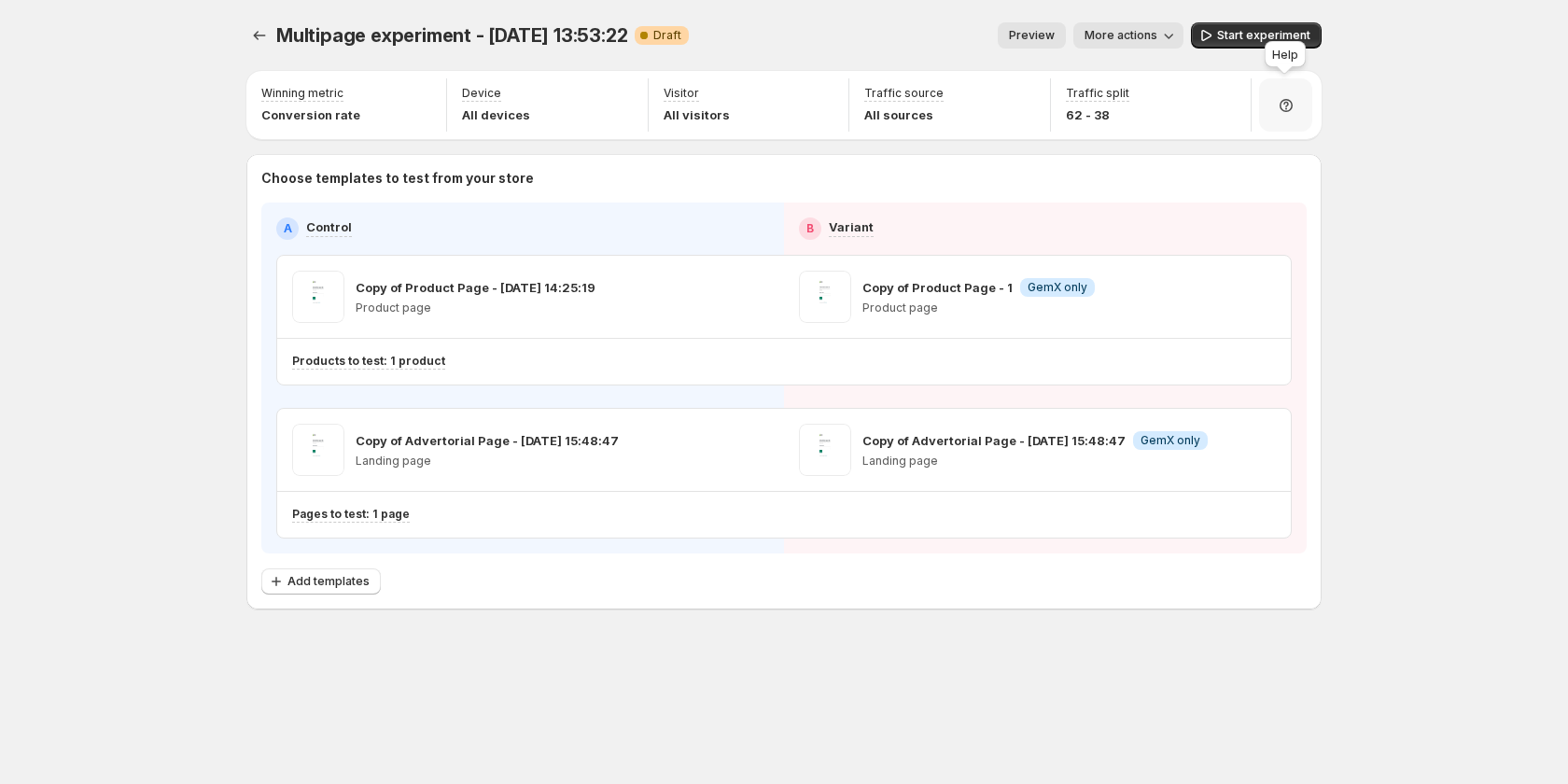
click at [1274, 110] on div at bounding box center [1286, 105] width 53 height 53
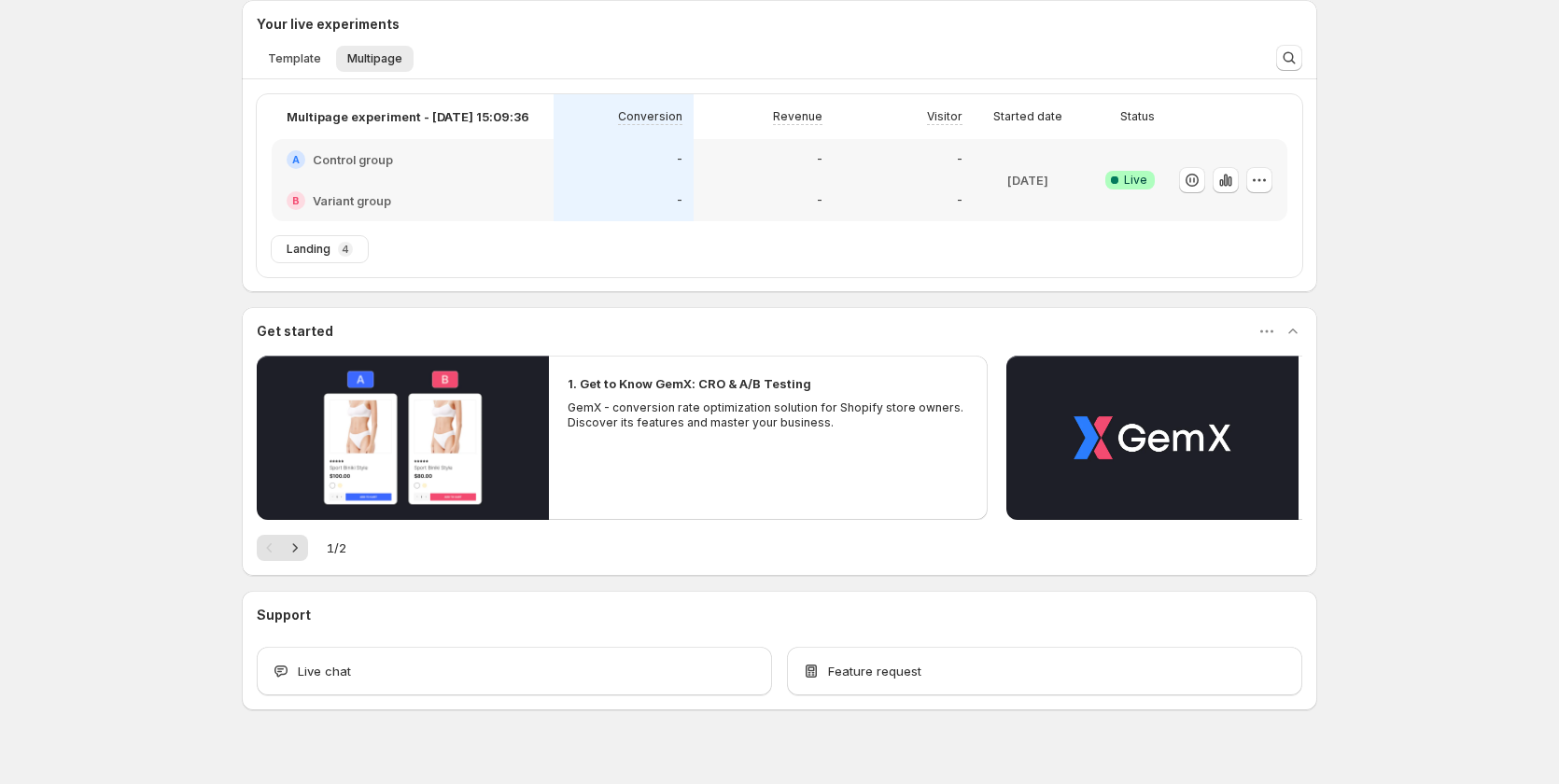
scroll to position [169, 0]
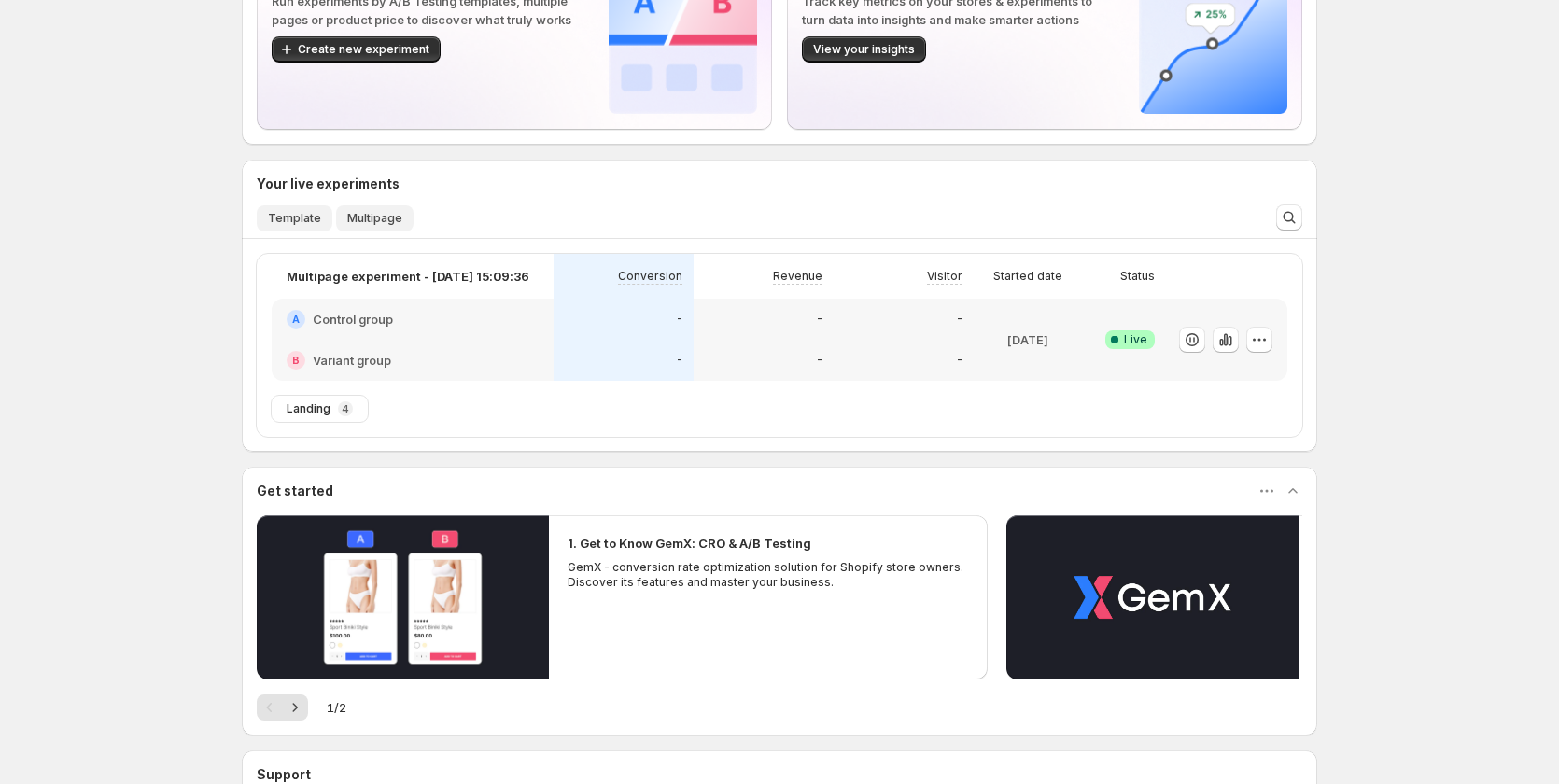
click at [310, 217] on span "Template" at bounding box center [295, 218] width 53 height 15
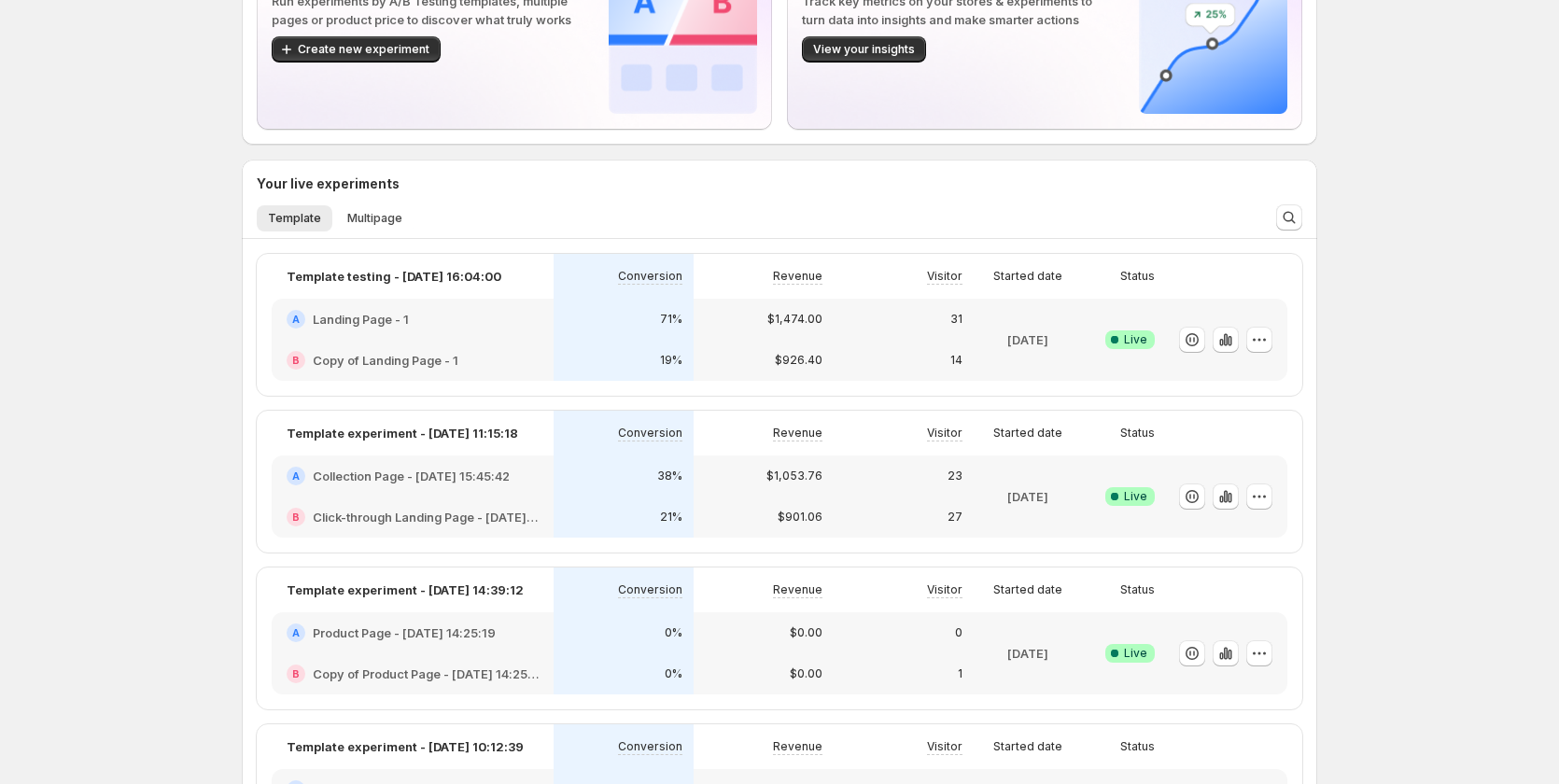
click at [1279, 492] on div at bounding box center [1226, 496] width 121 height 82
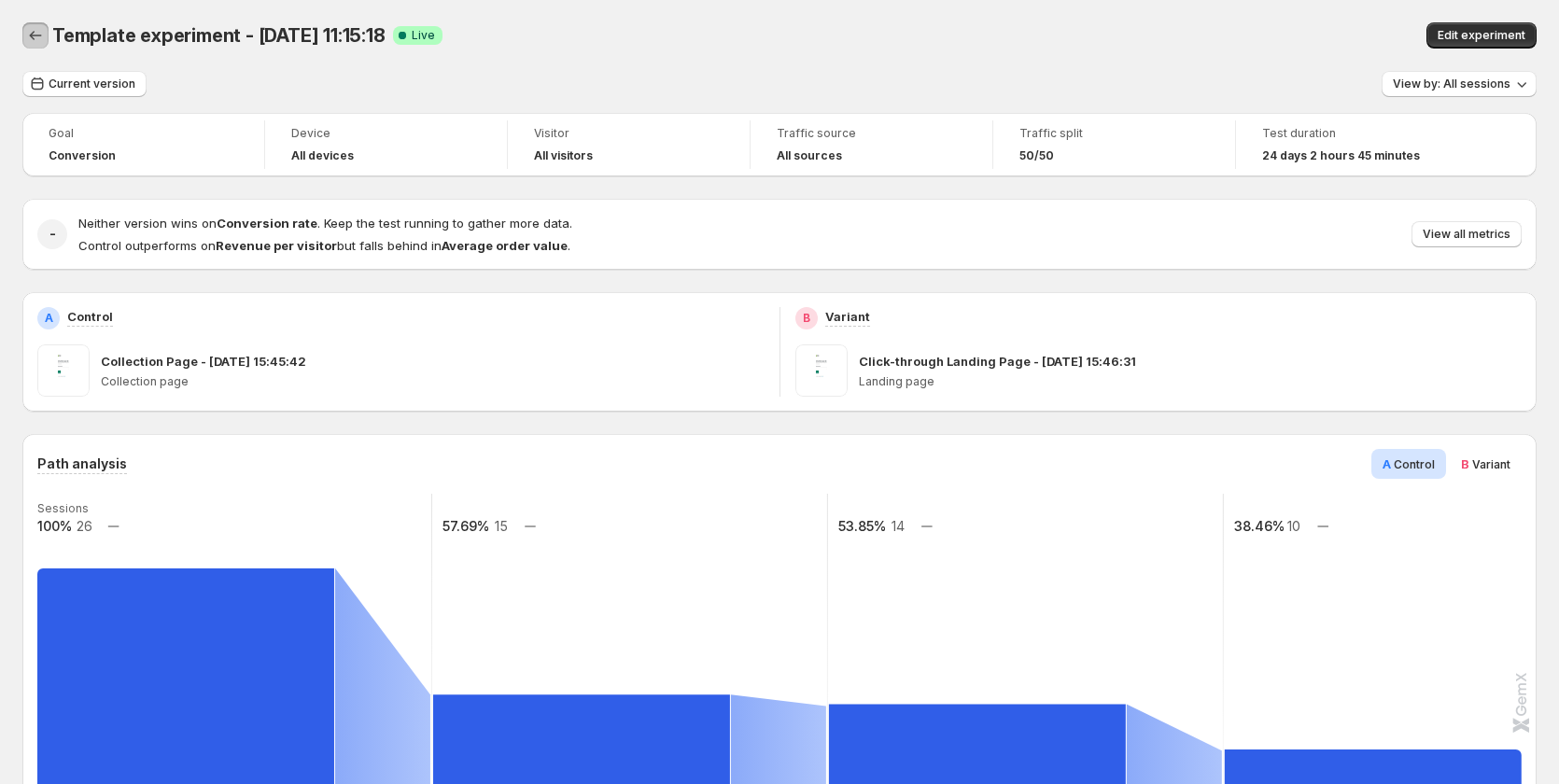
click at [39, 39] on icon "Back" at bounding box center [36, 36] width 19 height 19
